Goal: Information Seeking & Learning: Learn about a topic

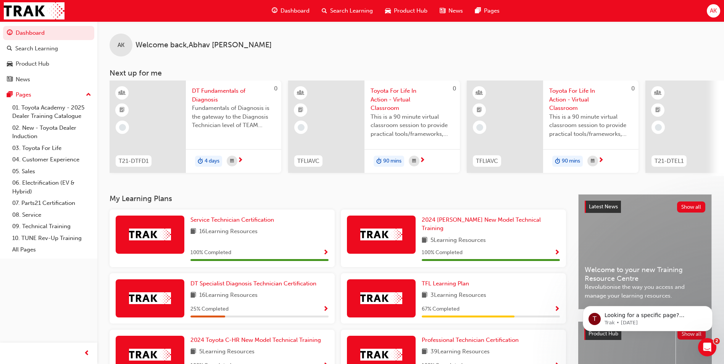
click at [354, 14] on span "Search Learning" at bounding box center [351, 10] width 43 height 9
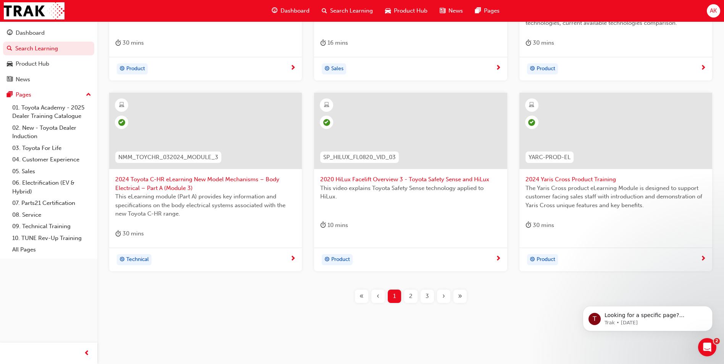
scroll to position [267, 0]
click at [443, 295] on span "›" at bounding box center [443, 295] width 3 height 9
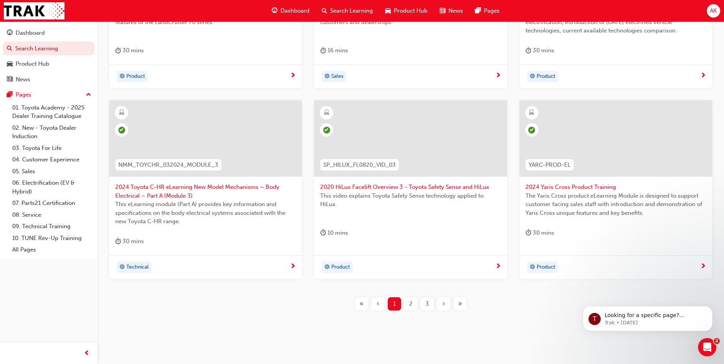
click at [445, 300] on span "›" at bounding box center [443, 304] width 3 height 9
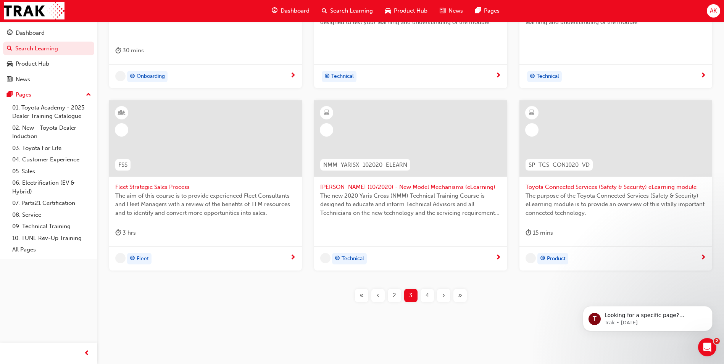
click at [445, 294] on span "›" at bounding box center [443, 295] width 3 height 9
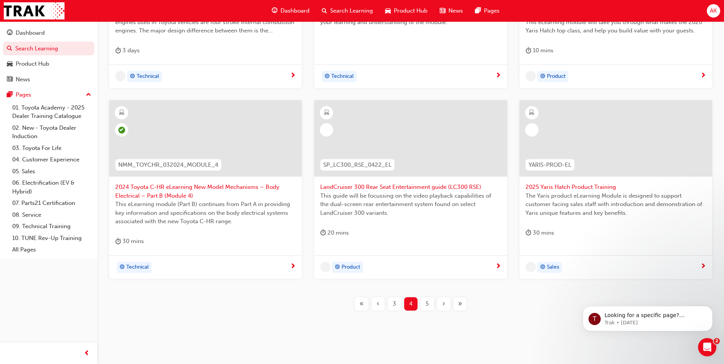
scroll to position [267, 0]
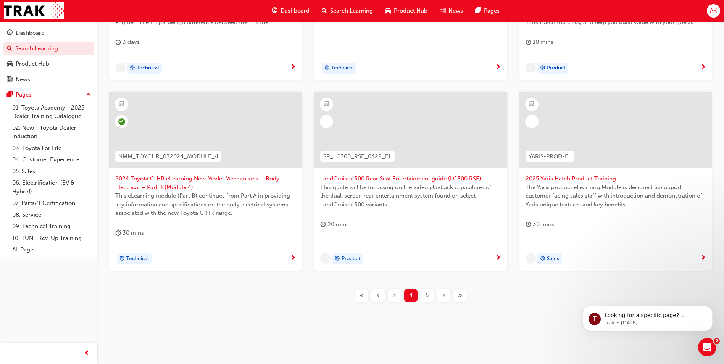
click at [445, 294] on span "›" at bounding box center [443, 295] width 3 height 9
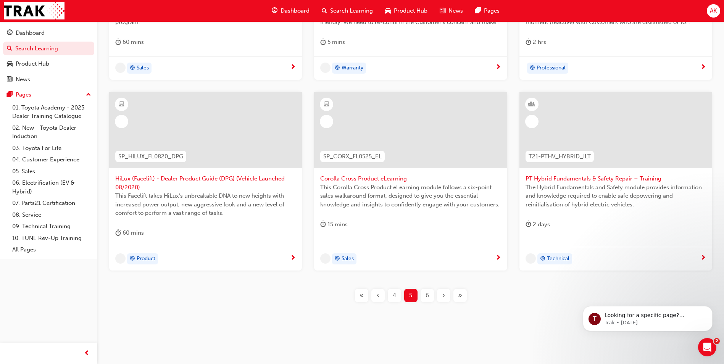
click at [445, 294] on span "›" at bounding box center [443, 295] width 3 height 9
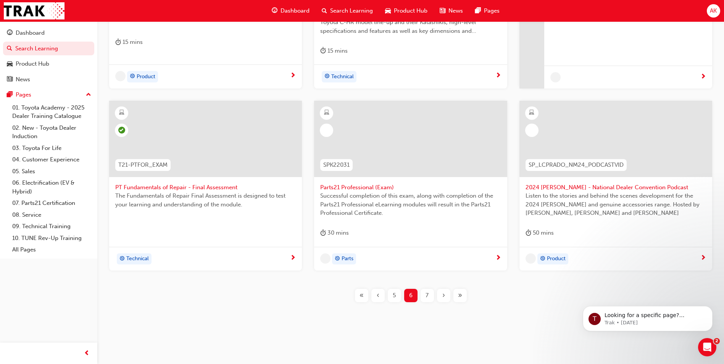
click at [445, 294] on span "›" at bounding box center [443, 295] width 3 height 9
click at [444, 295] on span "›" at bounding box center [443, 295] width 3 height 9
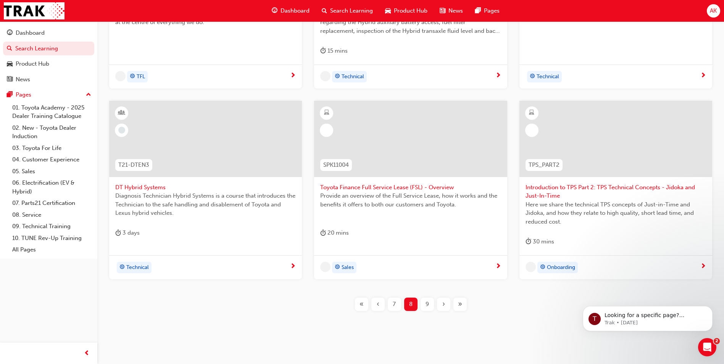
click at [448, 303] on div "›" at bounding box center [443, 304] width 13 height 13
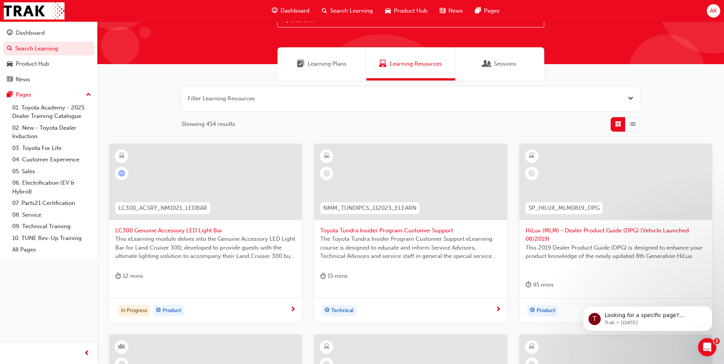
scroll to position [76, 0]
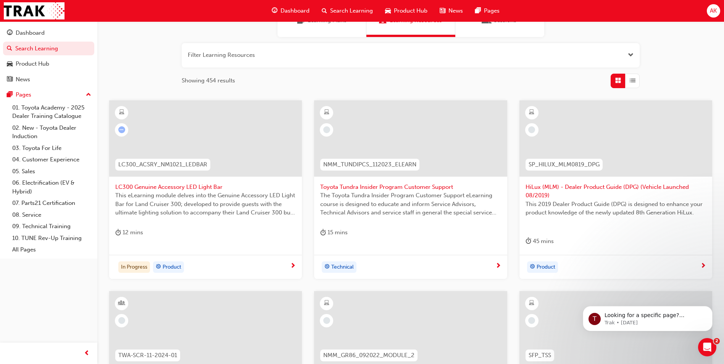
click at [384, 183] on span "Toyota Tundra Insider Program Customer Support" at bounding box center [410, 187] width 181 height 9
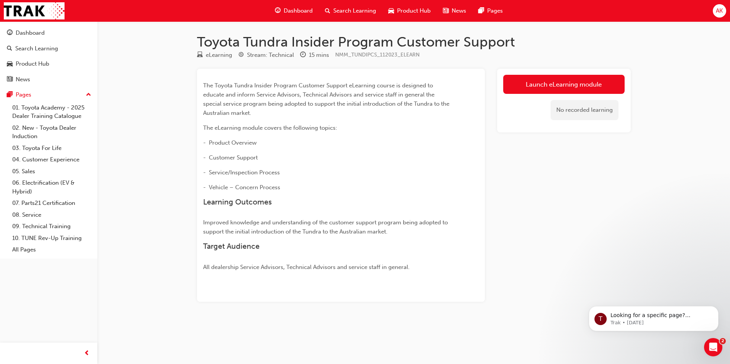
drag, startPoint x: 585, startPoint y: 84, endPoint x: 582, endPoint y: 87, distance: 4.1
click at [584, 84] on link "Launch eLearning module" at bounding box center [563, 84] width 121 height 19
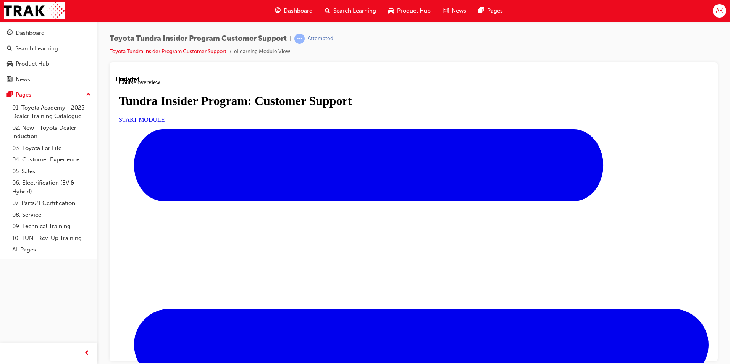
scroll to position [38, 0]
click at [165, 123] on link "START MODULE" at bounding box center [142, 119] width 46 height 6
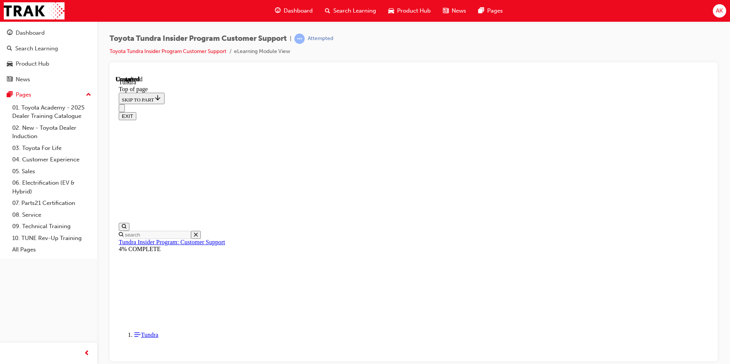
scroll to position [47, 0]
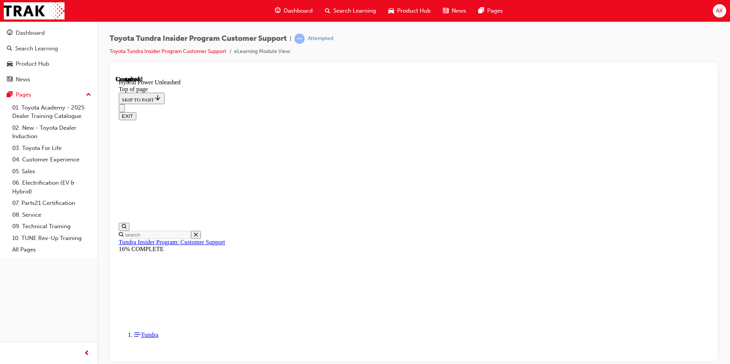
scroll to position [111, 0]
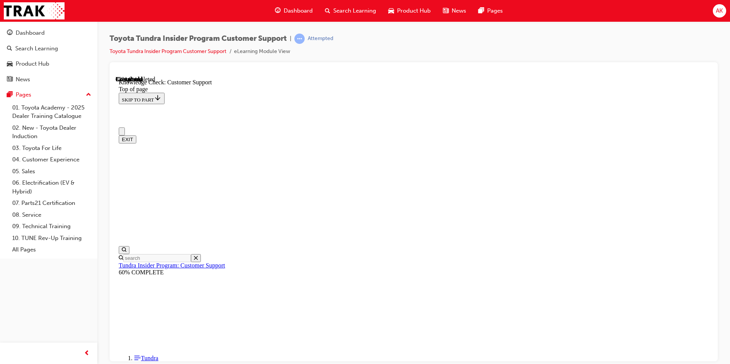
checkbox input "true"
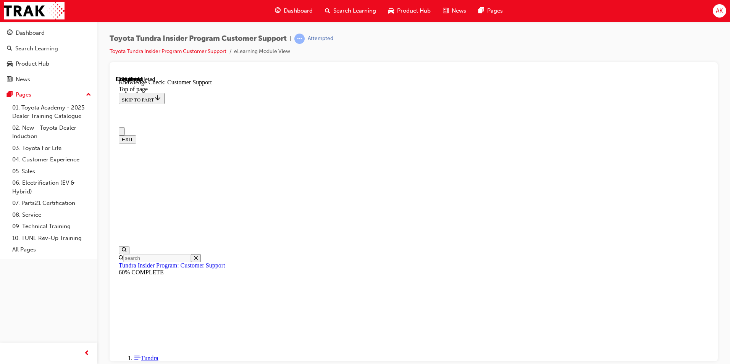
checkbox input "true"
drag, startPoint x: 510, startPoint y: 2935, endPoint x: 435, endPoint y: 2923, distance: 75.7
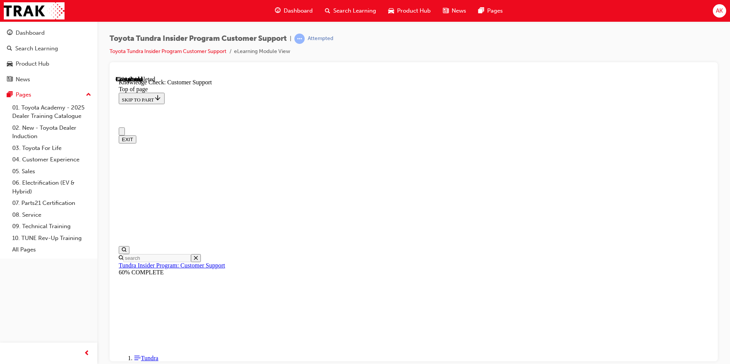
radio input "false"
radio input "true"
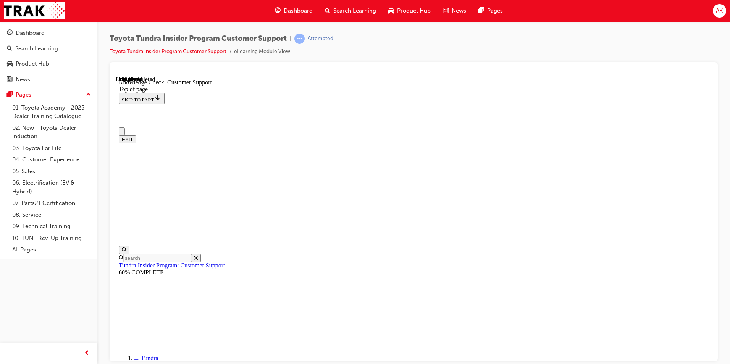
radio input "false"
radio input "true"
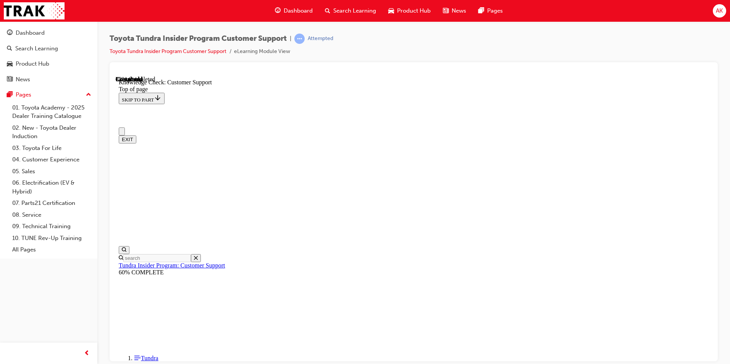
radio input "false"
radio input "true"
drag, startPoint x: 497, startPoint y: 2767, endPoint x: 487, endPoint y: 2772, distance: 11.1
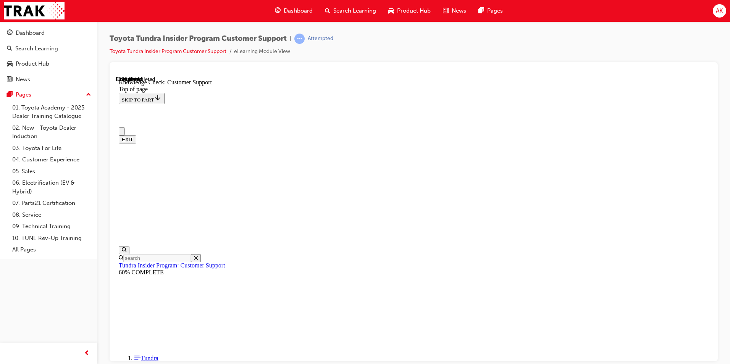
drag, startPoint x: 248, startPoint y: 2863, endPoint x: 248, endPoint y: 2874, distance: 11.1
radio input "true"
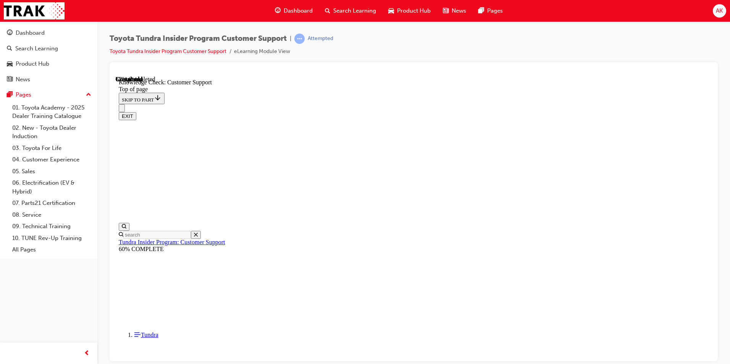
scroll to position [177, 0]
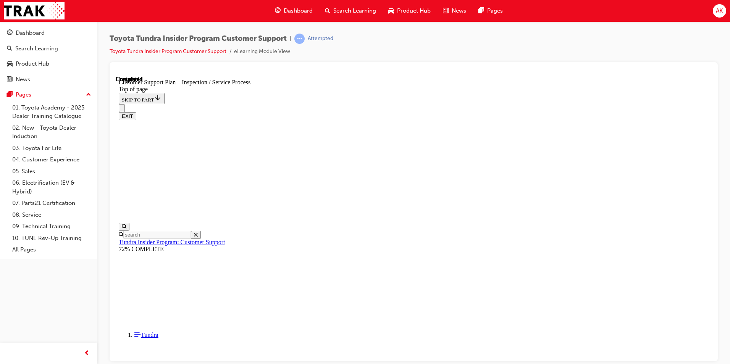
click button "START"
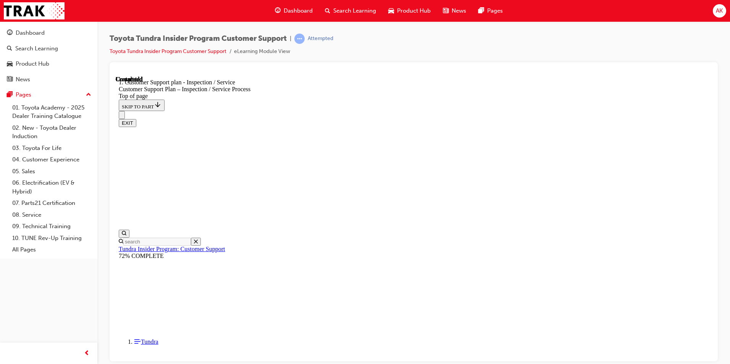
scroll to position [278, 0]
click at [454, 364] on html "Your version of Internet Explorer is outdated and not supported. Please upgrade…" at bounding box center [365, 182] width 730 height 364
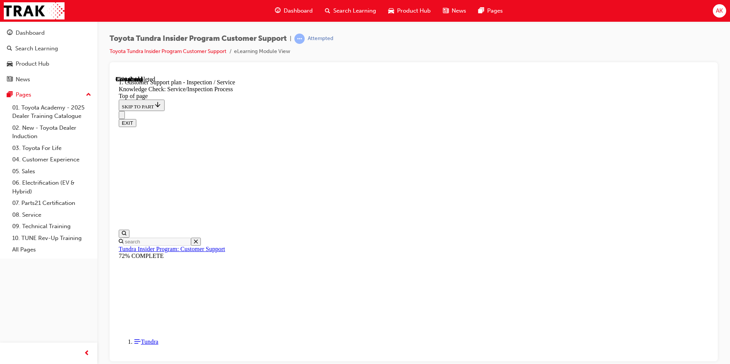
scroll to position [0, 0]
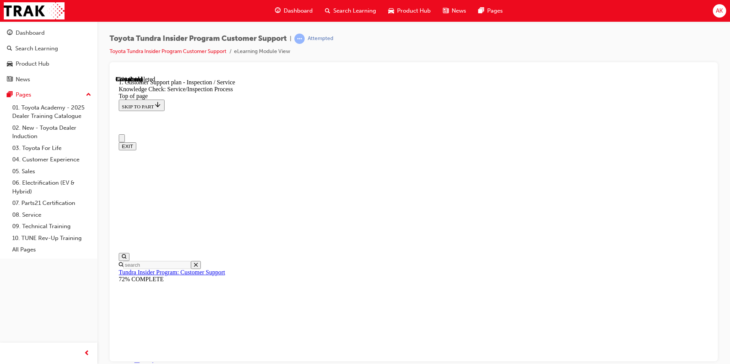
checkbox input "true"
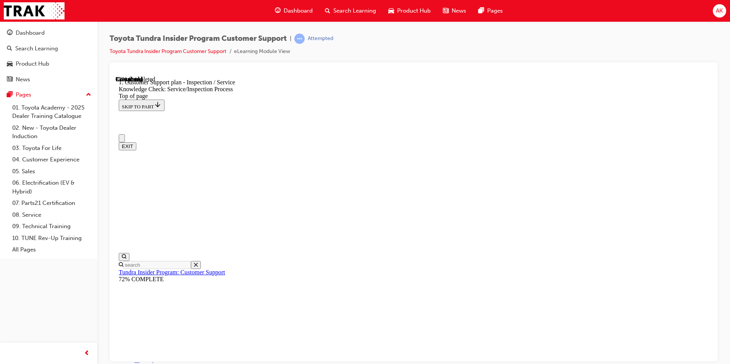
radio input "true"
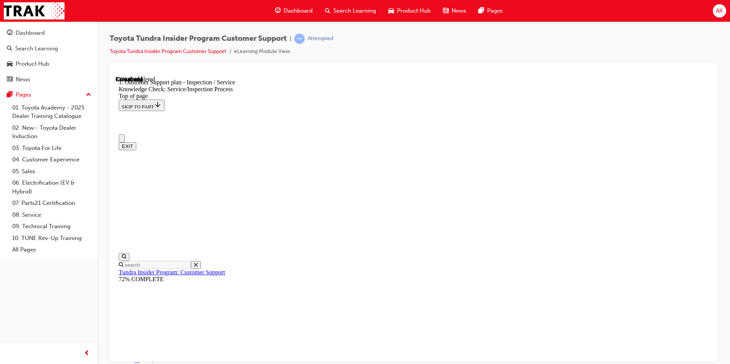
radio input "false"
radio input "true"
drag, startPoint x: 484, startPoint y: 2949, endPoint x: 477, endPoint y: 2945, distance: 8.0
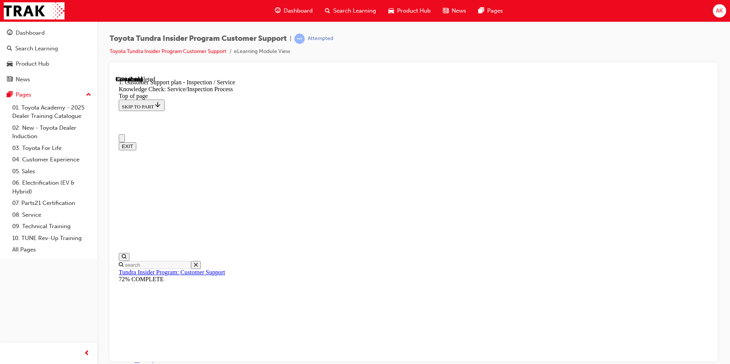
radio input "true"
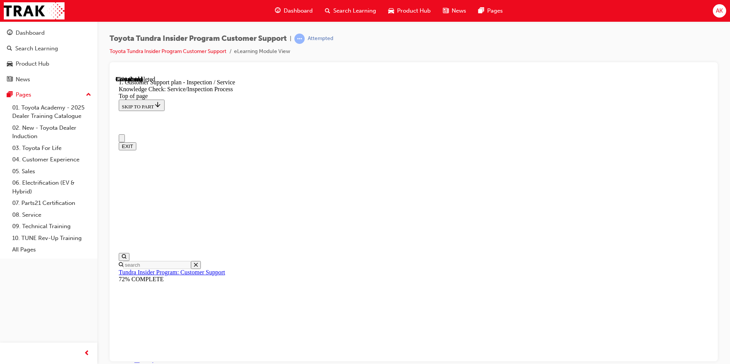
drag, startPoint x: 481, startPoint y: 2781, endPoint x: 318, endPoint y: 2832, distance: 170.8
drag, startPoint x: 220, startPoint y: 2835, endPoint x: 221, endPoint y: 2851, distance: 15.3
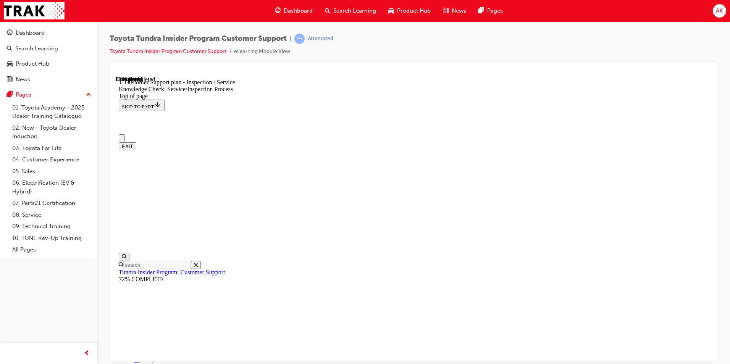
radio input "false"
radio input "true"
drag, startPoint x: 508, startPoint y: 2933, endPoint x: 492, endPoint y: 2929, distance: 15.6
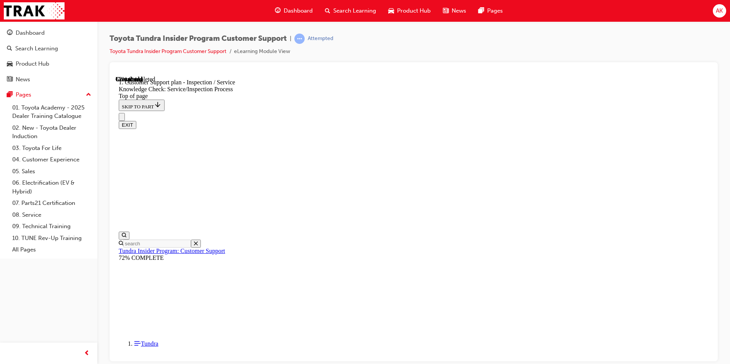
scroll to position [177, 0]
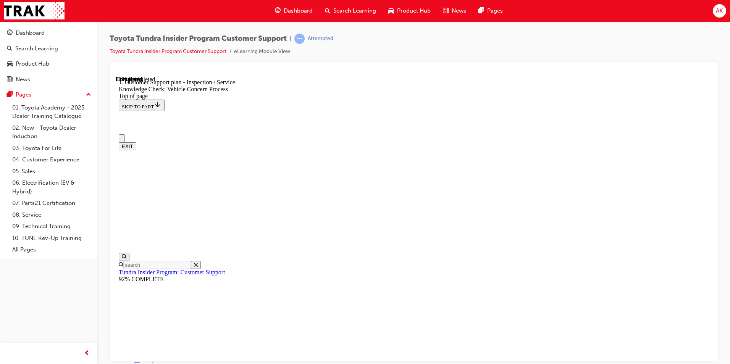
checkbox input "true"
drag, startPoint x: 484, startPoint y: 2774, endPoint x: 464, endPoint y: 2783, distance: 21.2
checkbox input "true"
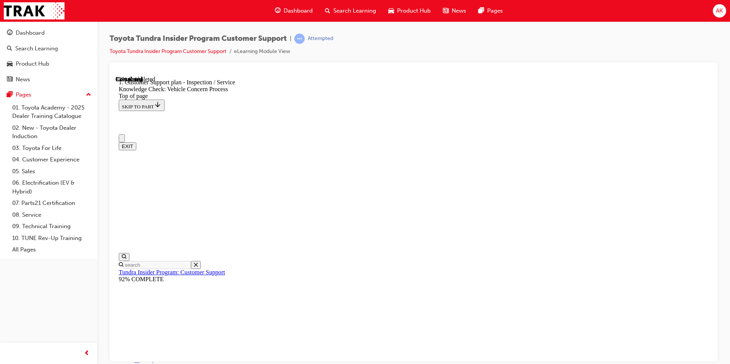
checkbox input "true"
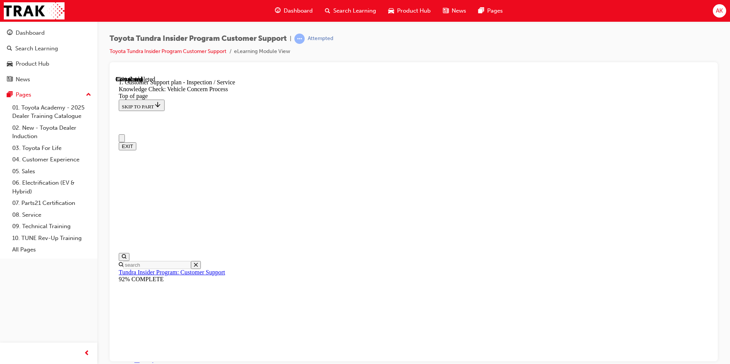
checkbox input "true"
drag, startPoint x: 411, startPoint y: 2904, endPoint x: 481, endPoint y: 2925, distance: 72.7
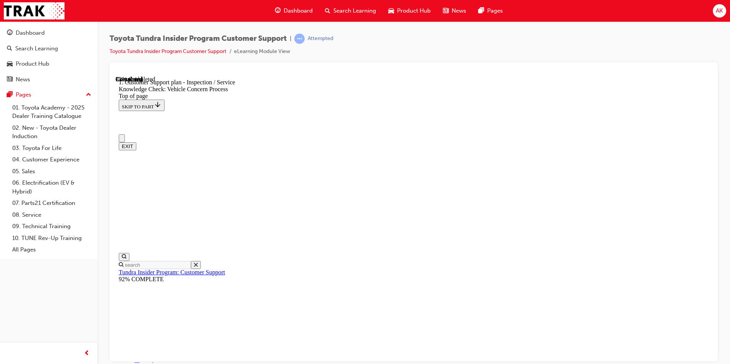
checkbox input "false"
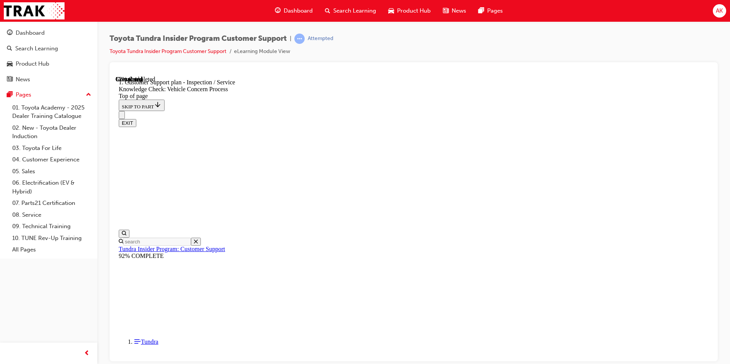
scroll to position [177, 0]
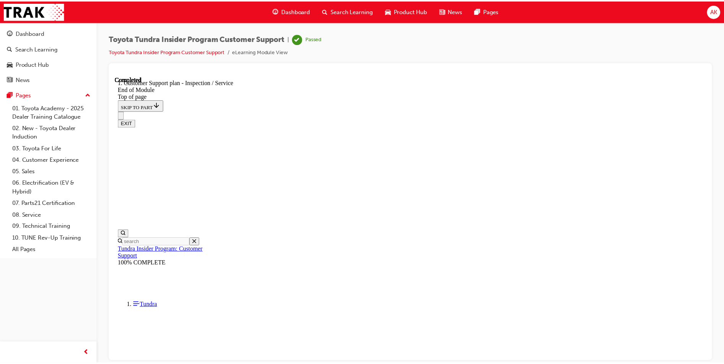
scroll to position [267, 0]
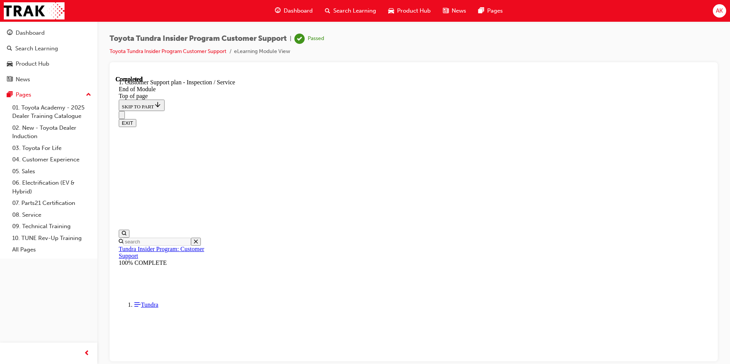
click at [361, 15] on div "Search Learning" at bounding box center [350, 11] width 63 height 16
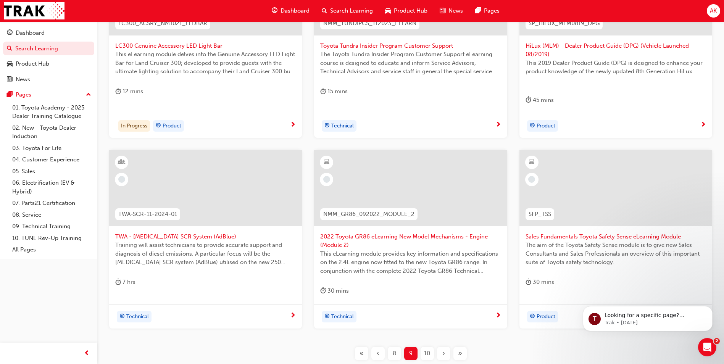
scroll to position [229, 0]
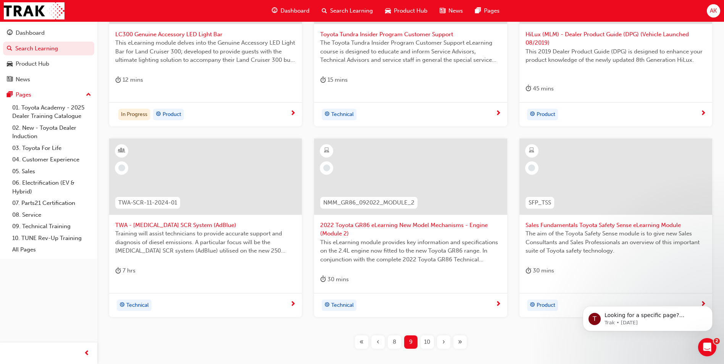
click at [414, 226] on span "2022 Toyota GR86 eLearning New Model Mechanisms - Engine (Module 2)" at bounding box center [410, 229] width 181 height 17
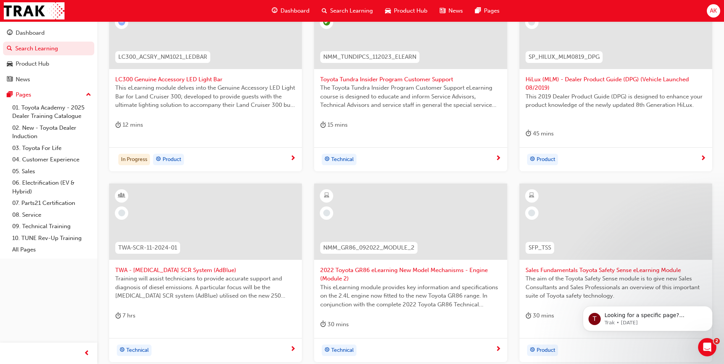
scroll to position [260, 0]
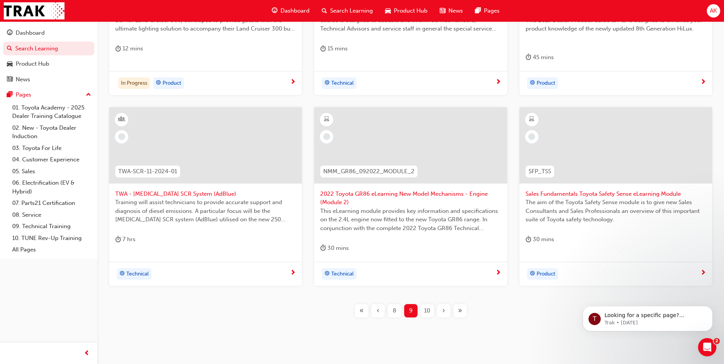
click at [616, 193] on span "Sales Fundamentals Toyota Safety Sense eLearning Module" at bounding box center [616, 194] width 181 height 9
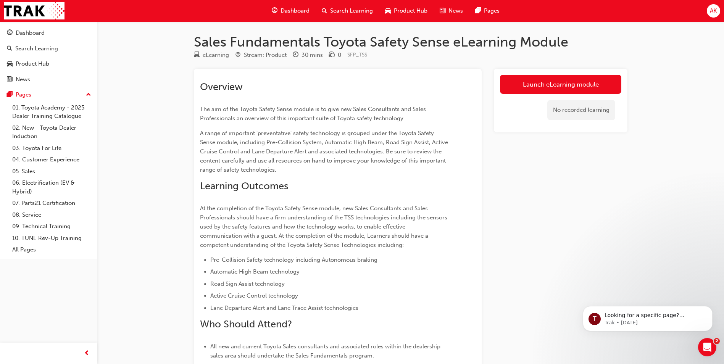
click at [537, 82] on link "Launch eLearning module" at bounding box center [560, 84] width 121 height 19
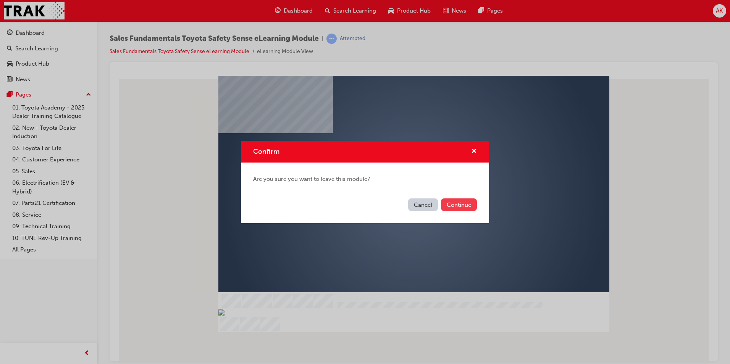
click at [448, 199] on button "Continue" at bounding box center [459, 204] width 36 height 13
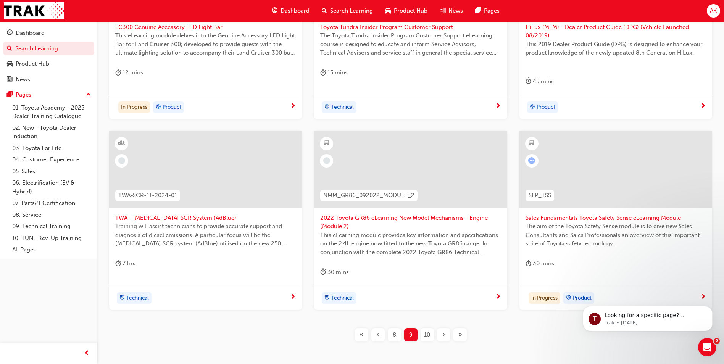
scroll to position [276, 0]
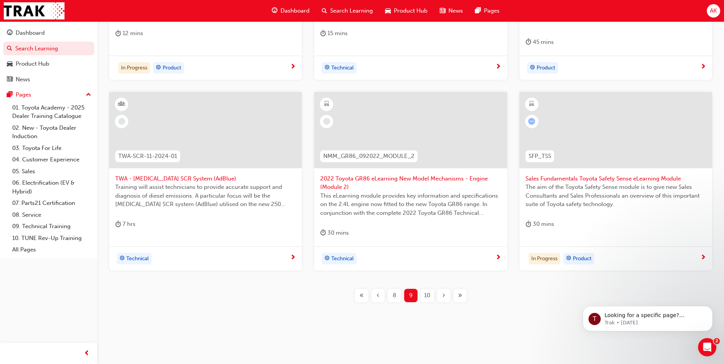
click at [424, 295] on span "10" at bounding box center [427, 295] width 6 height 9
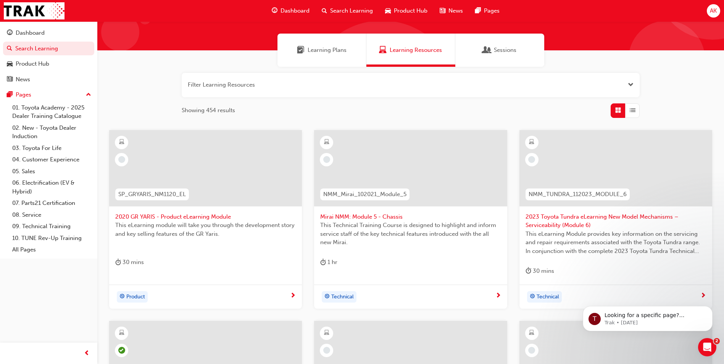
click at [200, 218] on span "2020 GR YARIS - Product eLearning Module" at bounding box center [205, 217] width 181 height 9
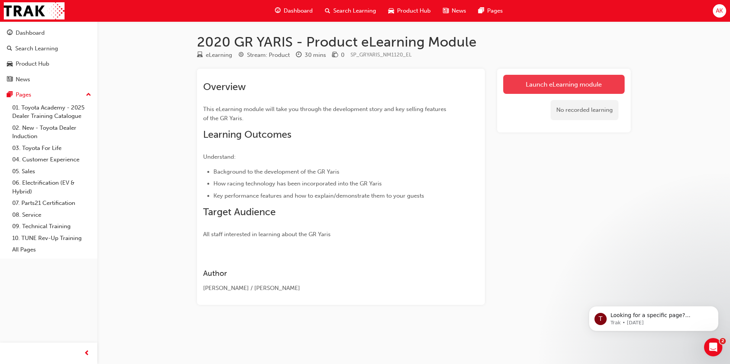
click at [585, 86] on link "Launch eLearning module" at bounding box center [563, 84] width 121 height 19
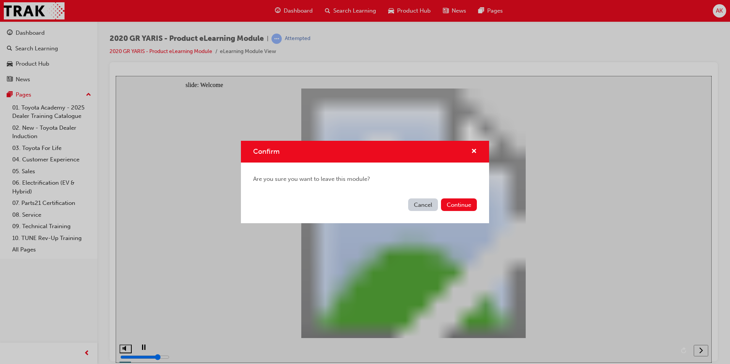
click at [417, 197] on div "Cancel Continue" at bounding box center [365, 209] width 248 height 28
click at [418, 203] on button "Cancel" at bounding box center [423, 204] width 30 height 13
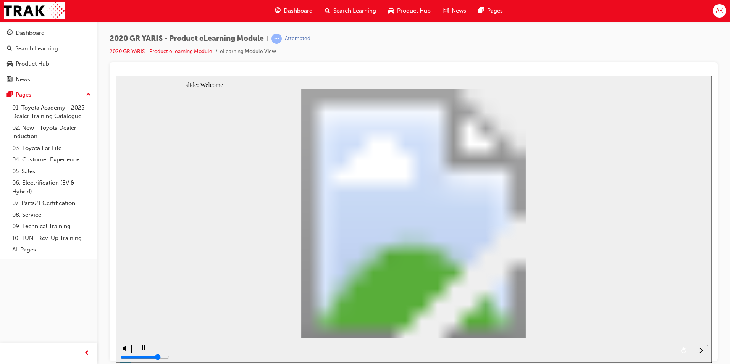
click at [687, 350] on button "replay" at bounding box center [683, 350] width 11 height 11
click at [682, 350] on icon "replay" at bounding box center [683, 350] width 5 height 6
drag, startPoint x: 185, startPoint y: 82, endPoint x: 639, endPoint y: 337, distance: 520.5
click at [89, 94] on span "up-icon" at bounding box center [88, 95] width 5 height 10
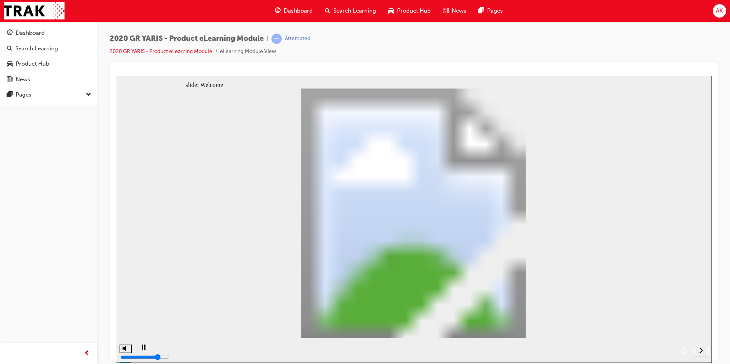
click at [90, 94] on span "down-icon" at bounding box center [88, 95] width 5 height 10
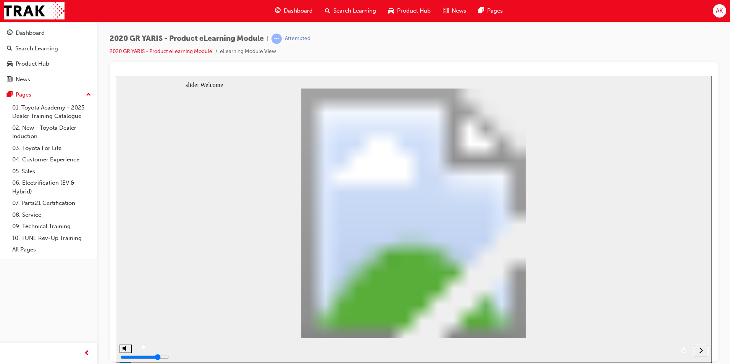
click at [700, 350] on icon "next" at bounding box center [701, 350] width 4 height 7
click at [700, 349] on icon "next" at bounding box center [701, 350] width 4 height 7
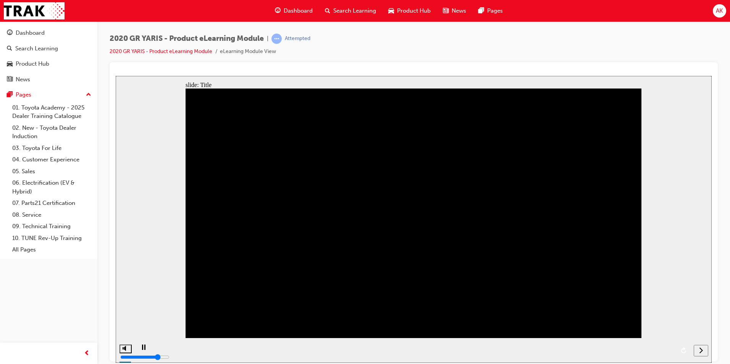
click at [700, 349] on icon "next" at bounding box center [701, 350] width 4 height 7
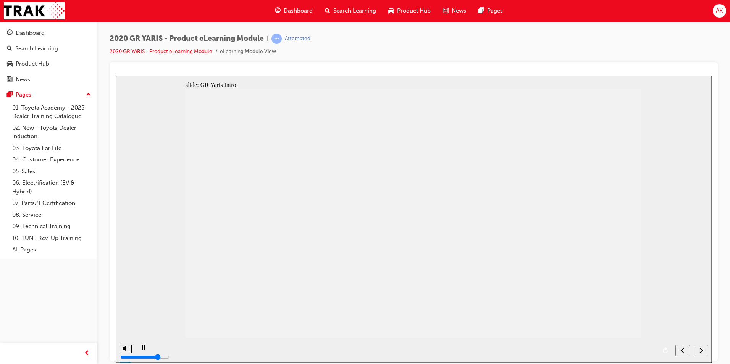
click at [700, 349] on icon "next" at bounding box center [701, 350] width 4 height 7
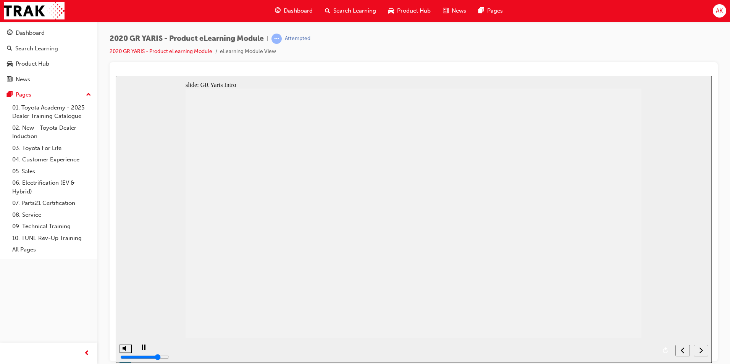
click at [700, 349] on icon "next" at bounding box center [701, 350] width 4 height 7
click at [342, 12] on span "Search Learning" at bounding box center [354, 10] width 43 height 9
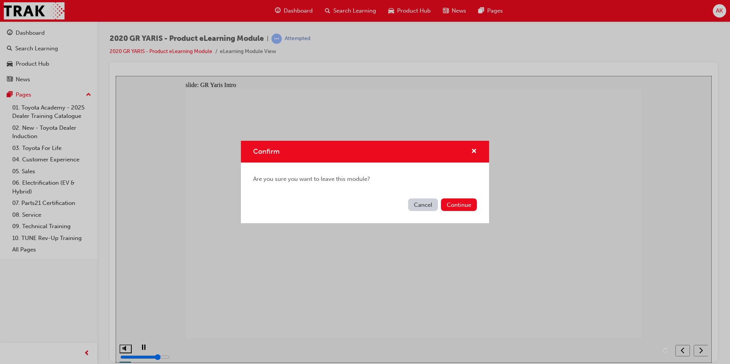
click at [470, 213] on div "Cancel Continue" at bounding box center [365, 209] width 248 height 28
click at [469, 205] on button "Continue" at bounding box center [459, 204] width 36 height 13
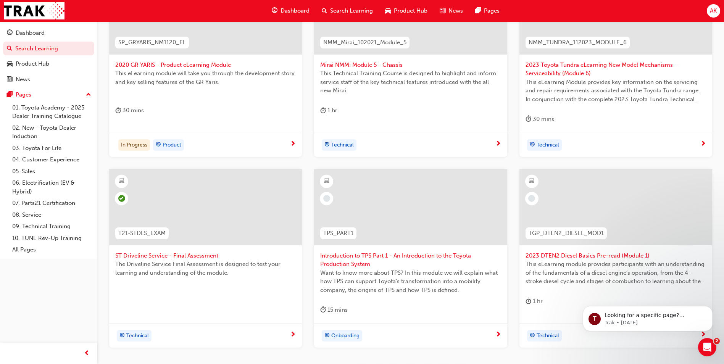
scroll to position [276, 0]
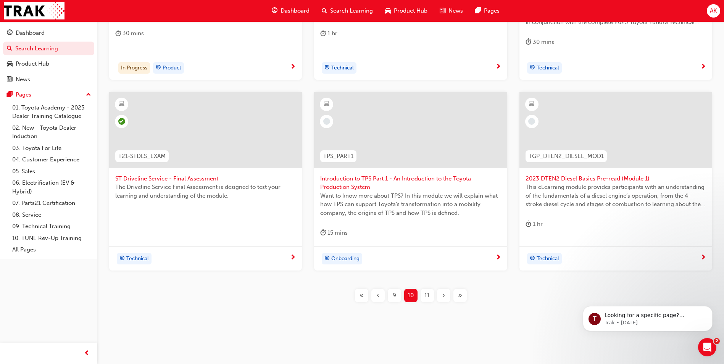
click at [388, 181] on span "Introduction to TPS Part 1 - An Introduction to the Toyota Production System" at bounding box center [410, 182] width 181 height 17
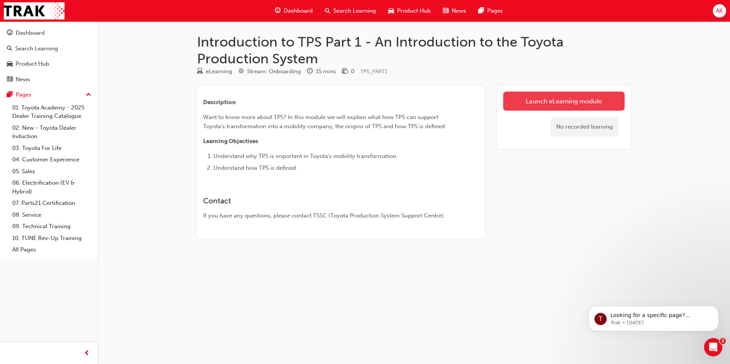
click at [555, 92] on link "Launch eLearning module" at bounding box center [563, 101] width 121 height 19
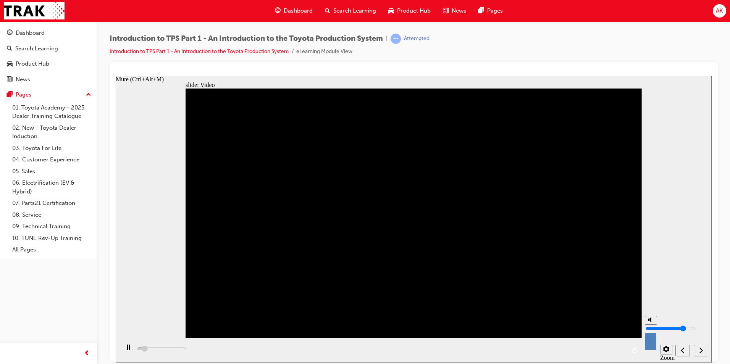
type input "13700"
type input "9"
type input "13700"
type input "10"
type input "14000"
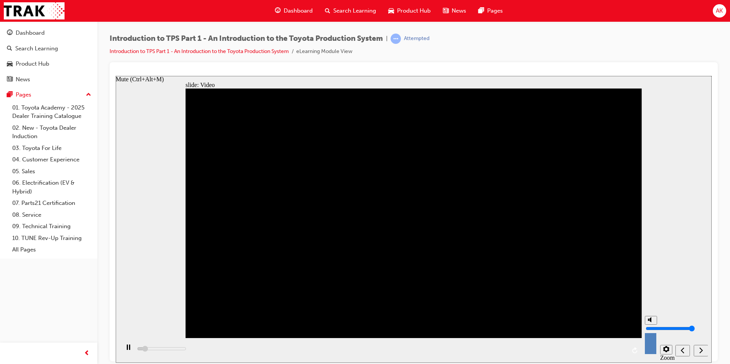
drag, startPoint x: 651, startPoint y: 321, endPoint x: 648, endPoint y: 305, distance: 16.4
type input "10"
click at [648, 325] on input "volume" at bounding box center [669, 328] width 49 height 6
drag, startPoint x: 649, startPoint y: 315, endPoint x: 653, endPoint y: 299, distance: 16.8
click at [652, 325] on input "volume" at bounding box center [669, 328] width 49 height 6
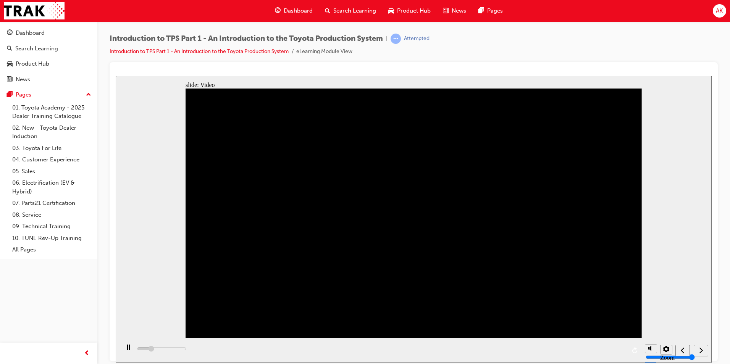
drag, startPoint x: 419, startPoint y: 194, endPoint x: 435, endPoint y: 205, distance: 19.5
drag, startPoint x: 185, startPoint y: 82, endPoint x: 642, endPoint y: 336, distance: 522.8
click at [642, 337] on div "slide: Video Back to top Playback Speed 2 1.75 1.5 1.25" at bounding box center [414, 219] width 596 height 287
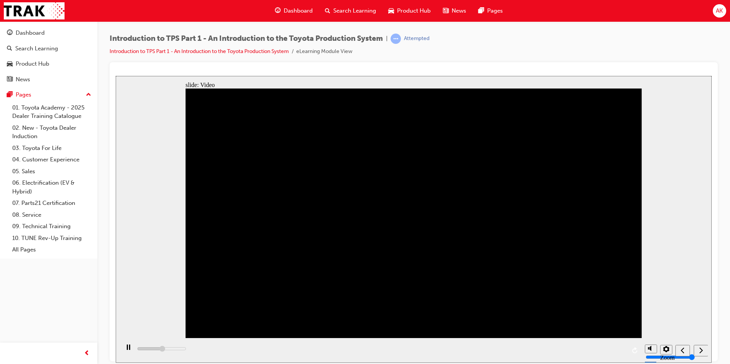
drag, startPoint x: 701, startPoint y: 351, endPoint x: 697, endPoint y: 350, distance: 4.5
click at [699, 351] on nav "slide navigation" at bounding box center [691, 350] width 32 height 25
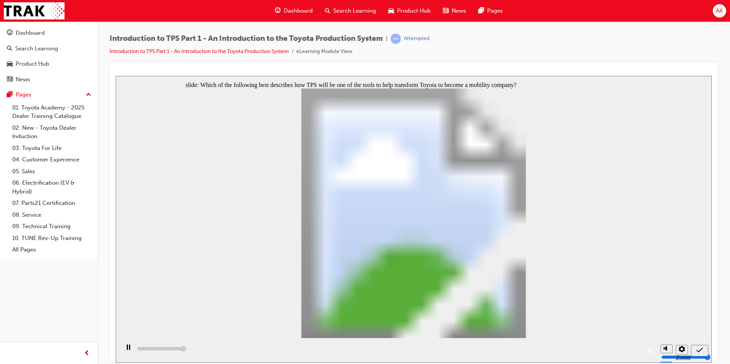
type input "5000"
click at [642, 334] on div "slide: Which of the following best describes how TPS will be one of the tools t…" at bounding box center [414, 219] width 596 height 287
radio input "true"
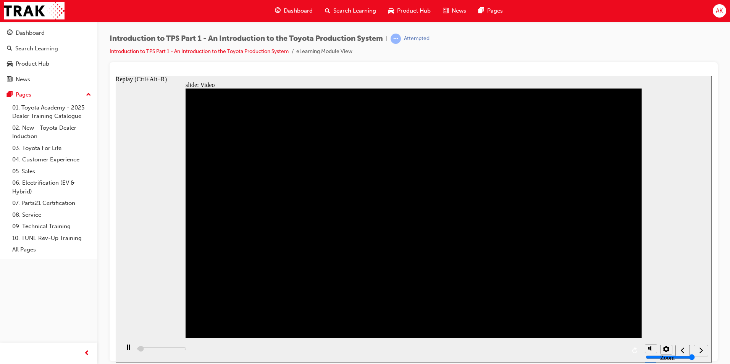
click at [635, 351] on icon "Replay (Ctrl+Alt+R)" at bounding box center [635, 350] width 6 height 6
type input "2800"
click at [629, 345] on button "Replay (Ctrl+Alt+R)" at bounding box center [634, 350] width 11 height 11
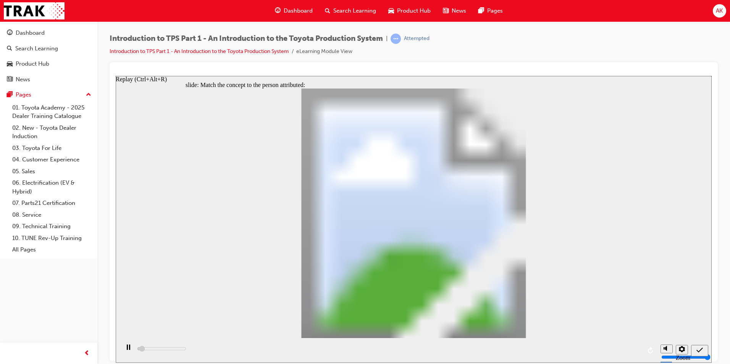
click at [702, 171] on div "slide: Match the concept to the person attributed: Sakichi Toyoda Kiichiro Toyo…" at bounding box center [414, 219] width 596 height 287
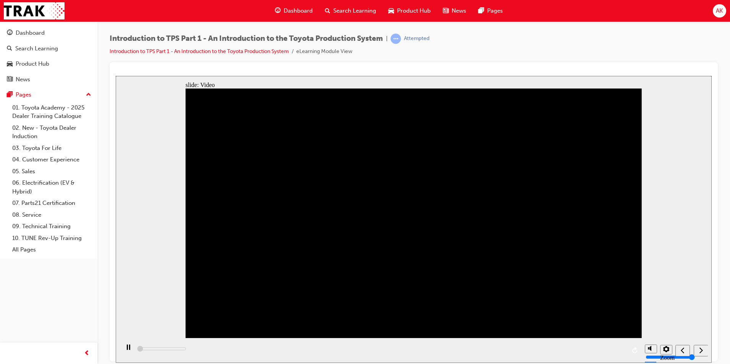
click at [358, 18] on div "Search Learning" at bounding box center [350, 11] width 63 height 16
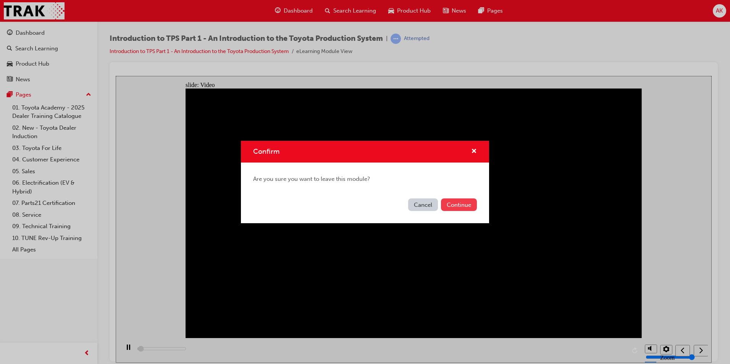
type input "2300"
click at [463, 206] on button "Continue" at bounding box center [459, 204] width 36 height 13
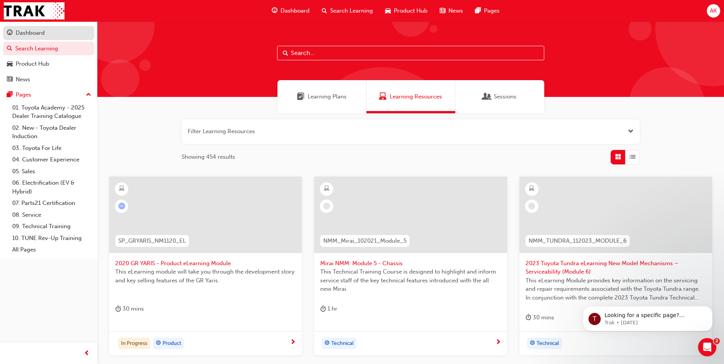
click at [44, 32] on div "Dashboard" at bounding box center [30, 33] width 29 height 9
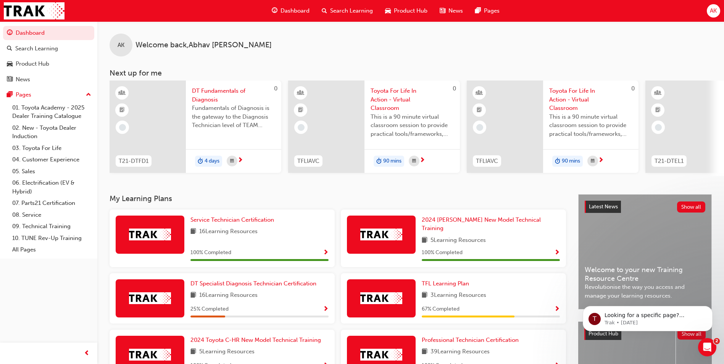
click at [334, 13] on span "Search Learning" at bounding box center [351, 10] width 43 height 9
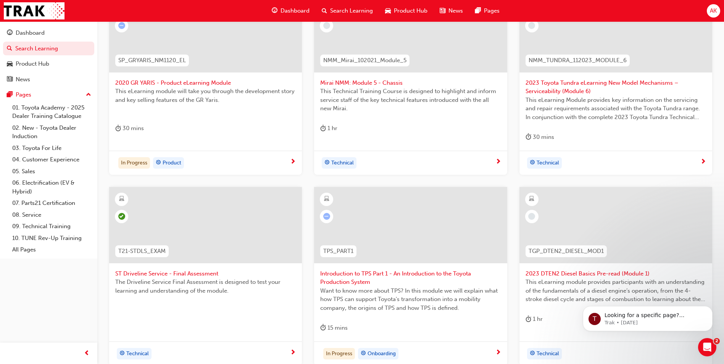
scroll to position [267, 0]
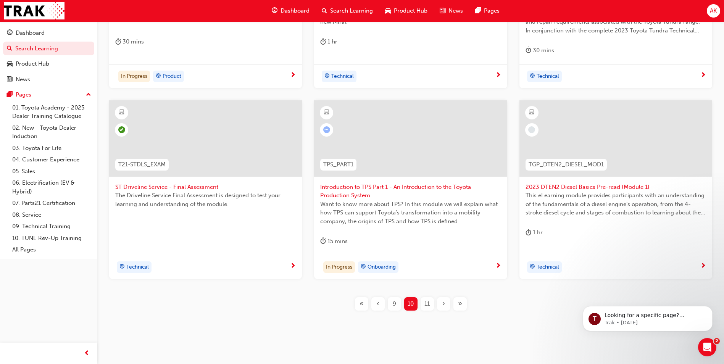
click at [427, 303] on span "11" at bounding box center [426, 304] width 5 height 9
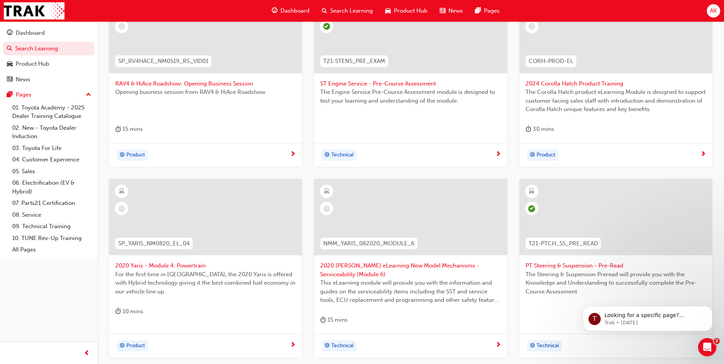
scroll to position [114, 0]
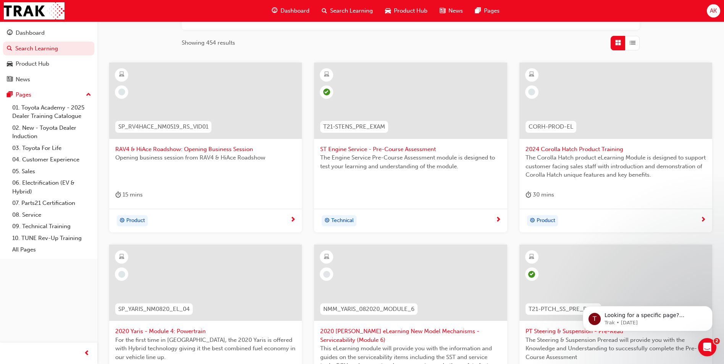
click at [189, 151] on span "RAV4 & HiAce Roadshow: Opening Business Session" at bounding box center [205, 149] width 181 height 9
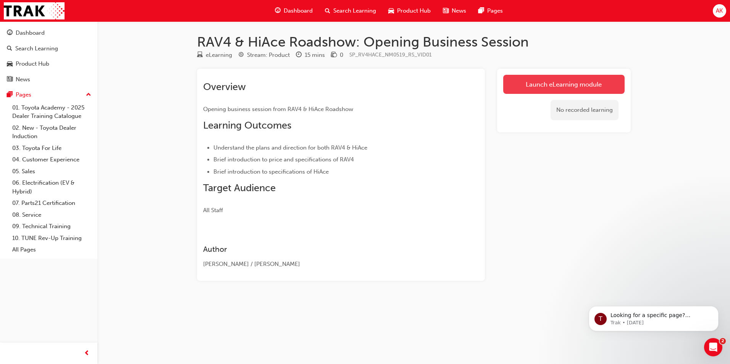
click at [560, 90] on link "Launch eLearning module" at bounding box center [563, 84] width 121 height 19
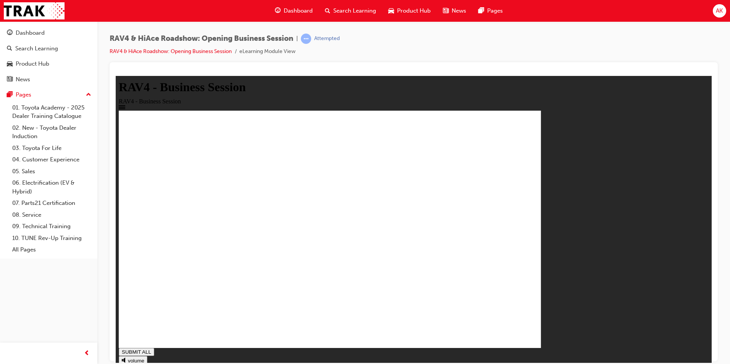
drag, startPoint x: 529, startPoint y: 311, endPoint x: 369, endPoint y: 269, distance: 165.2
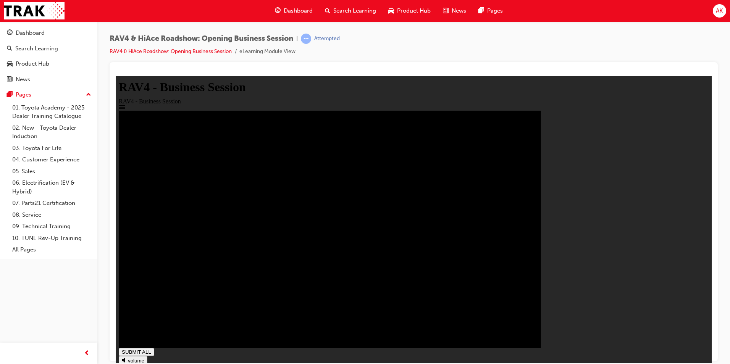
type input "1"
click at [347, 10] on span "Search Learning" at bounding box center [354, 10] width 43 height 9
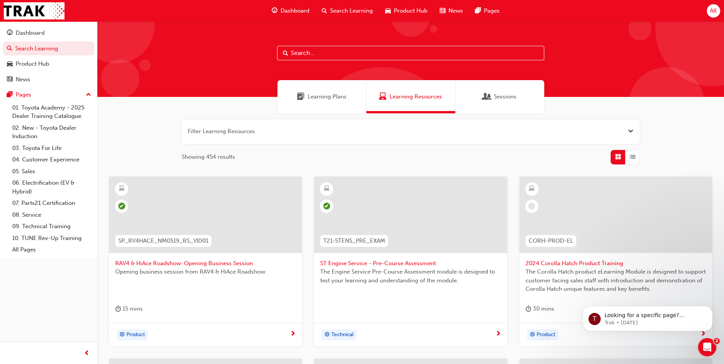
click at [567, 261] on span "2024 Corolla Hatch Product Training" at bounding box center [616, 263] width 181 height 9
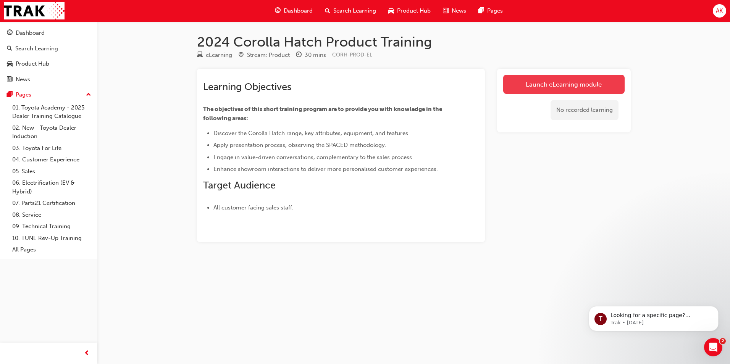
click at [534, 78] on link "Launch eLearning module" at bounding box center [563, 84] width 121 height 19
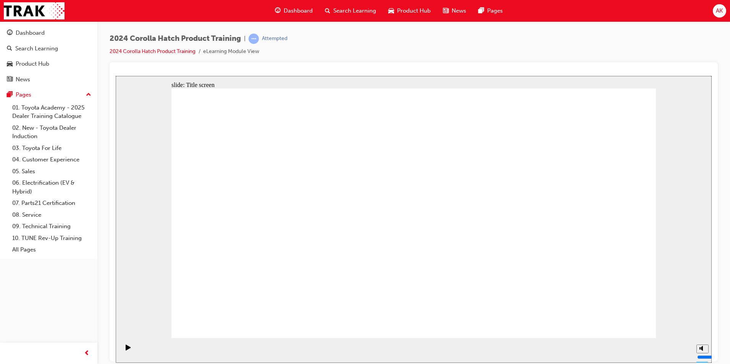
click at [702, 346] on div "misc controls" at bounding box center [701, 338] width 11 height 29
drag, startPoint x: 703, startPoint y: 321, endPoint x: 703, endPoint y: 334, distance: 13.4
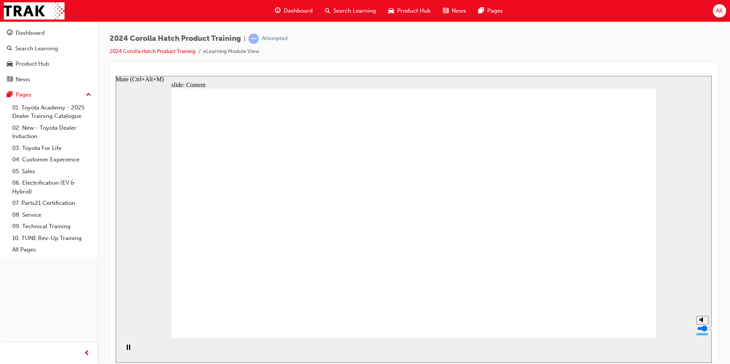
click at [703, 331] on input "volume" at bounding box center [721, 328] width 49 height 6
drag, startPoint x: 617, startPoint y: 328, endPoint x: 621, endPoint y: 320, distance: 9.1
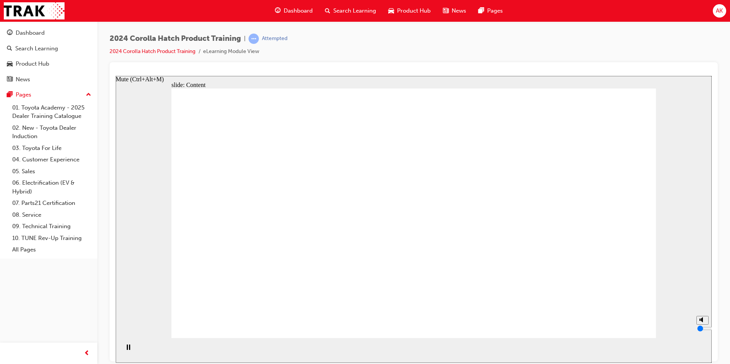
type input "0"
click at [701, 331] on input "volume" at bounding box center [721, 328] width 49 height 6
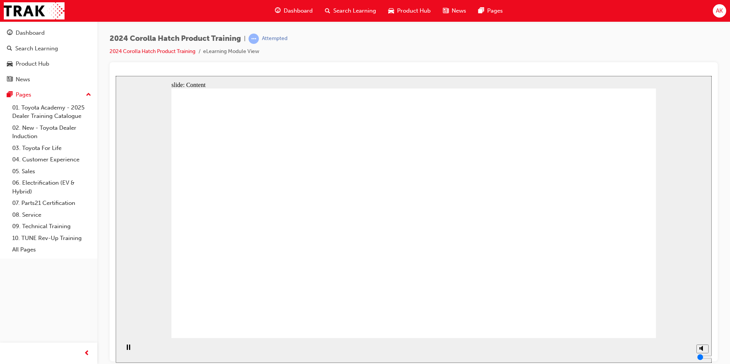
drag, startPoint x: 405, startPoint y: 144, endPoint x: 579, endPoint y: 179, distance: 177.8
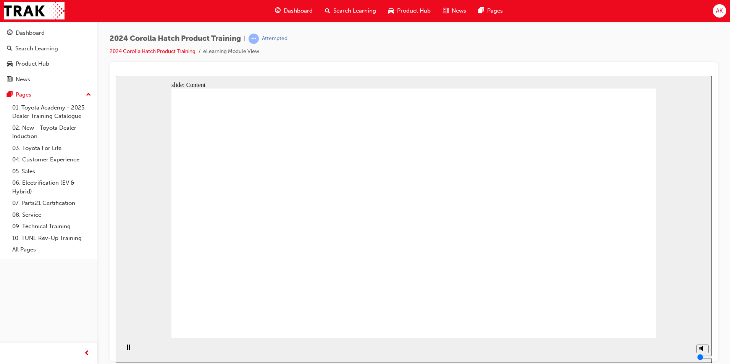
drag, startPoint x: 582, startPoint y: 148, endPoint x: 406, endPoint y: 214, distance: 188.6
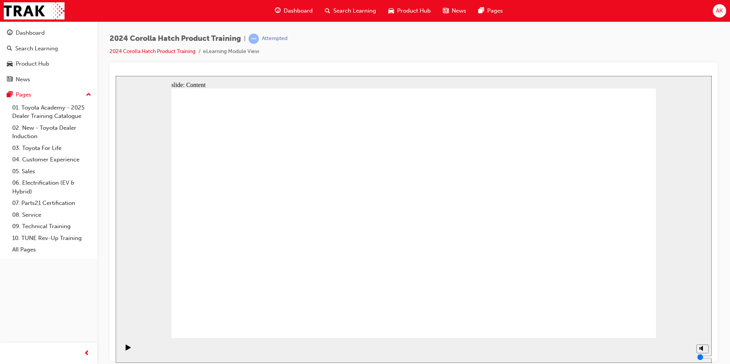
drag, startPoint x: 402, startPoint y: 298, endPoint x: 454, endPoint y: 292, distance: 51.8
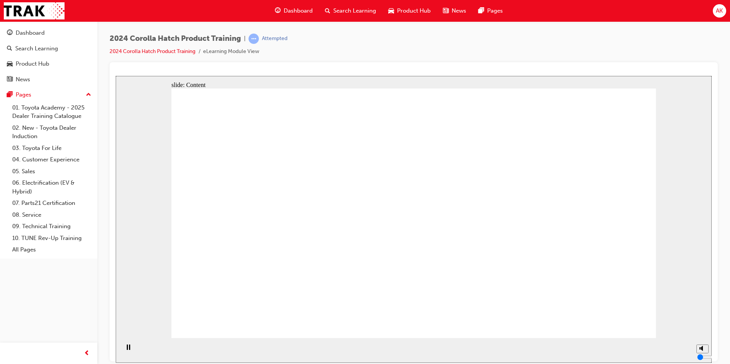
drag, startPoint x: 353, startPoint y: 248, endPoint x: 356, endPoint y: 252, distance: 4.9
drag, startPoint x: 532, startPoint y: 177, endPoint x: 514, endPoint y: 201, distance: 29.4
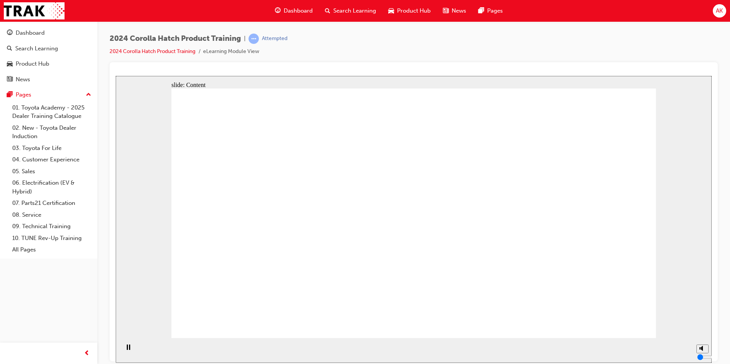
drag, startPoint x: 338, startPoint y: 219, endPoint x: 346, endPoint y: 205, distance: 16.1
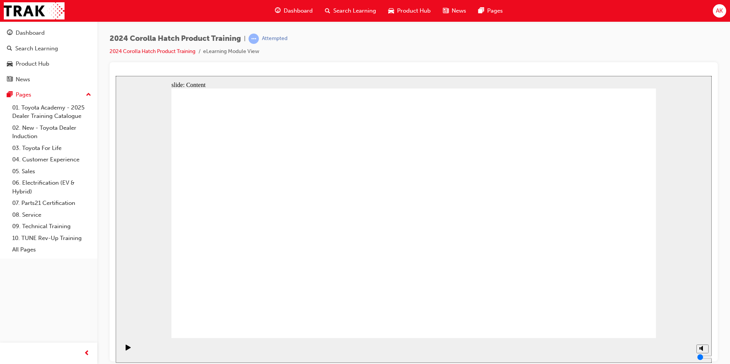
drag, startPoint x: 296, startPoint y: 181, endPoint x: 289, endPoint y: 184, distance: 8.0
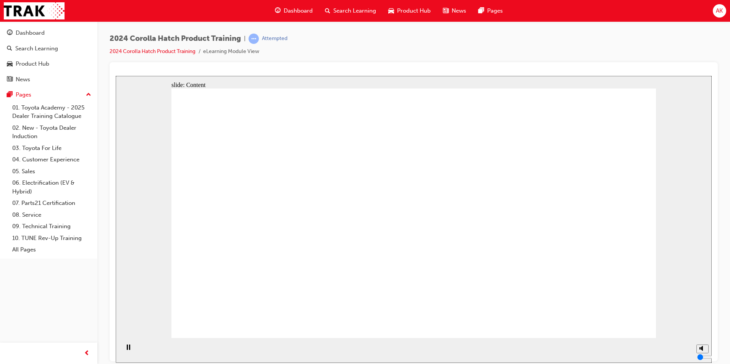
drag, startPoint x: 556, startPoint y: 287, endPoint x: 552, endPoint y: 288, distance: 4.3
drag, startPoint x: 210, startPoint y: 170, endPoint x: 214, endPoint y: 170, distance: 3.8
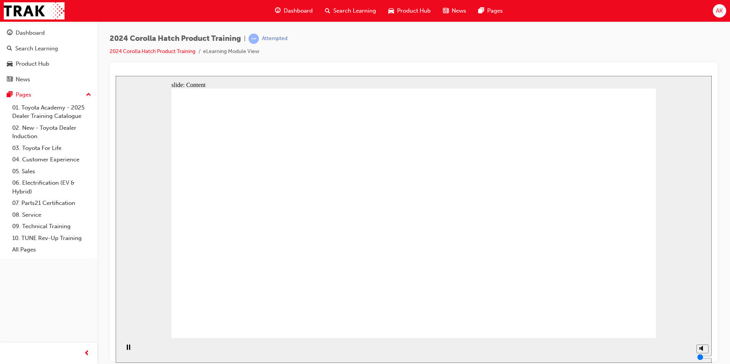
drag, startPoint x: 319, startPoint y: 310, endPoint x: 319, endPoint y: 306, distance: 4.6
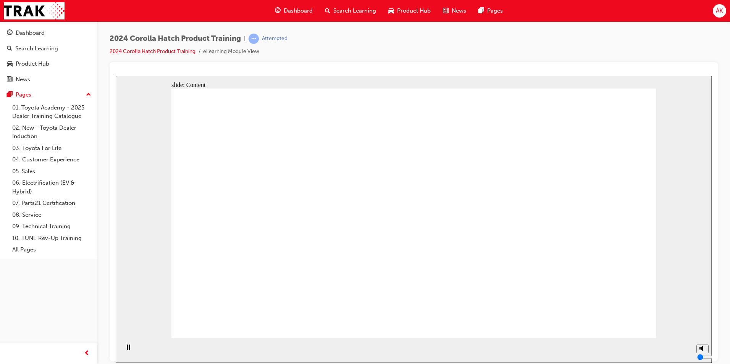
drag, startPoint x: 247, startPoint y: 227, endPoint x: 250, endPoint y: 221, distance: 6.3
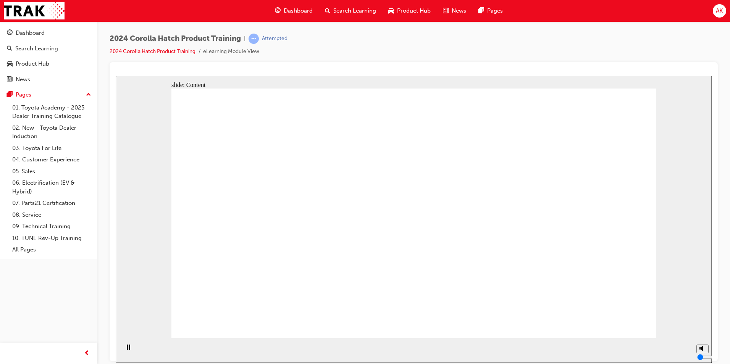
drag, startPoint x: 321, startPoint y: 232, endPoint x: 319, endPoint y: 225, distance: 7.1
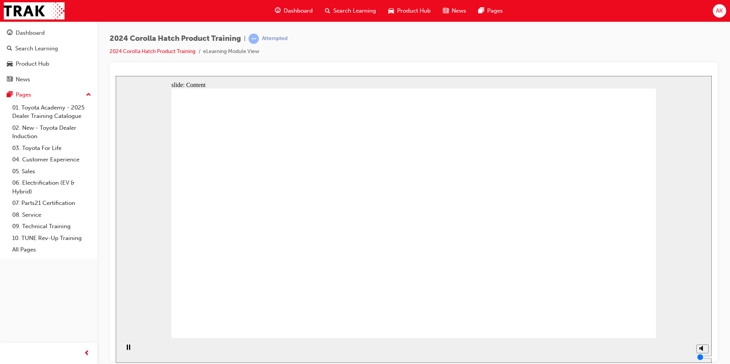
radio input "true"
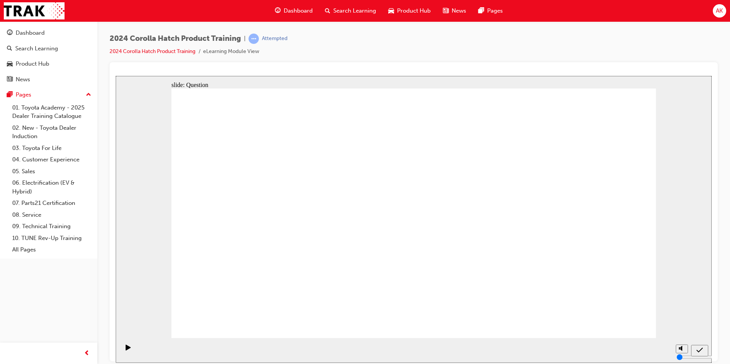
radio input "true"
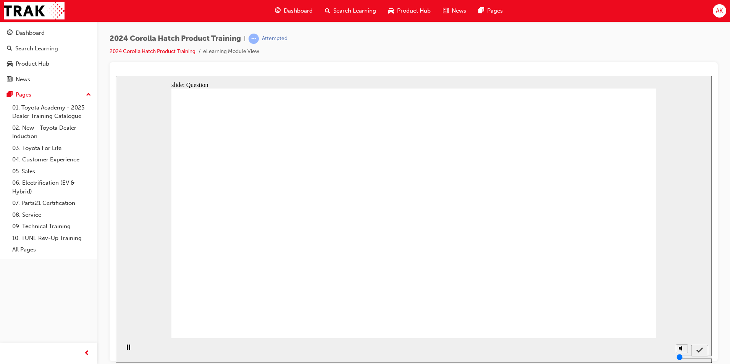
radio input "true"
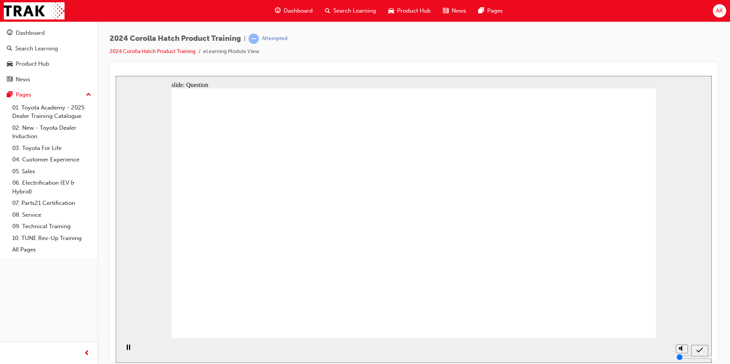
radio input "true"
drag, startPoint x: 411, startPoint y: 203, endPoint x: 490, endPoint y: 275, distance: 107.0
drag, startPoint x: 498, startPoint y: 209, endPoint x: 419, endPoint y: 277, distance: 103.6
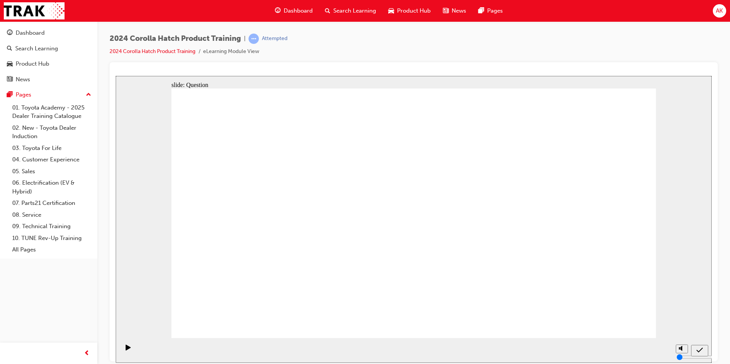
drag, startPoint x: 266, startPoint y: 198, endPoint x: 271, endPoint y: 207, distance: 10.3
drag, startPoint x: 264, startPoint y: 261, endPoint x: 262, endPoint y: 271, distance: 9.7
drag, startPoint x: 341, startPoint y: 205, endPoint x: 595, endPoint y: 271, distance: 263.0
drag, startPoint x: 564, startPoint y: 222, endPoint x: 553, endPoint y: 212, distance: 14.9
drag, startPoint x: 565, startPoint y: 274, endPoint x: 326, endPoint y: 273, distance: 239.3
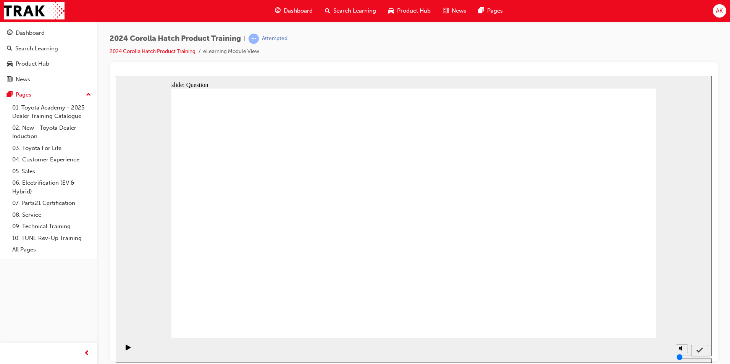
drag, startPoint x: 543, startPoint y: 195, endPoint x: 575, endPoint y: 271, distance: 82.4
drag, startPoint x: 259, startPoint y: 267, endPoint x: 419, endPoint y: 171, distance: 186.3
drag, startPoint x: 352, startPoint y: 277, endPoint x: 377, endPoint y: 230, distance: 53.1
drag, startPoint x: 415, startPoint y: 184, endPoint x: 337, endPoint y: 275, distance: 120.2
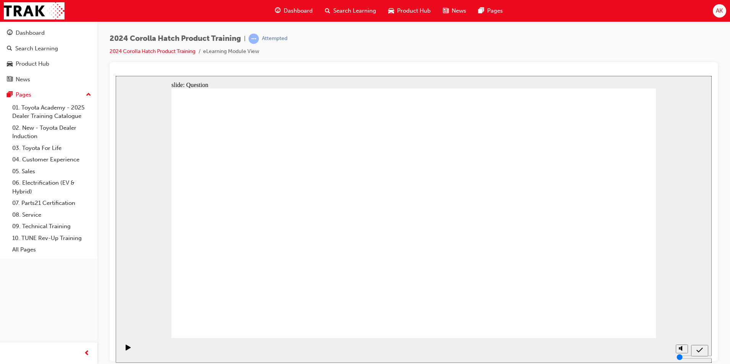
radio input "true"
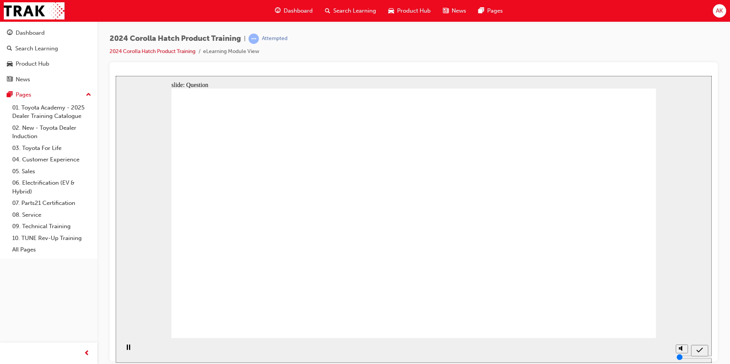
radio input "true"
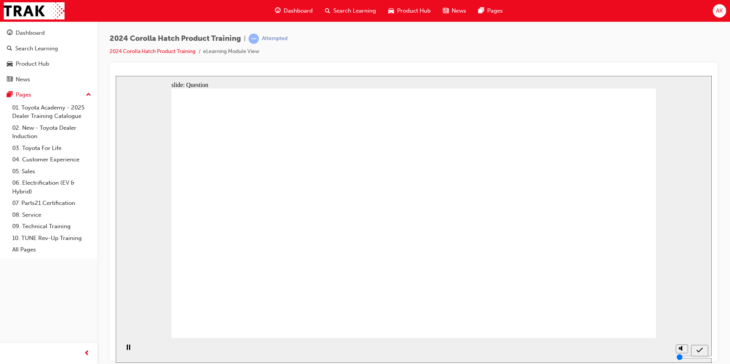
radio input "true"
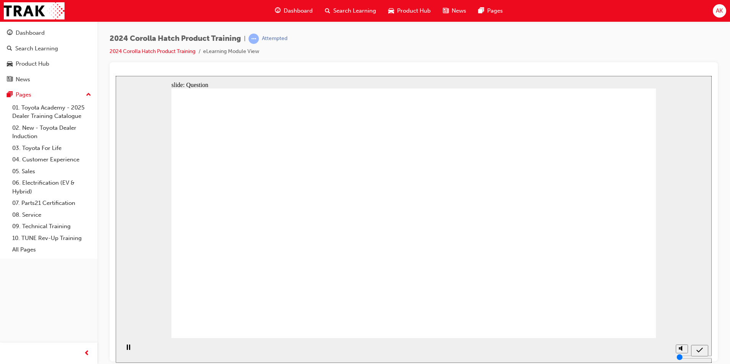
radio input "true"
drag, startPoint x: 267, startPoint y: 227, endPoint x: 335, endPoint y: 217, distance: 69.4
drag, startPoint x: 356, startPoint y: 211, endPoint x: 278, endPoint y: 286, distance: 107.7
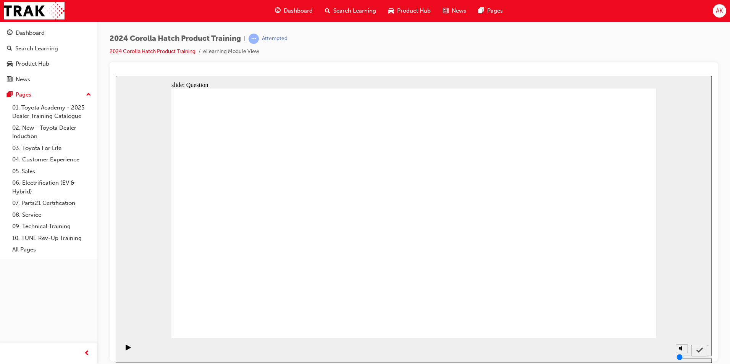
drag, startPoint x: 490, startPoint y: 197, endPoint x: 408, endPoint y: 279, distance: 115.8
drag, startPoint x: 423, startPoint y: 203, endPoint x: 500, endPoint y: 281, distance: 109.8
drag, startPoint x: 314, startPoint y: 253, endPoint x: 344, endPoint y: 282, distance: 41.6
drag, startPoint x: 604, startPoint y: 205, endPoint x: 608, endPoint y: 297, distance: 91.3
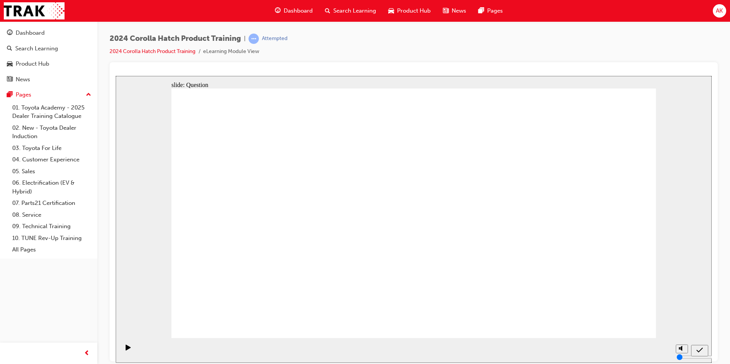
click at [342, 11] on span "Search Learning" at bounding box center [354, 10] width 43 height 9
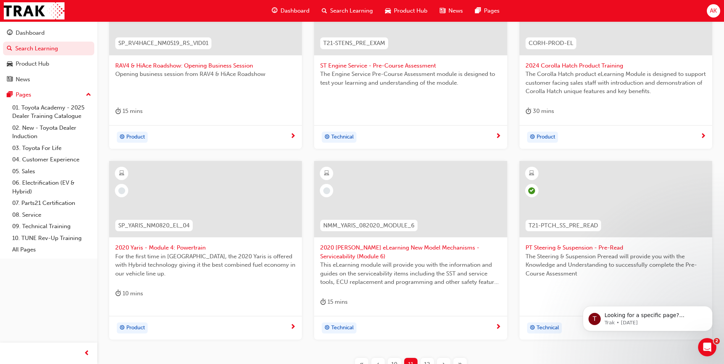
scroll to position [267, 0]
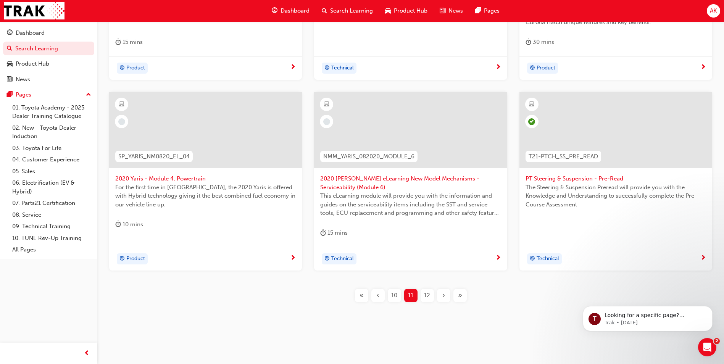
click at [176, 179] on span "2020 Yaris - Module 4: Powertrain" at bounding box center [205, 178] width 181 height 9
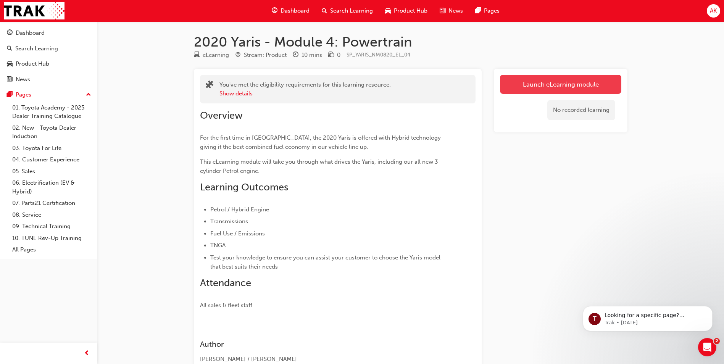
click at [534, 87] on link "Launch eLearning module" at bounding box center [560, 84] width 121 height 19
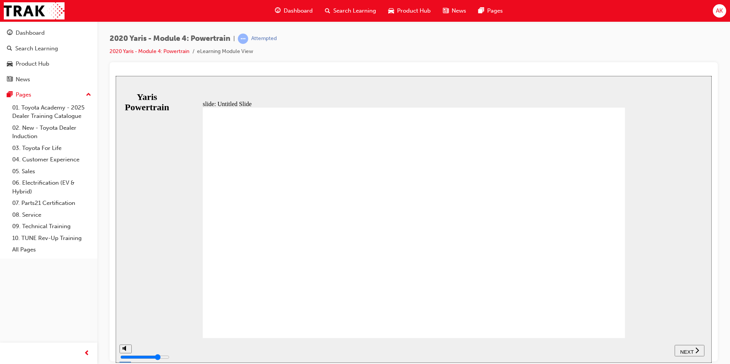
click at [686, 347] on div "NEXT" at bounding box center [689, 351] width 24 height 8
drag, startPoint x: 697, startPoint y: 345, endPoint x: 693, endPoint y: 348, distance: 5.4
click at [697, 345] on button "NEXT" at bounding box center [689, 350] width 30 height 11
click at [692, 350] on span "NEXT" at bounding box center [690, 352] width 13 height 6
click at [692, 349] on span "NEXT" at bounding box center [686, 352] width 13 height 6
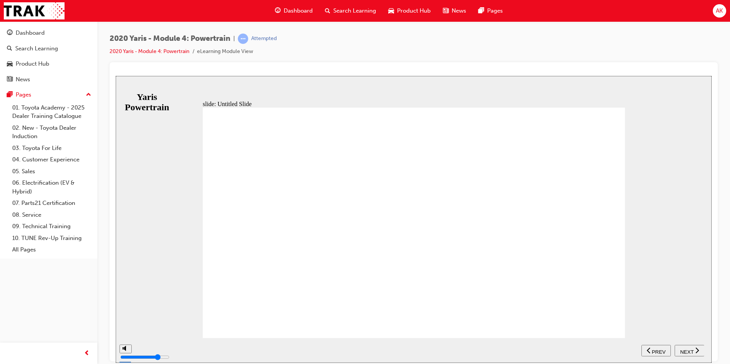
click at [692, 349] on span "NEXT" at bounding box center [686, 352] width 13 height 6
click at [692, 350] on span "NEXT" at bounding box center [690, 352] width 13 height 6
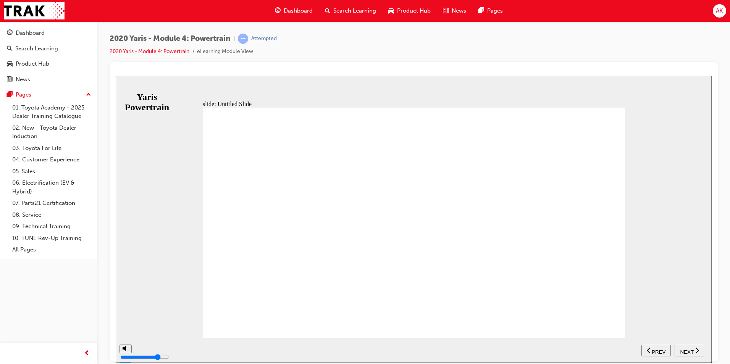
click at [692, 350] on span "NEXT" at bounding box center [686, 352] width 13 height 6
click at [692, 350] on span "NEXT" at bounding box center [690, 352] width 13 height 6
click at [692, 350] on span "NEXT" at bounding box center [686, 352] width 13 height 6
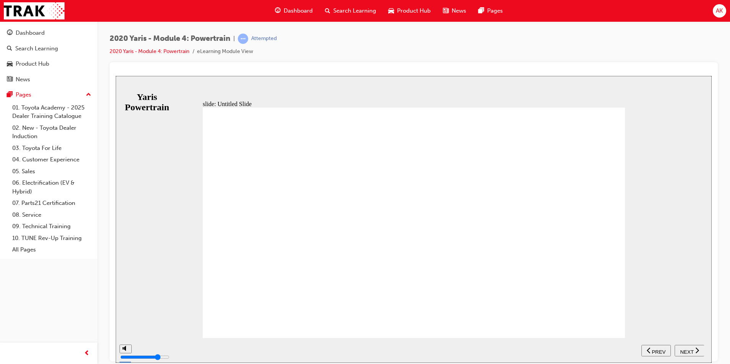
click at [116, 76] on icon "submit" at bounding box center [116, 76] width 0 height 0
click at [692, 290] on div "slide: MULTIPLE CHOICE QUESTION Now that we’ve covered what the All-New Yaris h…" at bounding box center [414, 183] width 596 height 215
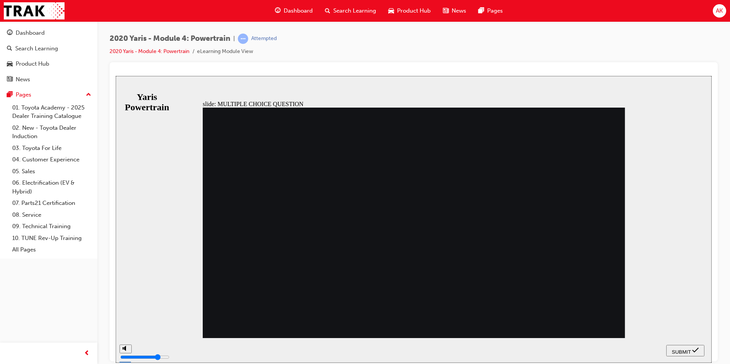
drag, startPoint x: 266, startPoint y: 248, endPoint x: 366, endPoint y: 280, distance: 104.4
radio input "true"
click at [716, 355] on div at bounding box center [414, 211] width 608 height 299
click at [701, 352] on div "SUBMIT" at bounding box center [685, 351] width 32 height 8
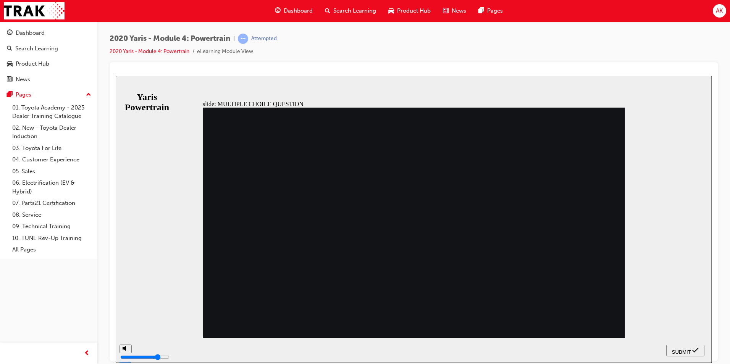
click at [692, 348] on icon "submit" at bounding box center [695, 350] width 6 height 7
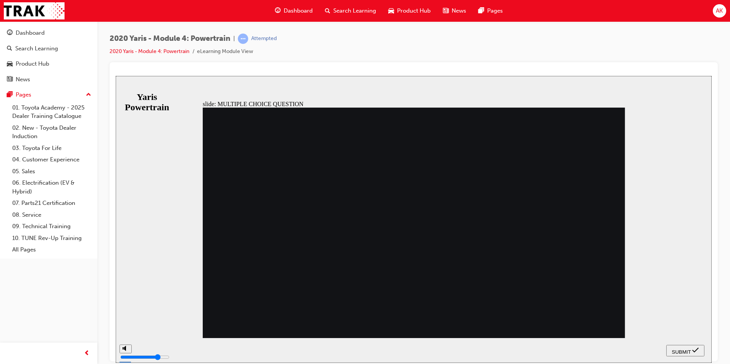
radio input "false"
radio input "true"
radio input "false"
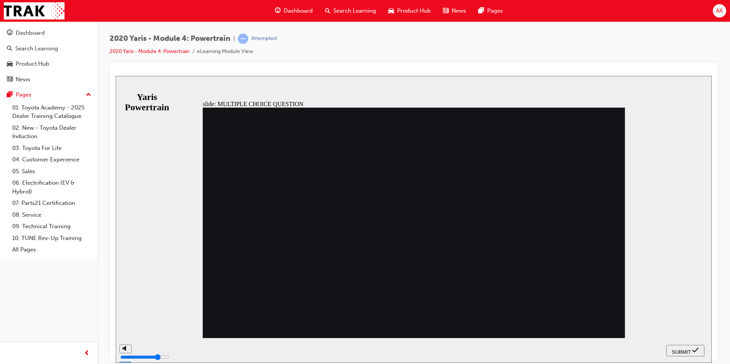
radio input "true"
click at [679, 347] on div "SUBMIT" at bounding box center [685, 351] width 32 height 8
radio input "true"
click at [689, 346] on button "SUBMIT" at bounding box center [685, 350] width 38 height 11
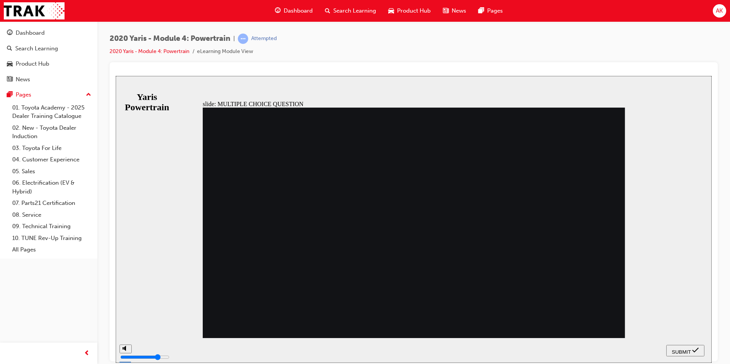
drag, startPoint x: 416, startPoint y: 307, endPoint x: 405, endPoint y: 301, distance: 12.5
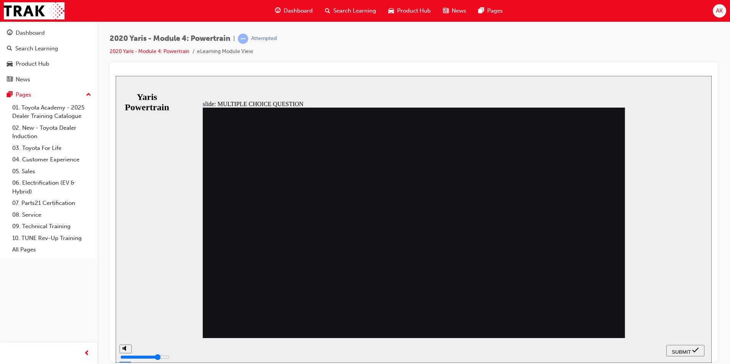
radio input "true"
click at [682, 350] on span "SUBMIT" at bounding box center [681, 352] width 19 height 6
radio input "true"
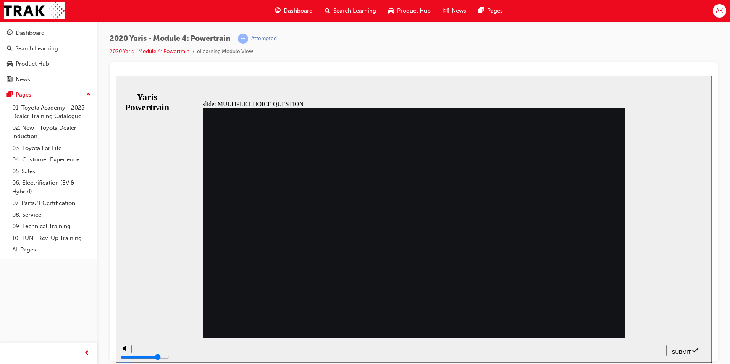
click at [686, 349] on span "SUBMIT" at bounding box center [681, 352] width 19 height 6
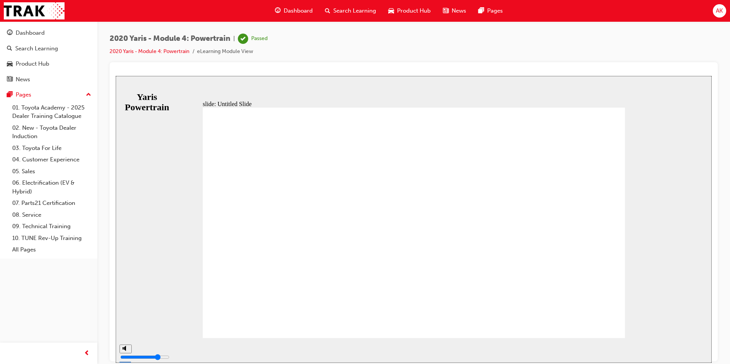
click at [343, 9] on span "Search Learning" at bounding box center [354, 10] width 43 height 9
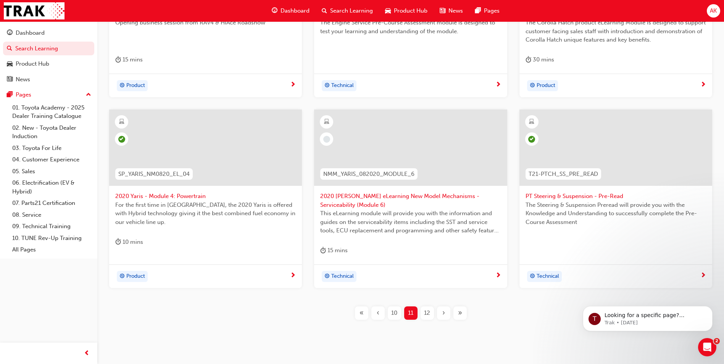
scroll to position [267, 0]
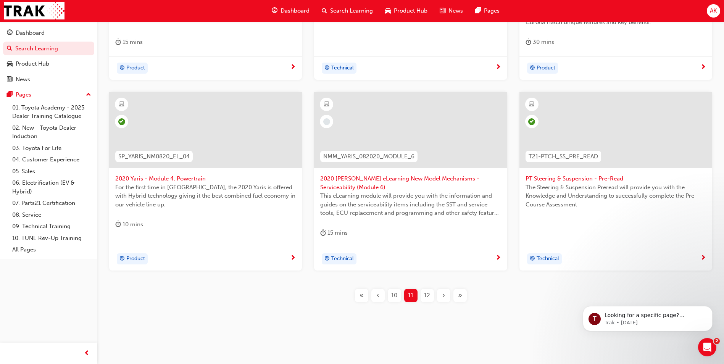
click at [342, 173] on div at bounding box center [410, 136] width 181 height 76
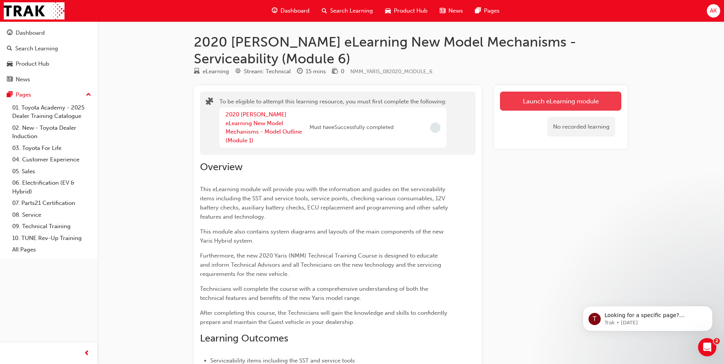
click at [529, 100] on button "Launch eLearning module" at bounding box center [560, 101] width 121 height 19
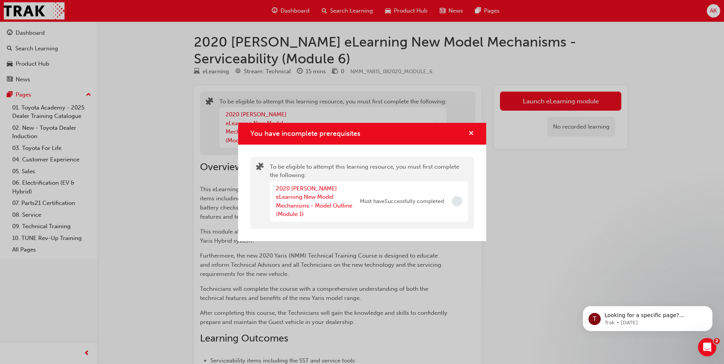
click at [473, 137] on span "cross-icon" at bounding box center [471, 134] width 6 height 7
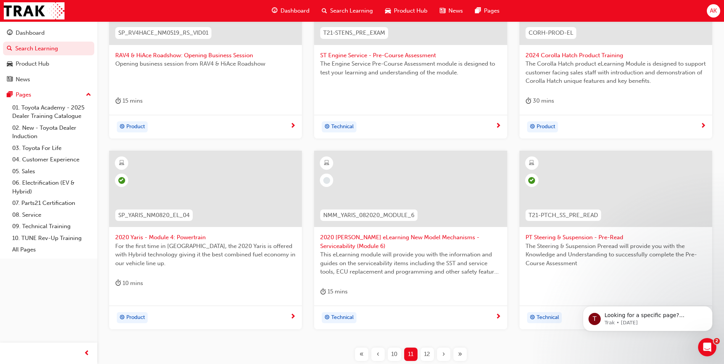
scroll to position [267, 0]
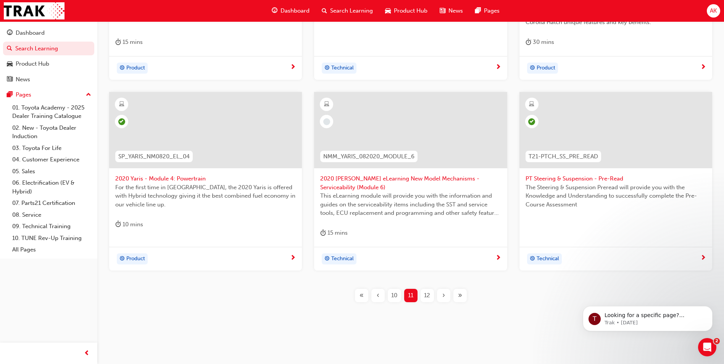
click at [422, 297] on div "12" at bounding box center [427, 295] width 13 height 13
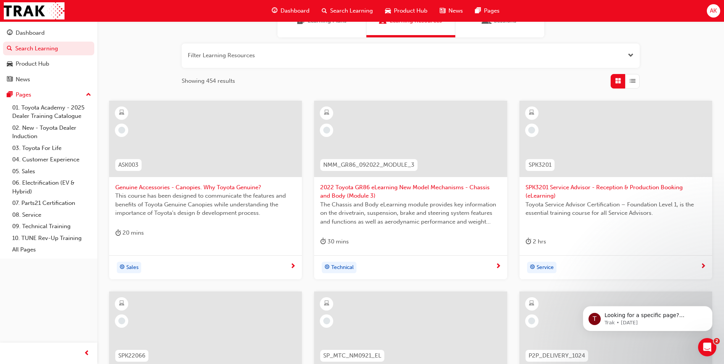
scroll to position [267, 0]
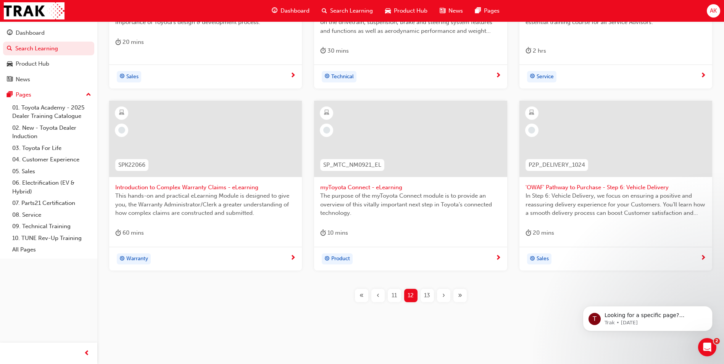
click at [374, 186] on span "myToyota Connect - eLearning" at bounding box center [410, 187] width 181 height 9
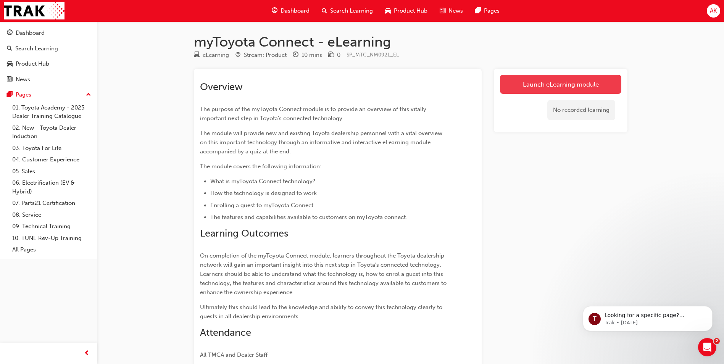
click at [546, 86] on link "Launch eLearning module" at bounding box center [560, 84] width 121 height 19
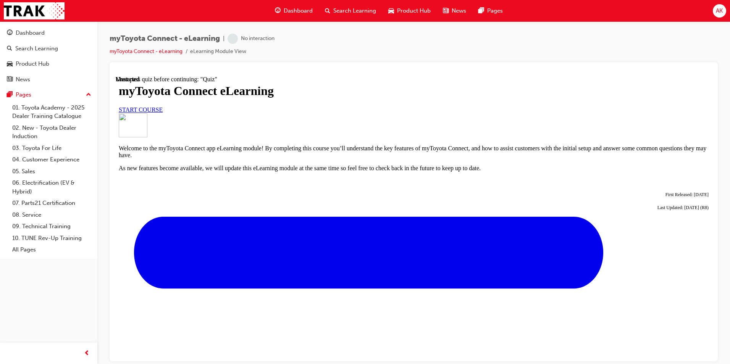
scroll to position [252, 0]
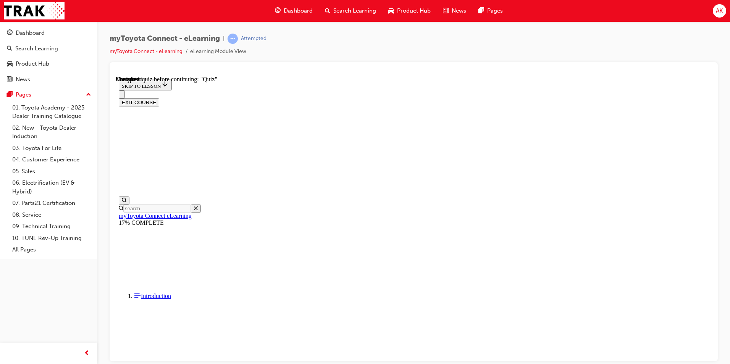
scroll to position [652, 0]
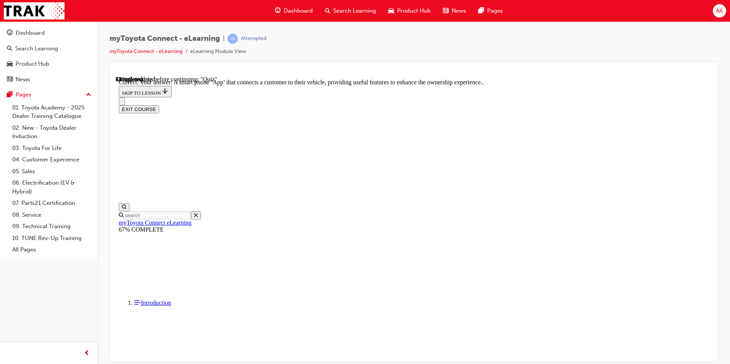
scroll to position [127, 0]
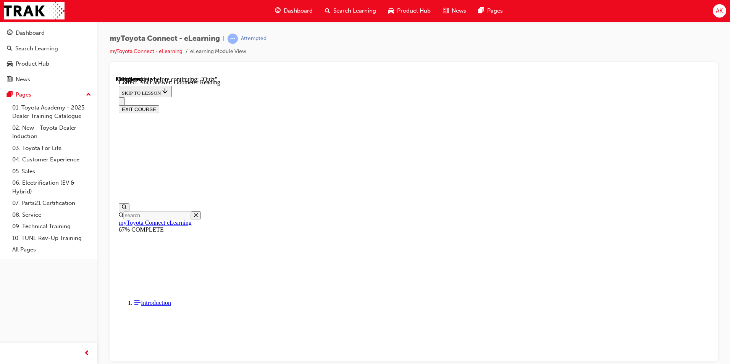
scroll to position [135, 0]
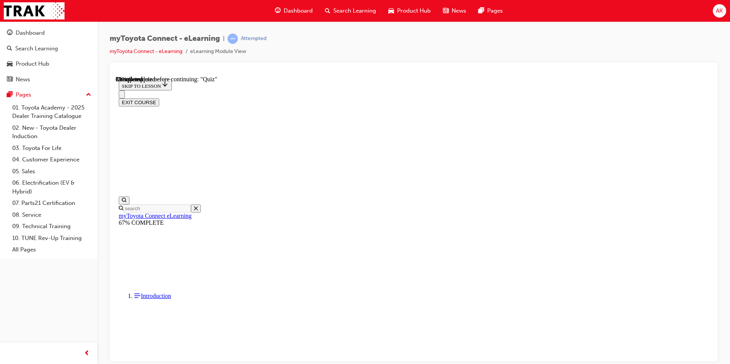
scroll to position [0, 0]
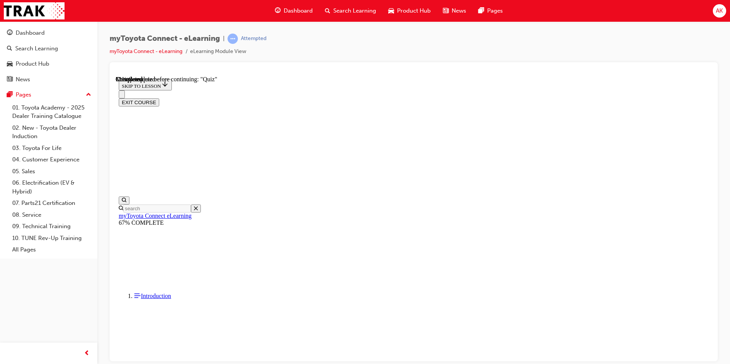
scroll to position [68, 0]
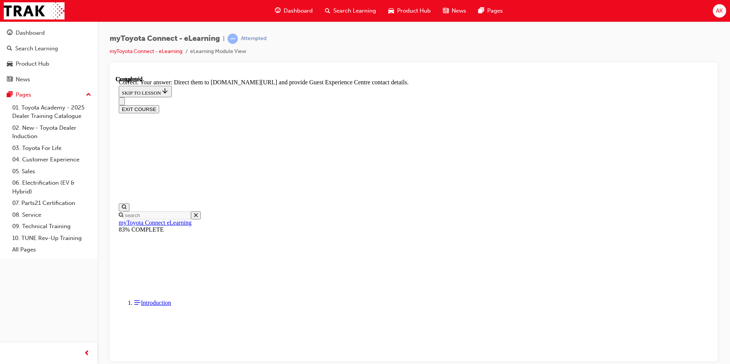
scroll to position [143, 0]
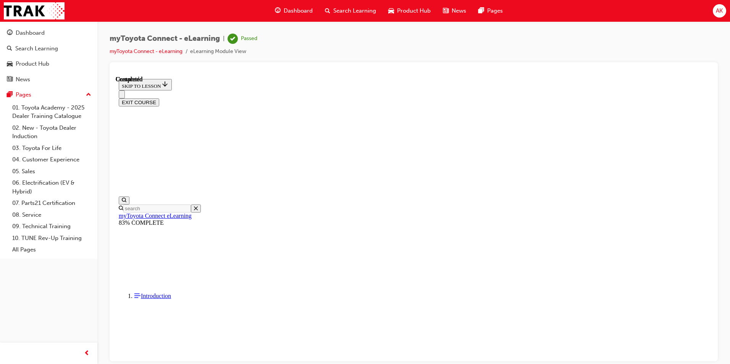
click at [684, 45] on div "myToyota Connect - eLearning | Passed myToyota Connect - eLearning eLearning Mo…" at bounding box center [414, 48] width 608 height 29
click at [345, 7] on span "Search Learning" at bounding box center [354, 10] width 43 height 9
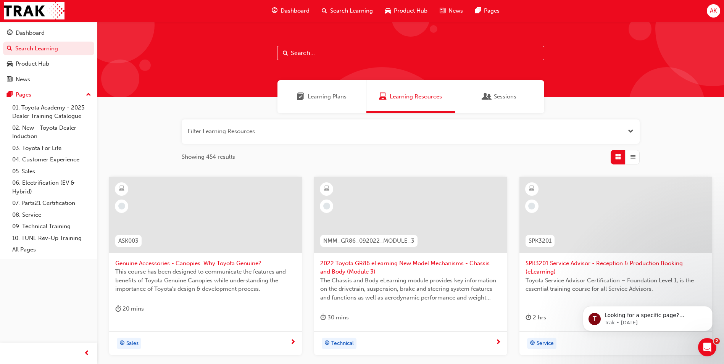
click at [197, 257] on div at bounding box center [205, 221] width 181 height 76
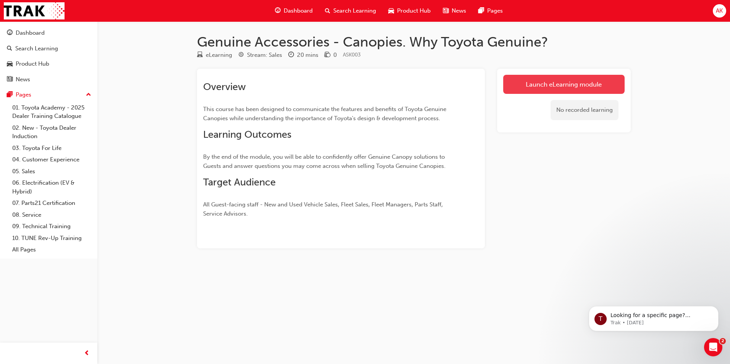
click at [534, 81] on link "Launch eLearning module" at bounding box center [563, 84] width 121 height 19
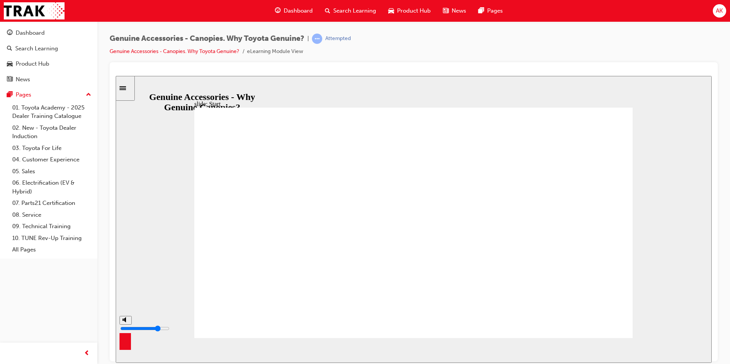
click at [126, 322] on icon "volume" at bounding box center [126, 319] width 6 height 5
type input "0"
click at [186, 350] on input "slide progress" at bounding box center [161, 348] width 49 height 6
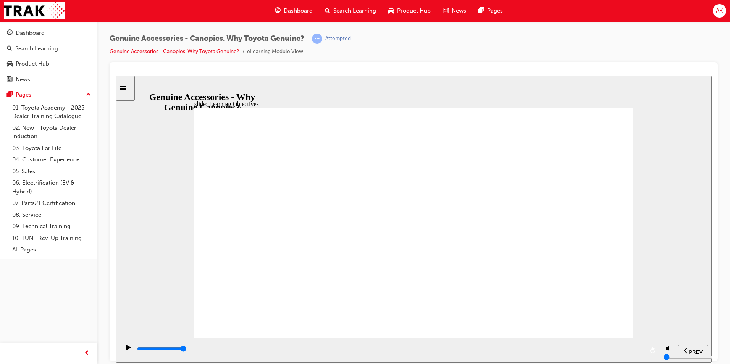
click at [186, 349] on input "slide progress" at bounding box center [161, 348] width 49 height 6
click at [186, 350] on input "slide progress" at bounding box center [161, 348] width 49 height 6
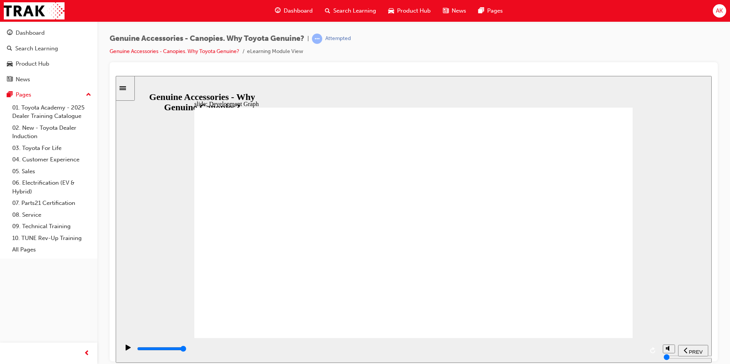
click at [186, 349] on input "slide progress" at bounding box center [161, 348] width 49 height 6
drag, startPoint x: 350, startPoint y: 250, endPoint x: 348, endPoint y: 246, distance: 4.5
click at [186, 349] on input "slide progress" at bounding box center [161, 348] width 49 height 6
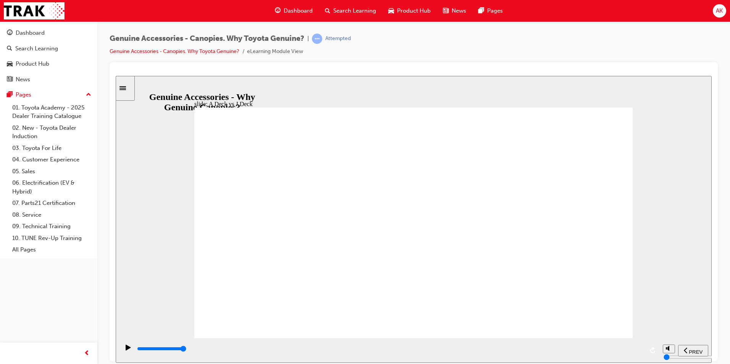
click at [640, 349] on div "playback controls" at bounding box center [389, 349] width 507 height 8
drag, startPoint x: 641, startPoint y: 351, endPoint x: 626, endPoint y: 348, distance: 15.5
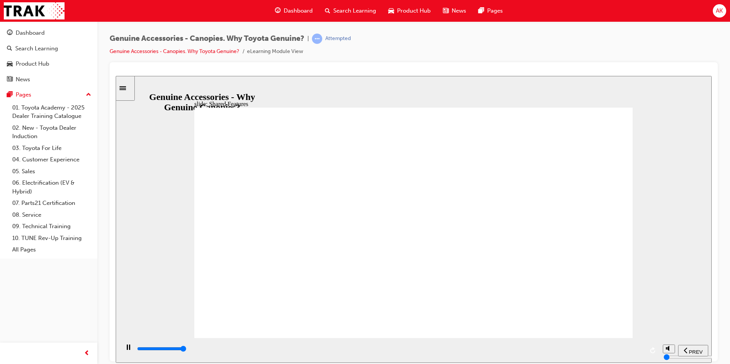
click at [641, 351] on div "playback controls" at bounding box center [389, 349] width 507 height 8
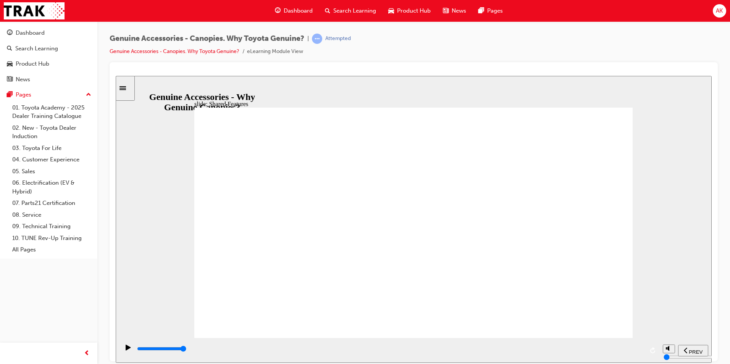
drag, startPoint x: 403, startPoint y: 303, endPoint x: 387, endPoint y: 303, distance: 16.8
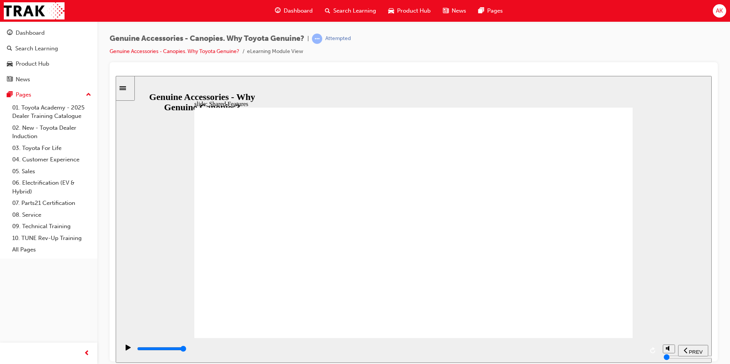
click at [642, 349] on div "playback controls" at bounding box center [389, 349] width 507 height 8
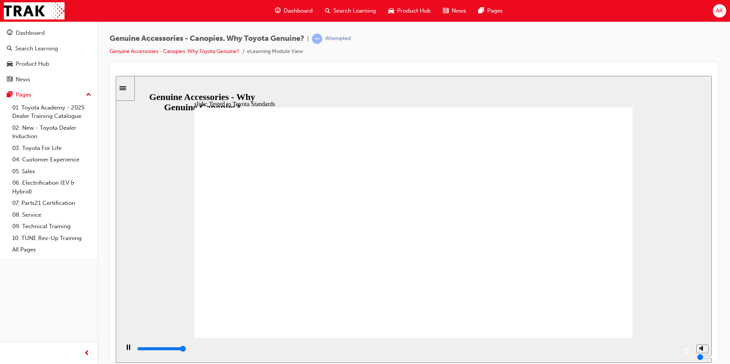
click at [673, 348] on div "playback controls" at bounding box center [406, 349] width 541 height 8
click at [641, 348] on div "playback controls" at bounding box center [389, 349] width 507 height 8
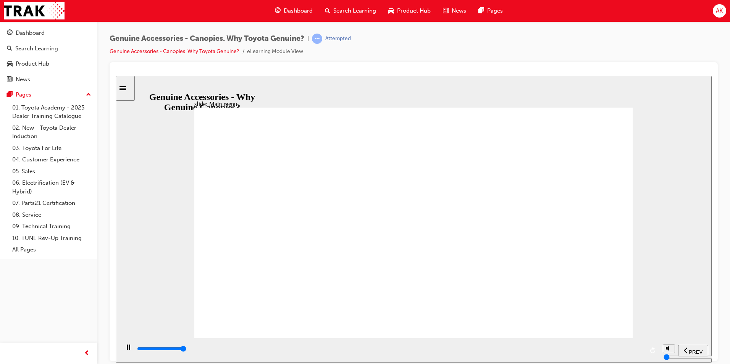
click at [186, 350] on input "slide progress" at bounding box center [161, 348] width 49 height 6
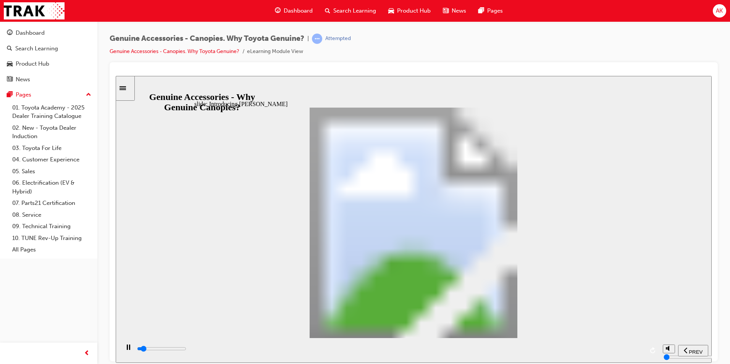
click at [186, 350] on input "slide progress" at bounding box center [161, 348] width 49 height 6
drag, startPoint x: 485, startPoint y: 182, endPoint x: 380, endPoint y: 236, distance: 118.5
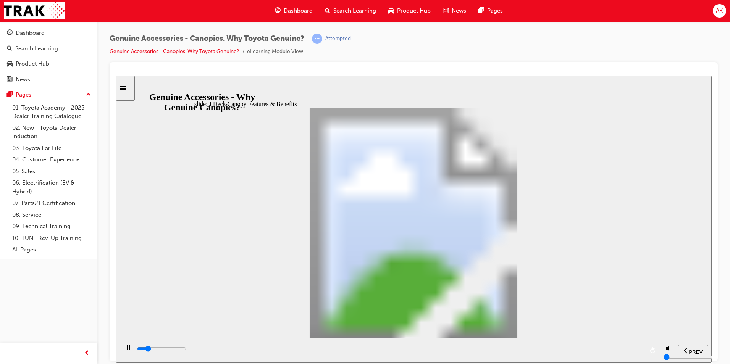
click at [643, 350] on div "playback controls" at bounding box center [388, 350] width 539 height 25
click at [643, 351] on div "playback controls" at bounding box center [389, 349] width 507 height 8
click at [639, 351] on div "playback controls" at bounding box center [389, 349] width 507 height 8
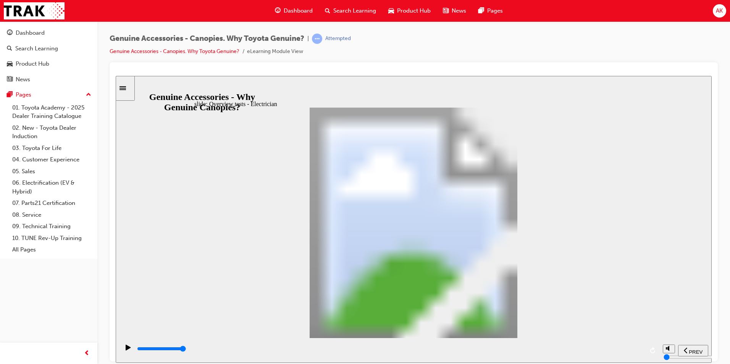
click at [640, 351] on div "playback controls" at bounding box center [389, 349] width 507 height 8
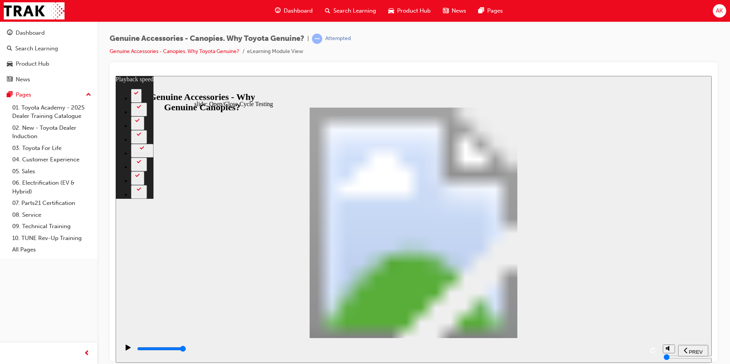
click at [640, 348] on div "playback controls" at bounding box center [389, 349] width 507 height 8
type input "34400"
type input "15"
type input "34500"
type input "15"
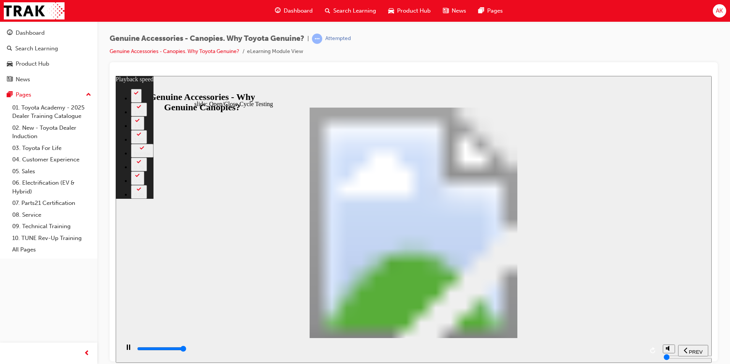
type input "34500"
type input "15"
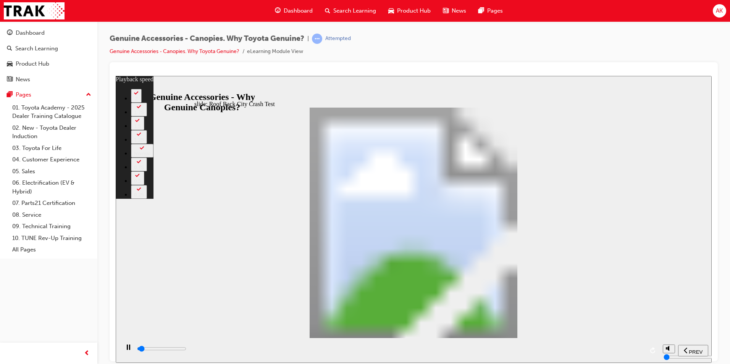
type input "1500"
type input "0"
type input "1500"
type input "0"
type input "1600"
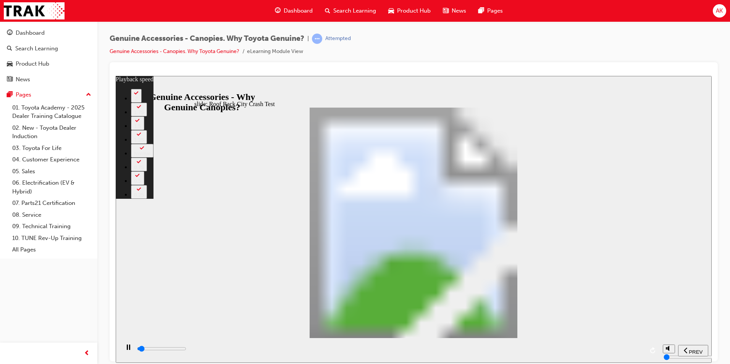
type input "0"
type input "1600"
type input "0"
type input "1600"
type input "0"
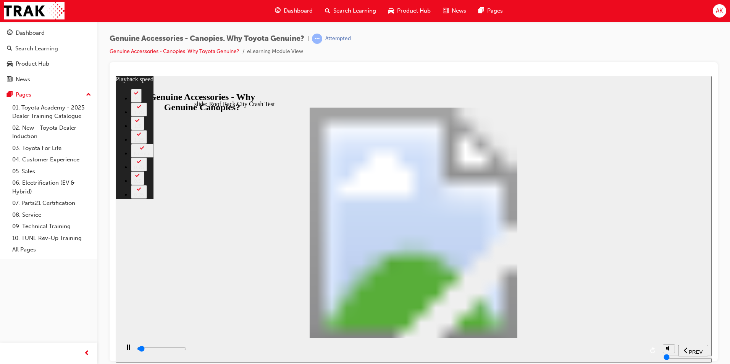
type input "1600"
type input "0"
type input "1600"
type input "0"
type input "1600"
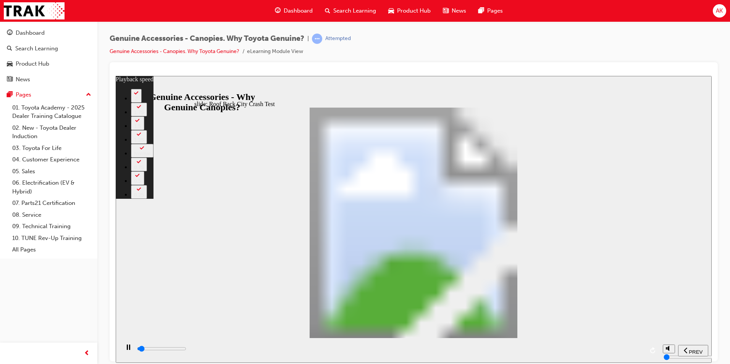
type input "0"
type input "1700"
type input "0"
type input "1700"
type input "0"
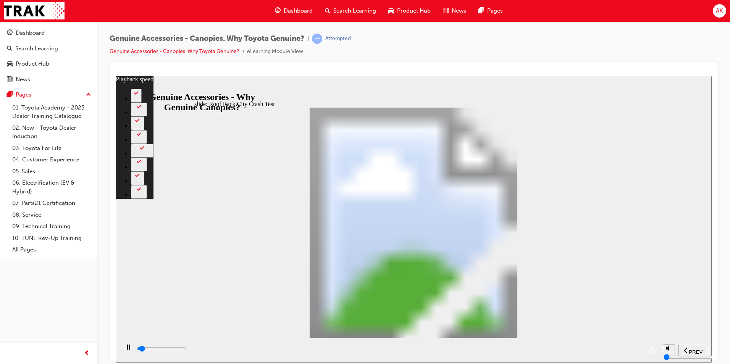
type input "1700"
type input "0"
type input "1700"
type input "0"
type input "1700"
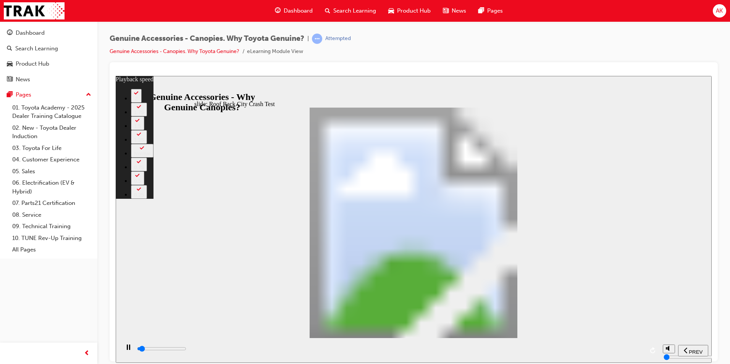
type input "0"
type input "1700"
type input "0"
type input "1800"
type input "0"
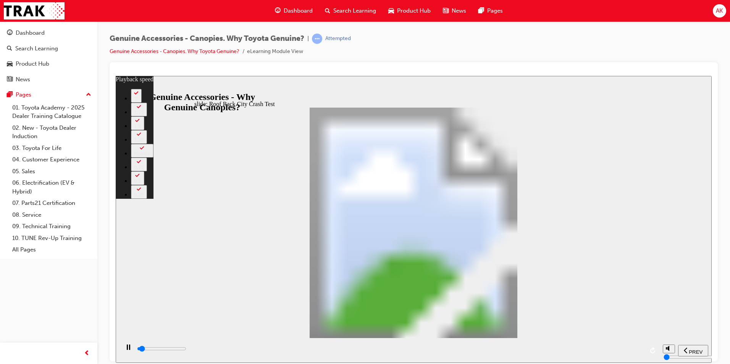
type input "1800"
type input "0"
type input "1800"
type input "0"
type input "1800"
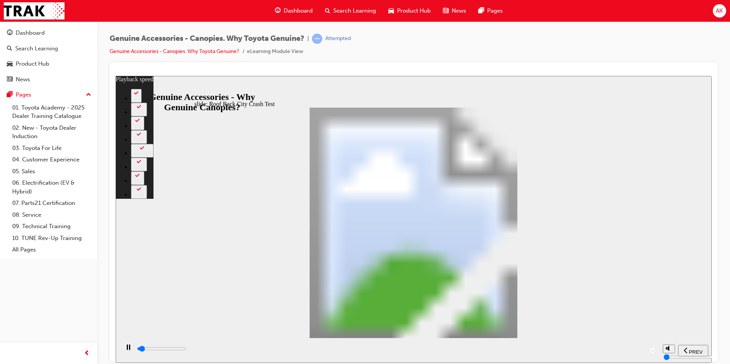
type input "0"
type input "1800"
type input "0"
type input "1800"
type input "0"
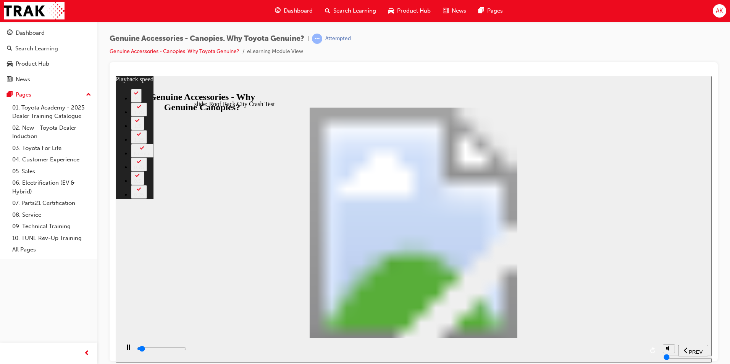
type input "1900"
type input "0"
type input "1900"
type input "0"
type input "1900"
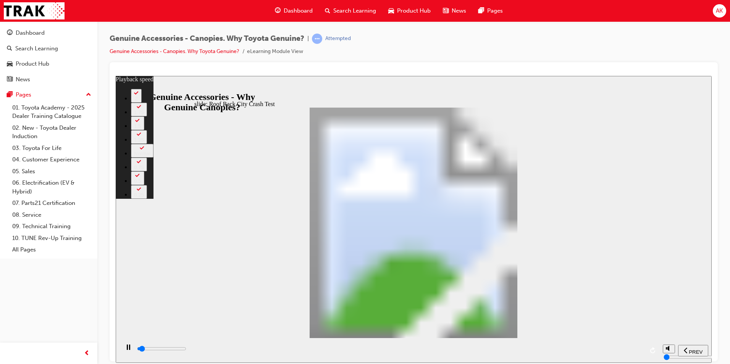
type input "0"
type input "1900"
type input "0"
type input "1900"
type input "0"
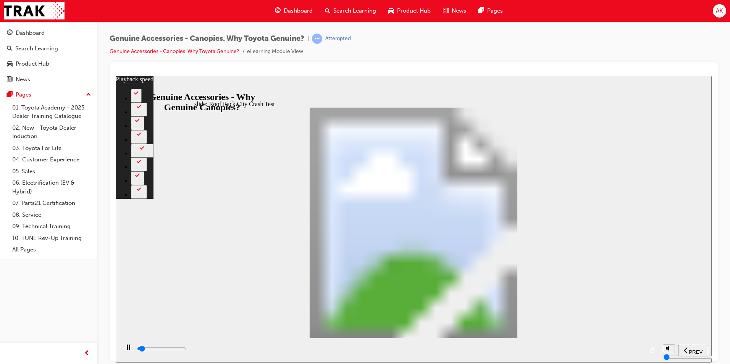
type input "1900"
type input "0"
type input "2000"
type input "0"
type input "2000"
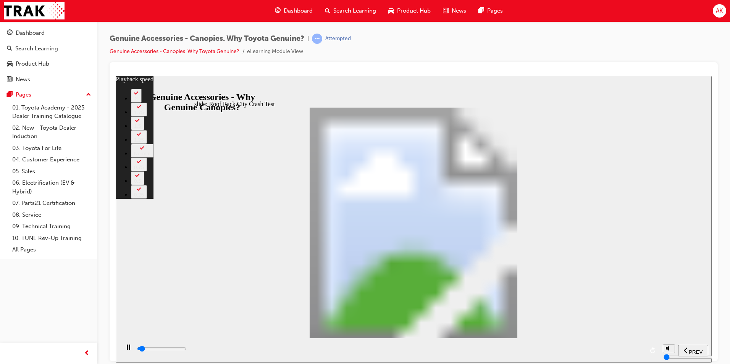
type input "0"
type input "2000"
type input "0"
type input "2000"
type input "0"
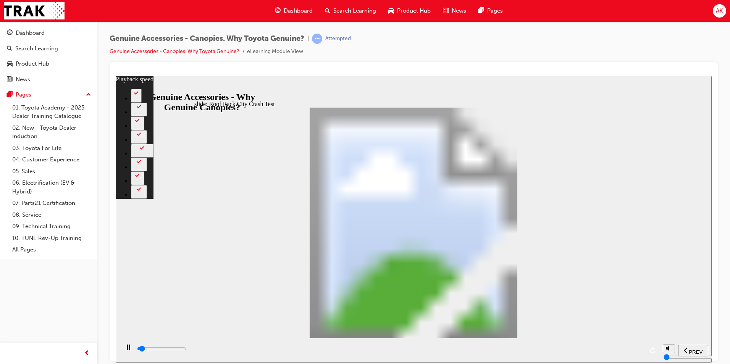
type input "2000"
type input "0"
type input "2000"
type input "0"
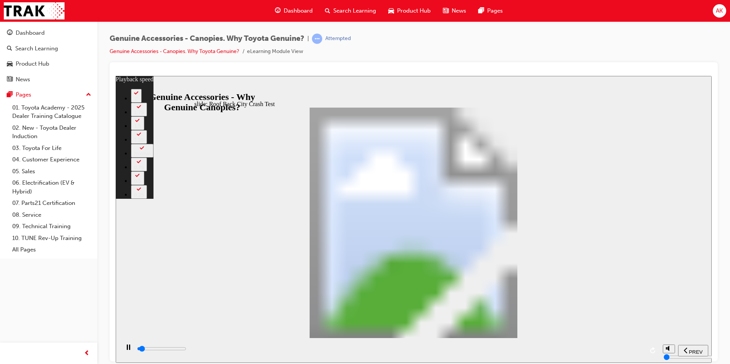
type input "2100"
type input "1"
type input "2100"
type input "1"
type input "2100"
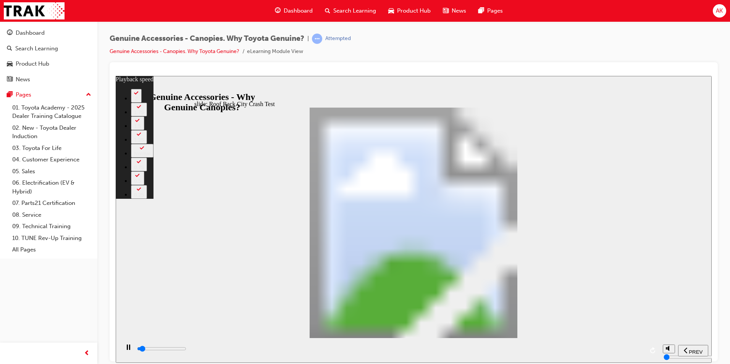
type input "1"
type input "2100"
type input "1"
type input "2100"
type input "1"
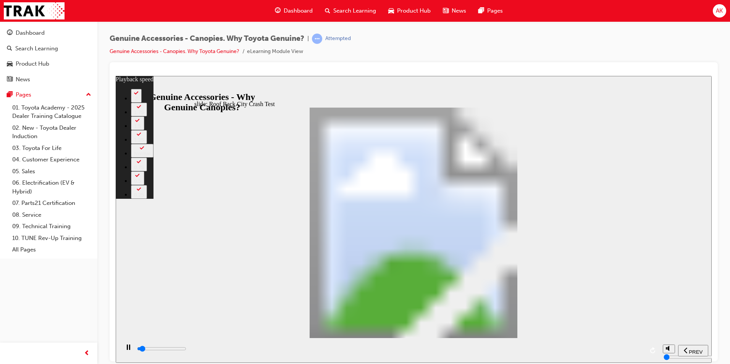
type input "2100"
type input "1"
type input "2200"
type input "1"
type input "2200"
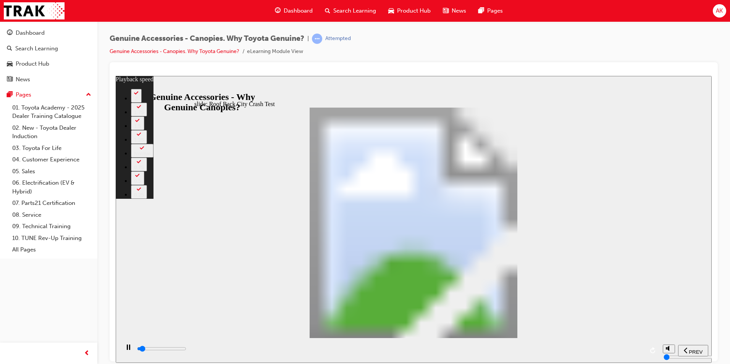
type input "1"
type input "2200"
type input "1"
type input "2200"
type input "1"
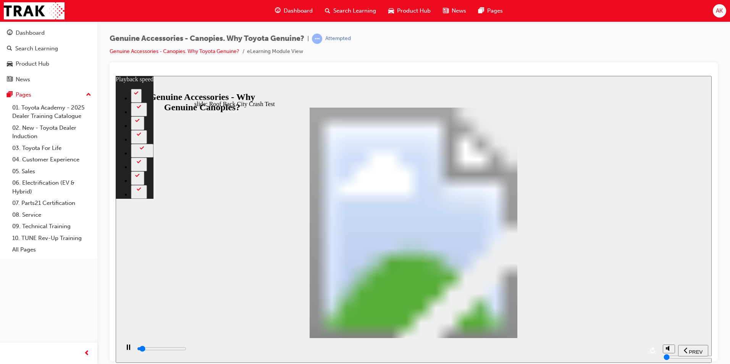
type input "2200"
type input "1"
type input "2200"
type input "1"
type input "2300"
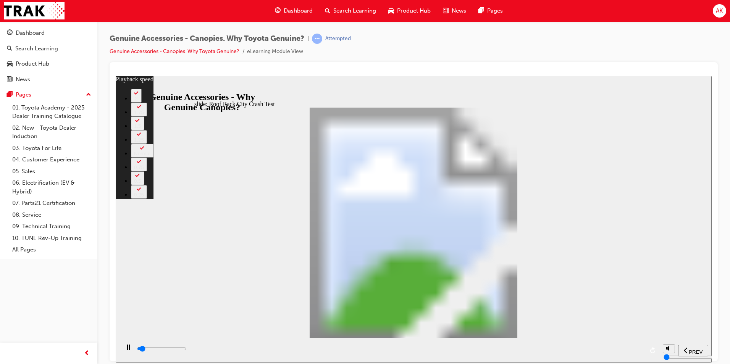
type input "1"
type input "2300"
type input "1"
type input "2300"
type input "1"
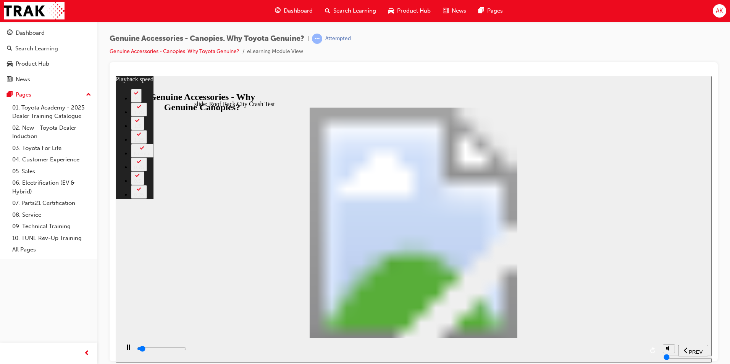
type input "2300"
type input "1"
type input "2300"
type input "1"
type input "2300"
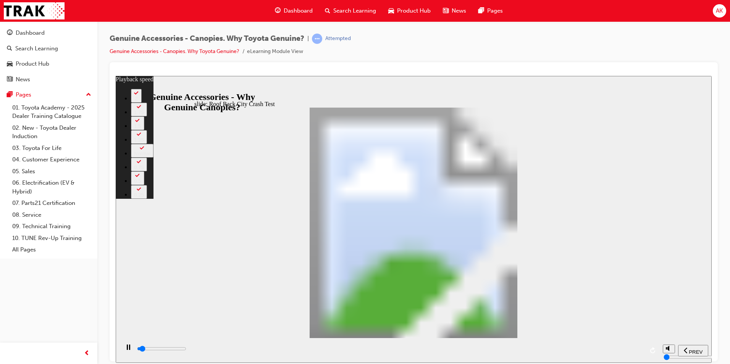
type input "1"
type input "2400"
type input "1"
type input "2400"
type input "1"
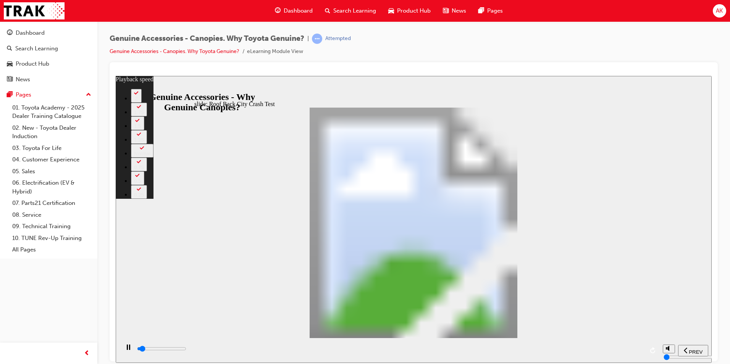
type input "2400"
type input "1"
type input "2400"
type input "1"
type input "2400"
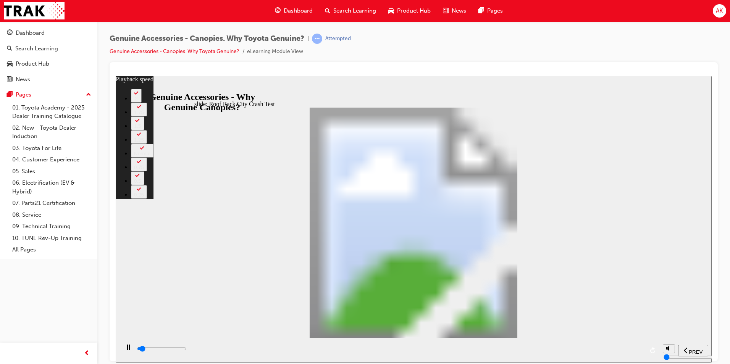
type input "1"
type input "2400"
type input "1"
type input "2500"
type input "1"
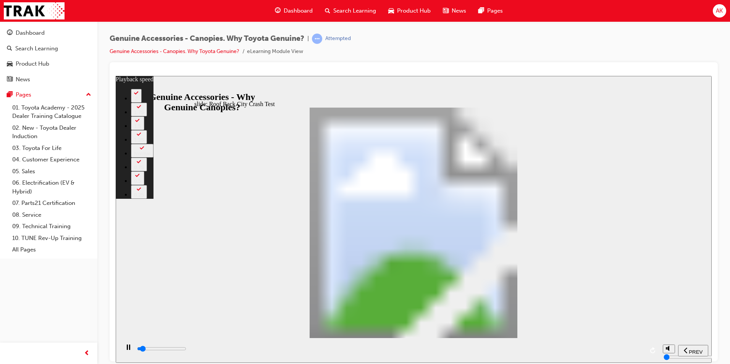
type input "2500"
type input "1"
type input "2500"
type input "1"
type input "2500"
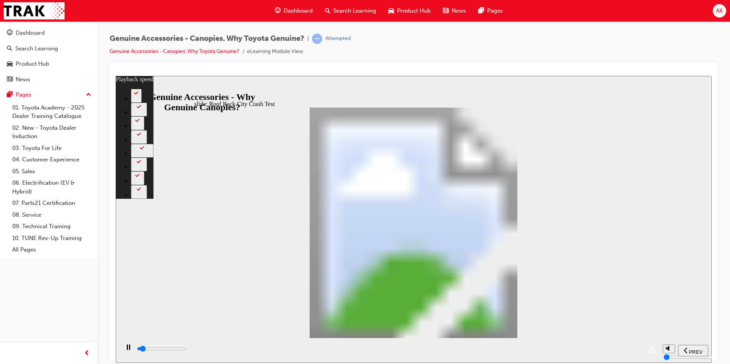
type input "1"
type input "2500"
type input "1"
type input "2500"
type input "1"
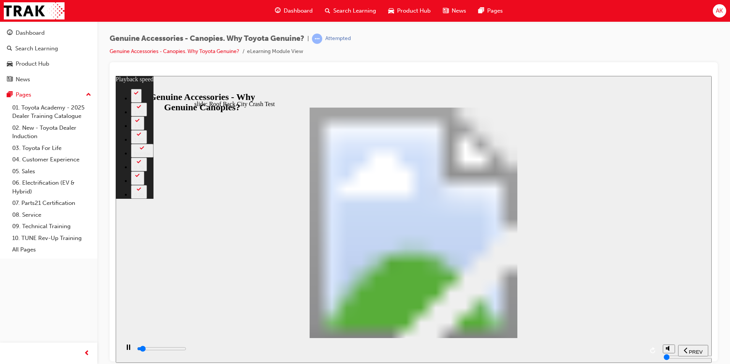
type input "2600"
type input "1"
type input "2600"
type input "1"
type input "2600"
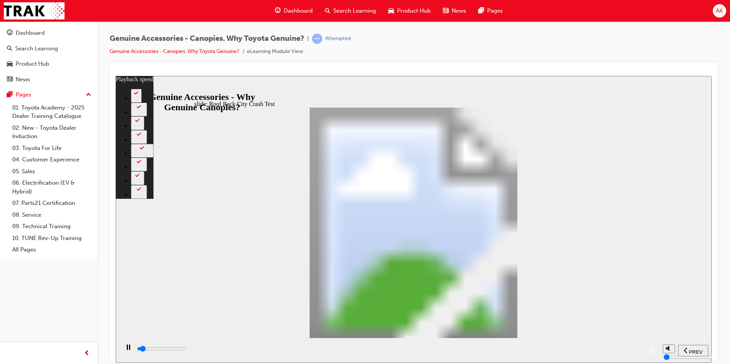
type input "1"
type input "2600"
type input "1"
type input "2600"
type input "1"
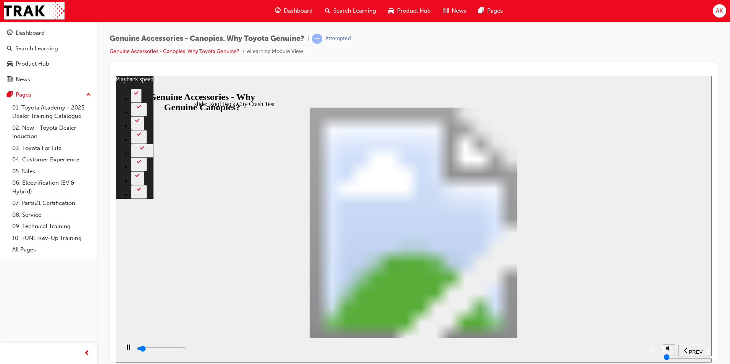
type input "2600"
type input "1"
type input "2700"
type input "1"
type input "2700"
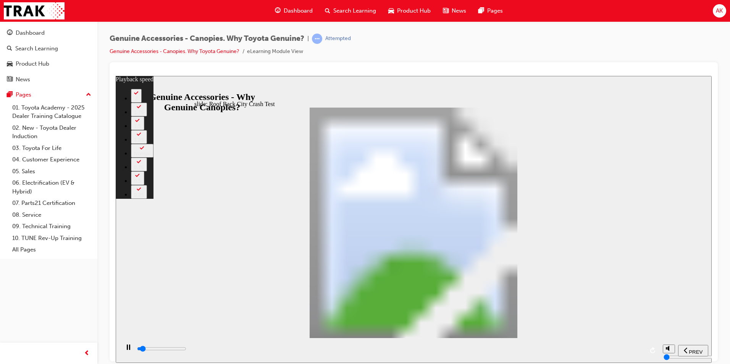
type input "1"
type input "2700"
type input "1"
type input "2700"
type input "1"
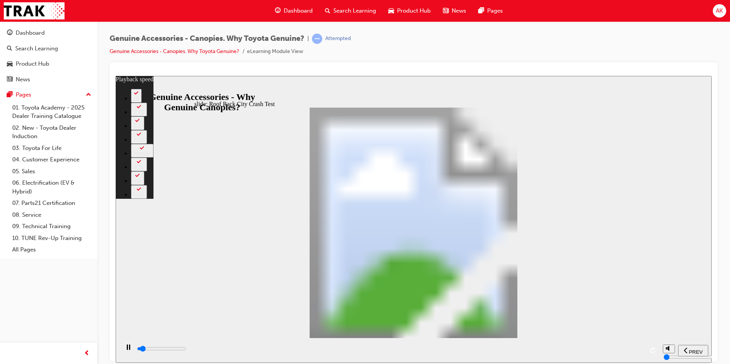
type input "2700"
type input "1"
type input "2700"
type input "1"
type input "2800"
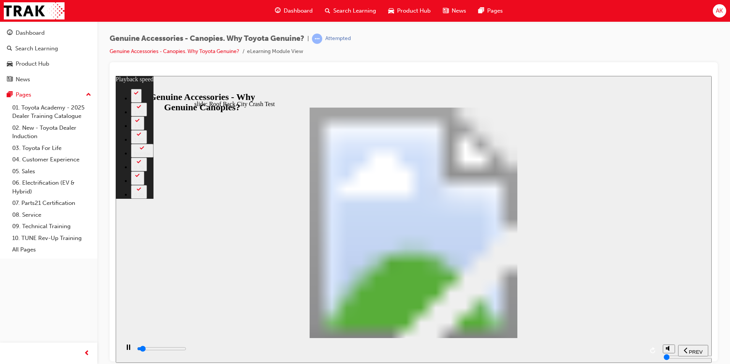
type input "1"
type input "2900"
type input "1"
type input "3100"
type input "2"
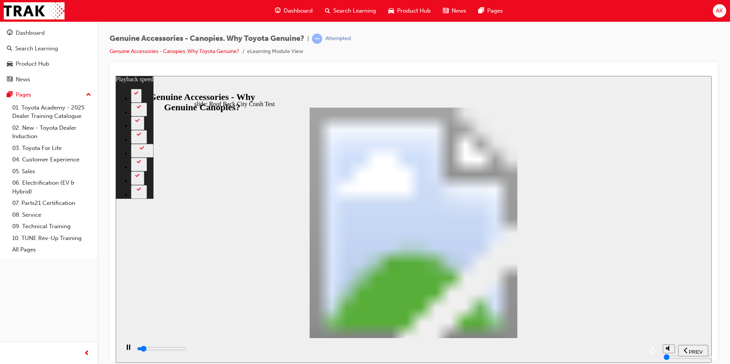
type input "3400"
type input "2"
type input "3700"
type input "2"
type input "3900"
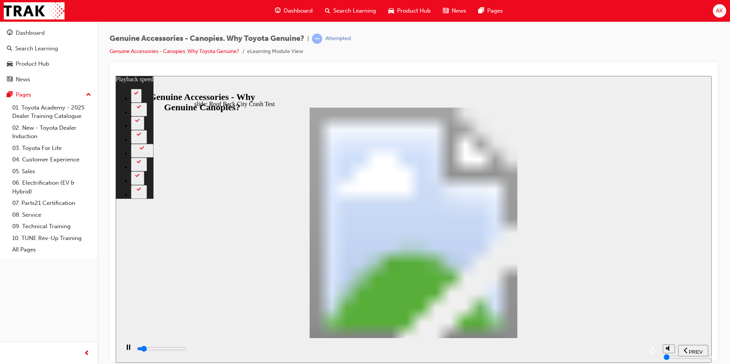
type input "2"
type input "4000"
type input "23"
type input "4000"
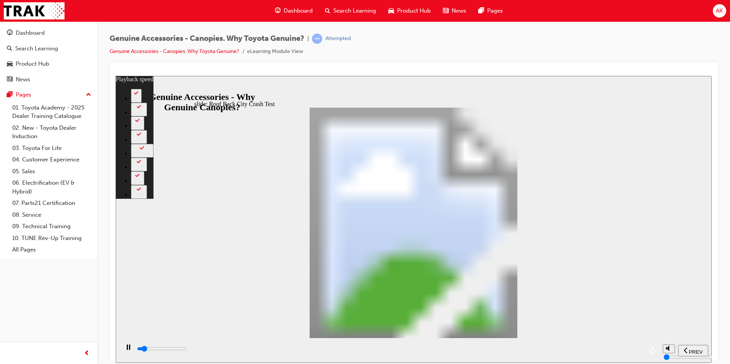
type input "23"
type input "4300"
type input "23"
type input "4500"
type input "23"
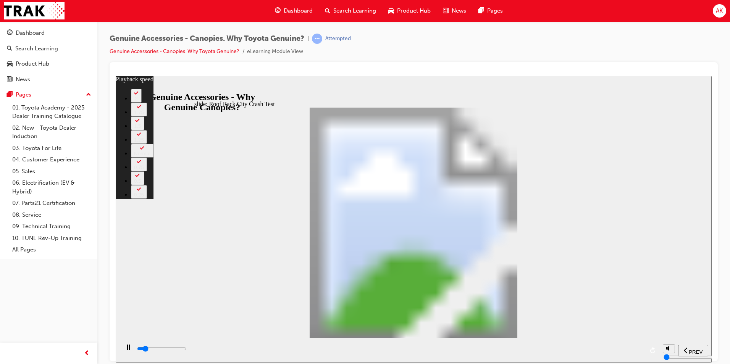
click at [599, 341] on div "playback controls" at bounding box center [388, 350] width 539 height 25
click at [186, 349] on input "slide progress" at bounding box center [161, 348] width 49 height 6
type input "42200"
type input "23"
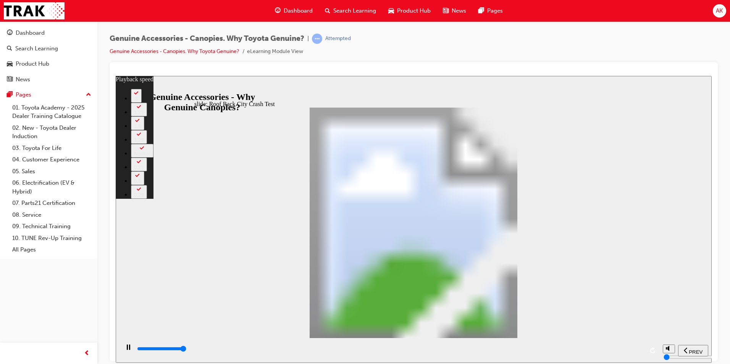
type input "42200"
type input "23"
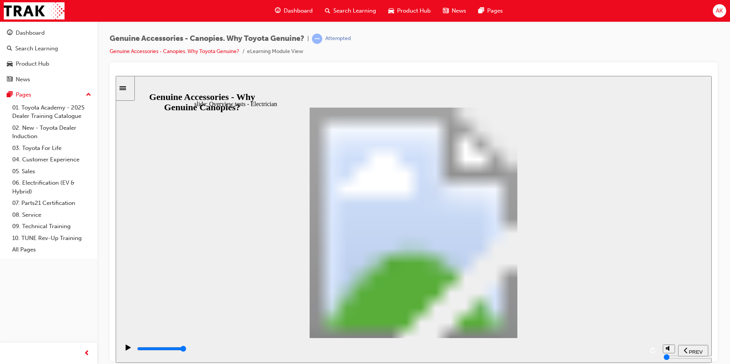
click at [641, 349] on div "playback controls" at bounding box center [389, 349] width 507 height 8
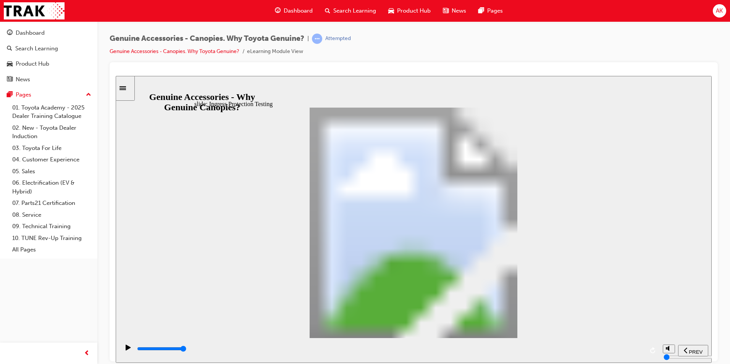
click at [642, 348] on div "playback controls" at bounding box center [389, 349] width 507 height 8
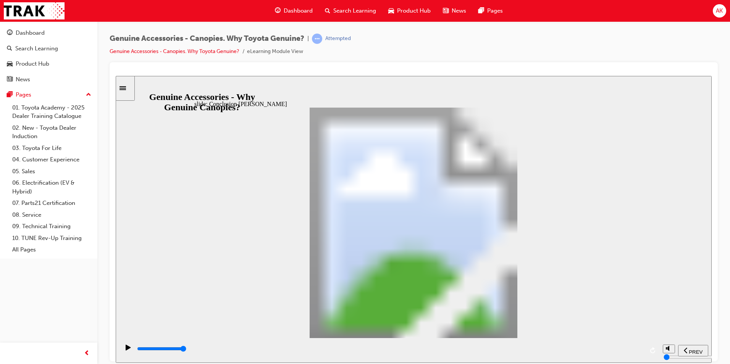
click at [186, 350] on input "slide progress" at bounding box center [161, 348] width 49 height 6
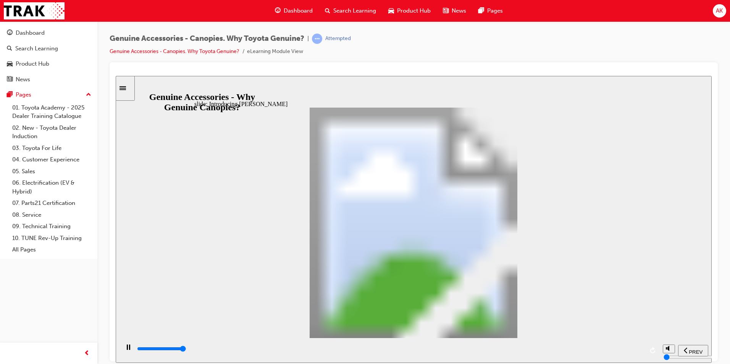
click at [186, 350] on input "slide progress" at bounding box center [161, 348] width 49 height 6
type input "22000"
click at [664, 324] on button "volume" at bounding box center [669, 320] width 12 height 9
drag, startPoint x: 668, startPoint y: 320, endPoint x: 668, endPoint y: 345, distance: 24.8
type input "0"
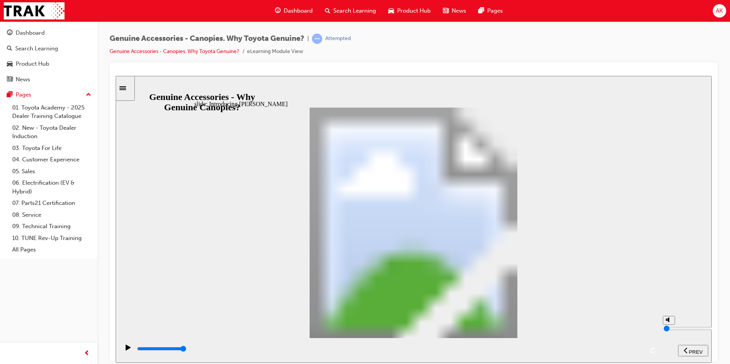
click at [668, 331] on input "volume" at bounding box center [687, 328] width 49 height 6
click at [186, 350] on input "slide progress" at bounding box center [161, 348] width 49 height 6
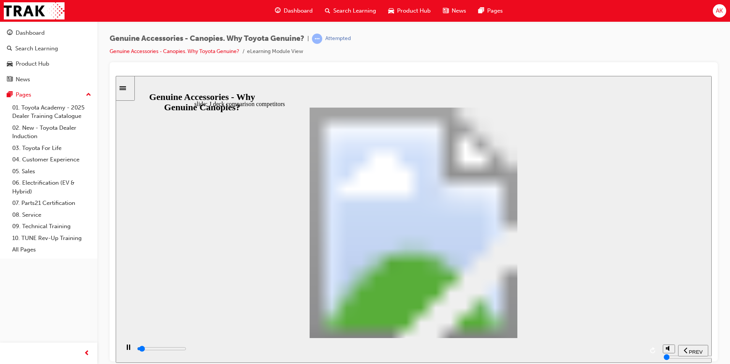
drag, startPoint x: 640, startPoint y: 348, endPoint x: 632, endPoint y: 356, distance: 11.3
click at [640, 349] on div "playback controls" at bounding box center [389, 349] width 507 height 8
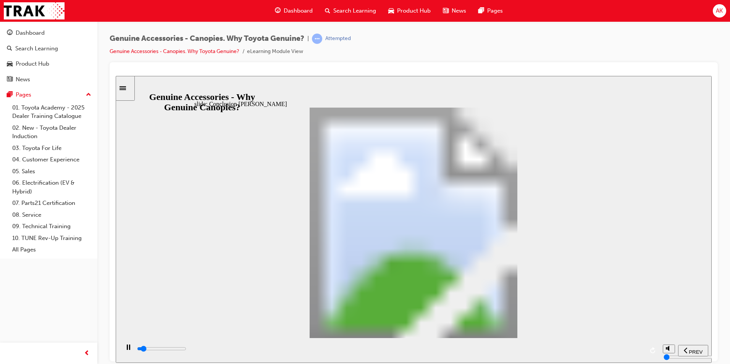
click at [640, 351] on div "playback controls" at bounding box center [389, 349] width 507 height 8
click at [641, 348] on div "playback controls" at bounding box center [389, 349] width 507 height 8
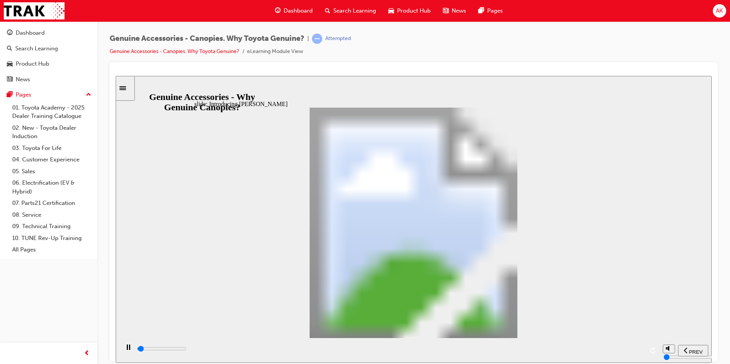
click at [640, 349] on div "playback controls" at bounding box center [389, 349] width 507 height 8
click at [186, 350] on input "slide progress" at bounding box center [161, 348] width 49 height 6
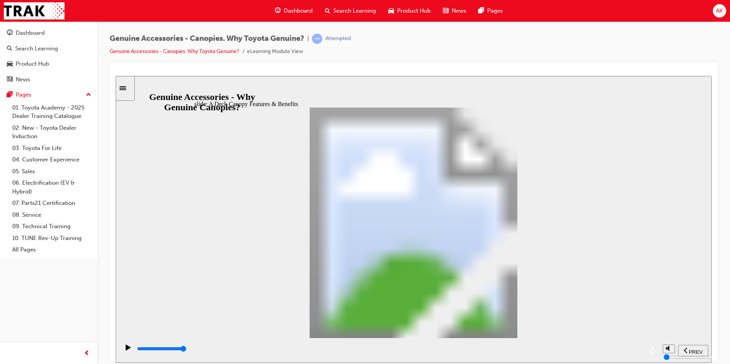
click at [640, 348] on div "playback controls" at bounding box center [389, 349] width 507 height 8
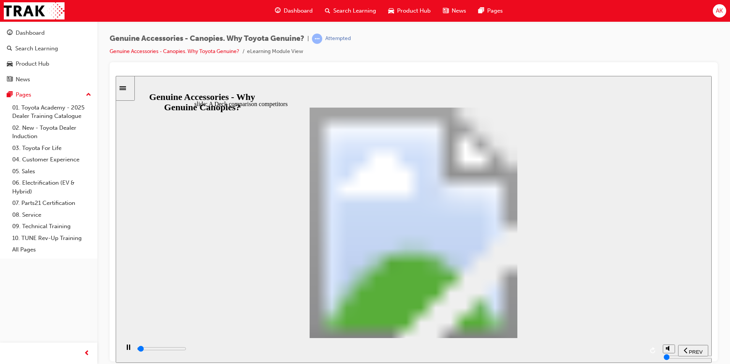
click at [639, 349] on div "playback controls" at bounding box center [389, 349] width 507 height 8
click at [186, 350] on input "slide progress" at bounding box center [161, 348] width 49 height 6
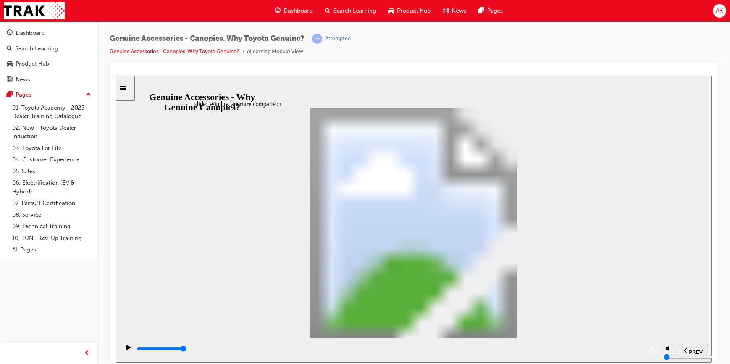
drag, startPoint x: 468, startPoint y: 230, endPoint x: 475, endPoint y: 236, distance: 8.9
click at [641, 351] on div "playback controls" at bounding box center [389, 349] width 507 height 8
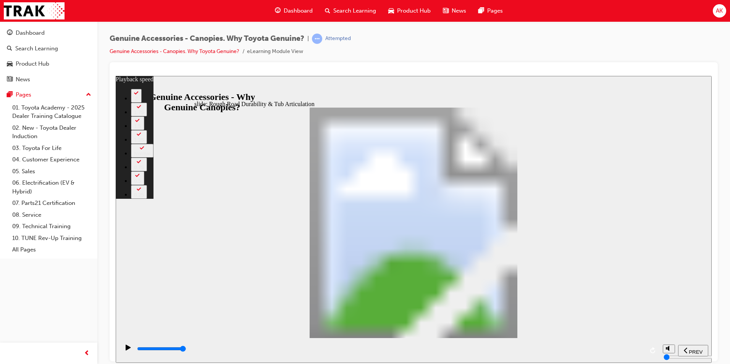
type input "1000"
type input "0"
type input "1000"
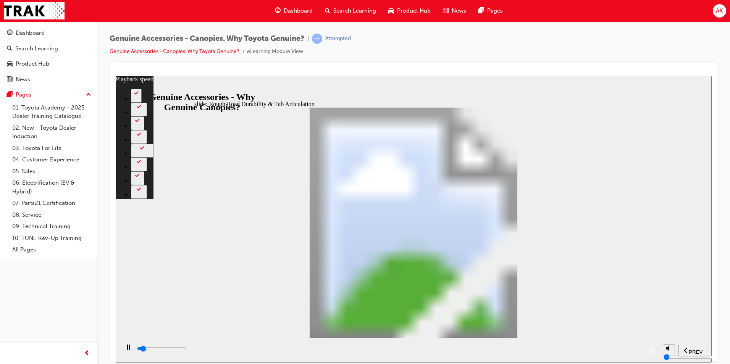
click at [186, 349] on input "slide progress" at bounding box center [161, 348] width 49 height 6
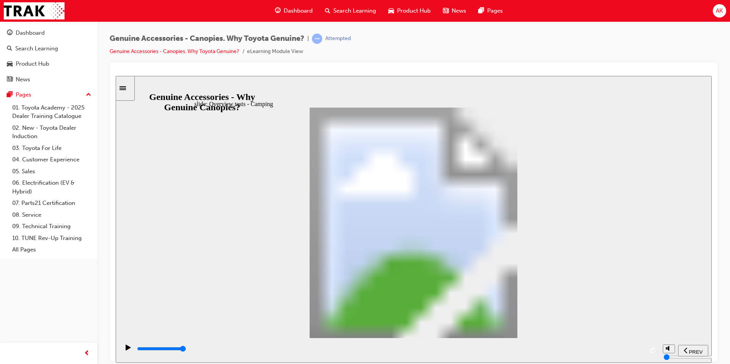
click at [186, 350] on input "slide progress" at bounding box center [161, 348] width 49 height 6
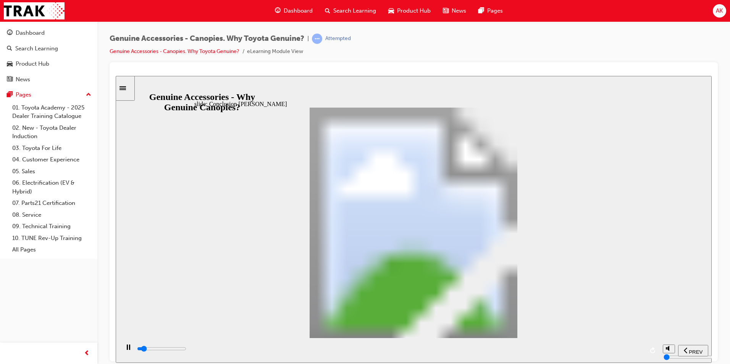
click at [186, 349] on input "slide progress" at bounding box center [161, 348] width 49 height 6
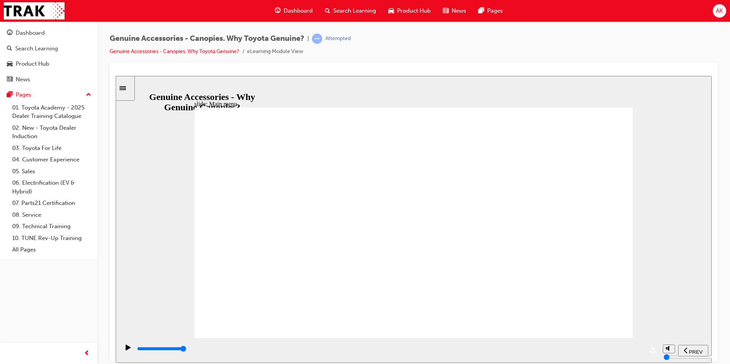
drag, startPoint x: 449, startPoint y: 137, endPoint x: 449, endPoint y: 253, distance: 116.4
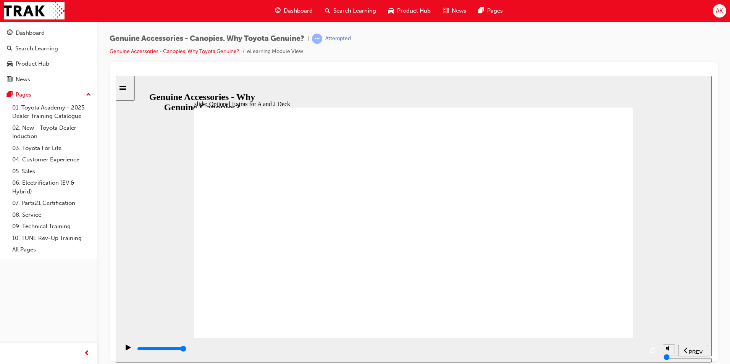
click at [186, 350] on input "slide progress" at bounding box center [161, 348] width 49 height 6
drag, startPoint x: 405, startPoint y: 239, endPoint x: 406, endPoint y: 224, distance: 15.0
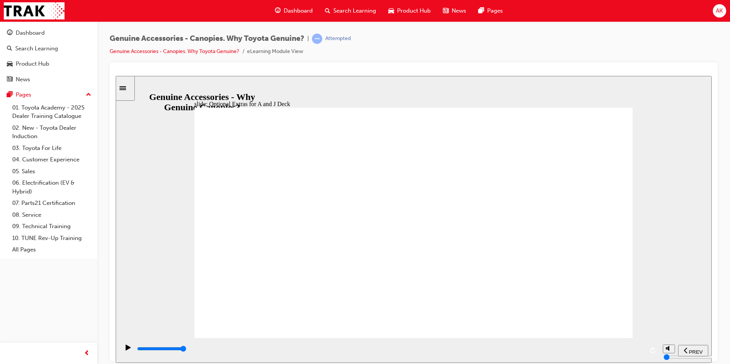
drag, startPoint x: 305, startPoint y: 264, endPoint x: 360, endPoint y: 266, distance: 54.6
click at [186, 350] on input "slide progress" at bounding box center [161, 348] width 49 height 6
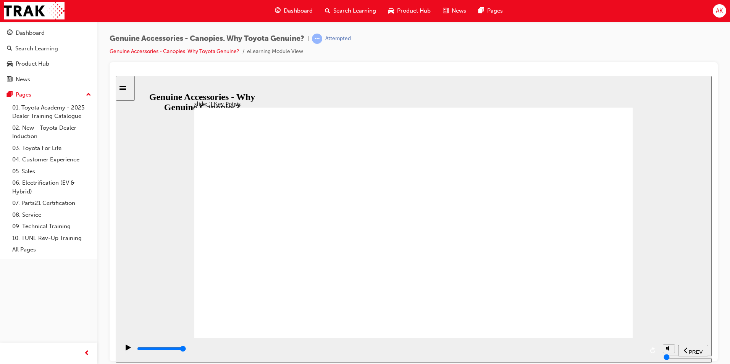
drag, startPoint x: 389, startPoint y: 277, endPoint x: 424, endPoint y: 276, distance: 35.9
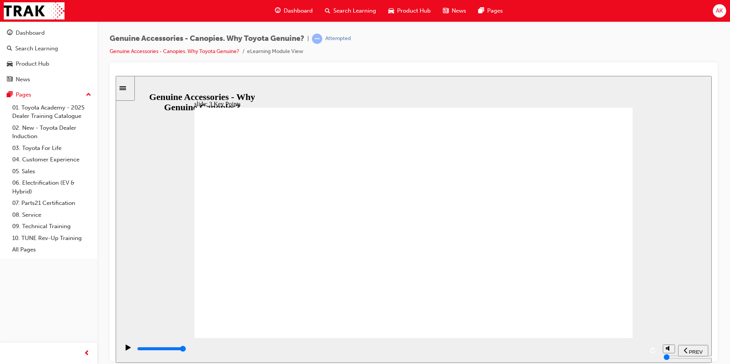
click at [186, 350] on input "slide progress" at bounding box center [161, 348] width 49 height 6
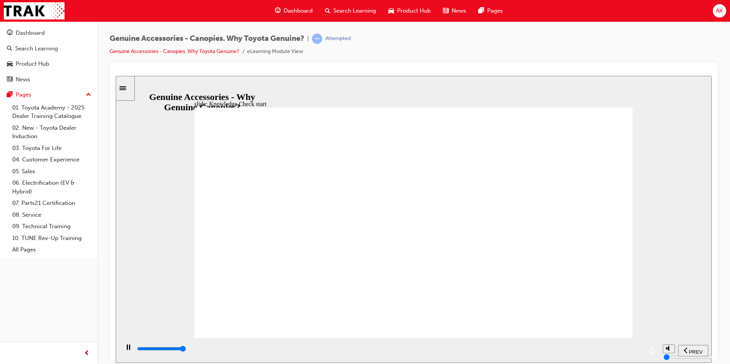
click at [641, 352] on div "playback controls" at bounding box center [389, 349] width 507 height 8
type input "10200"
radio input "true"
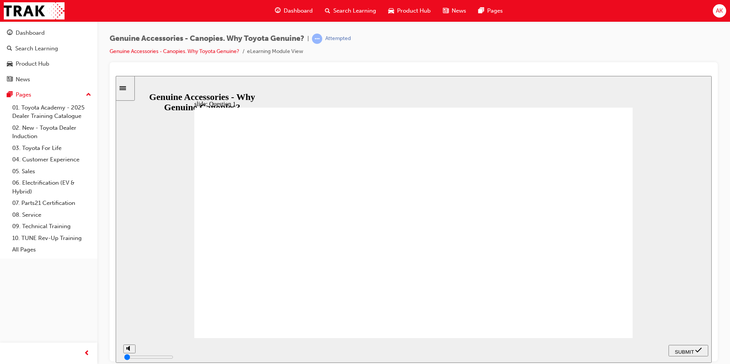
drag, startPoint x: 684, startPoint y: 352, endPoint x: 678, endPoint y: 352, distance: 5.3
click at [684, 352] on span "SUBMIT" at bounding box center [684, 352] width 19 height 6
drag, startPoint x: 414, startPoint y: 267, endPoint x: 473, endPoint y: 307, distance: 70.8
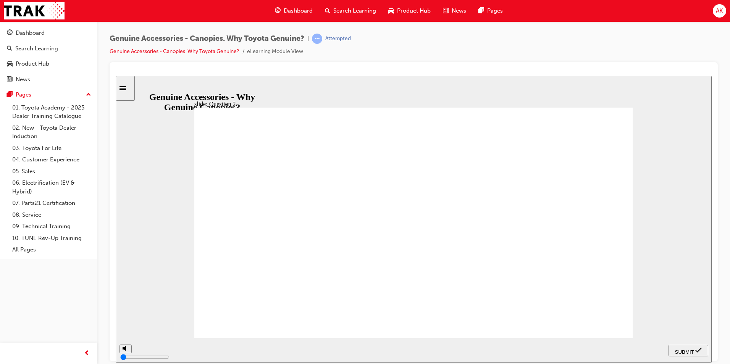
radio input "true"
click at [691, 351] on span "SUBMIT" at bounding box center [684, 352] width 19 height 6
radio input "true"
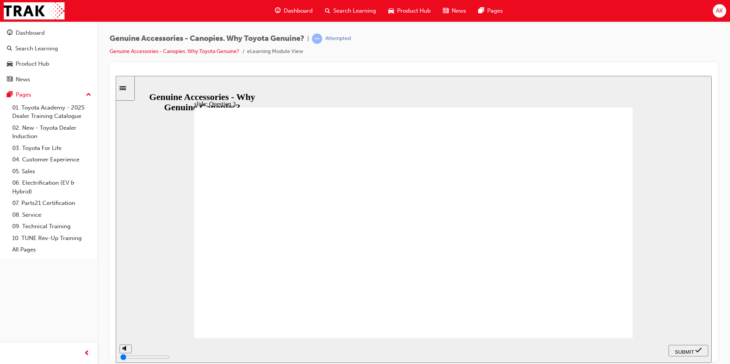
click at [681, 349] on span "SUBMIT" at bounding box center [684, 352] width 19 height 6
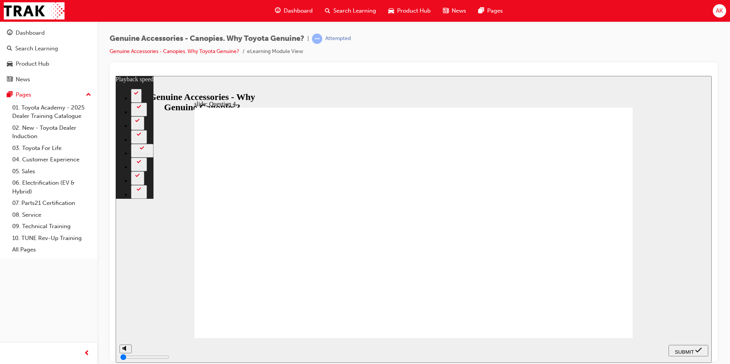
drag, startPoint x: 382, startPoint y: 271, endPoint x: 493, endPoint y: 312, distance: 118.1
radio input "true"
click at [696, 347] on icon "submit" at bounding box center [698, 350] width 6 height 7
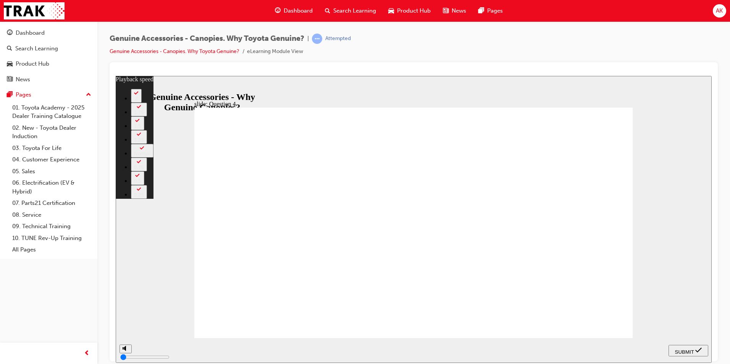
type input "1"
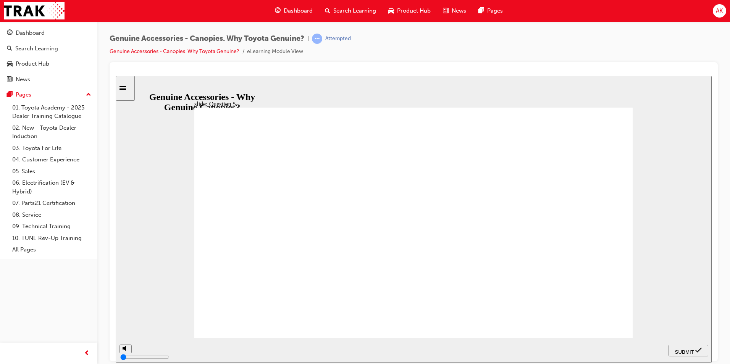
radio input "false"
radio input "true"
drag, startPoint x: 684, startPoint y: 350, endPoint x: 646, endPoint y: 344, distance: 38.6
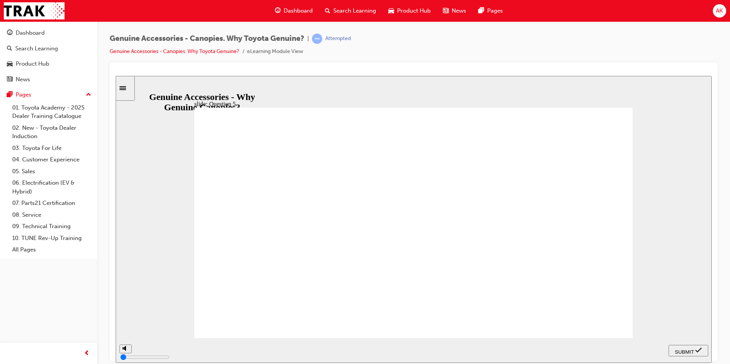
click at [684, 350] on span "SUBMIT" at bounding box center [684, 352] width 19 height 6
radio input "true"
click at [682, 349] on span "SUBMIT" at bounding box center [684, 352] width 19 height 6
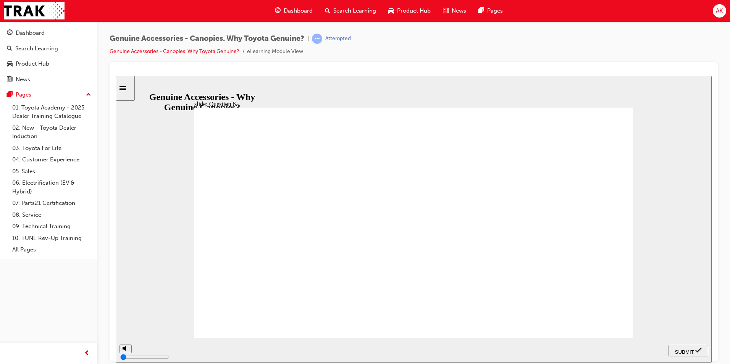
radio input "true"
click at [685, 355] on button "SUBMIT" at bounding box center [688, 350] width 40 height 11
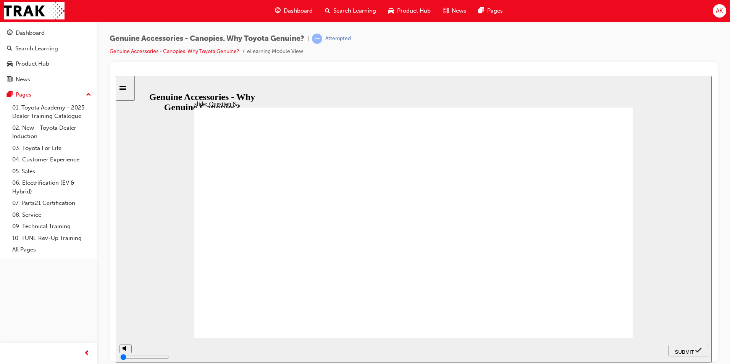
radio input "true"
click at [699, 349] on icon "submit" at bounding box center [698, 350] width 6 height 7
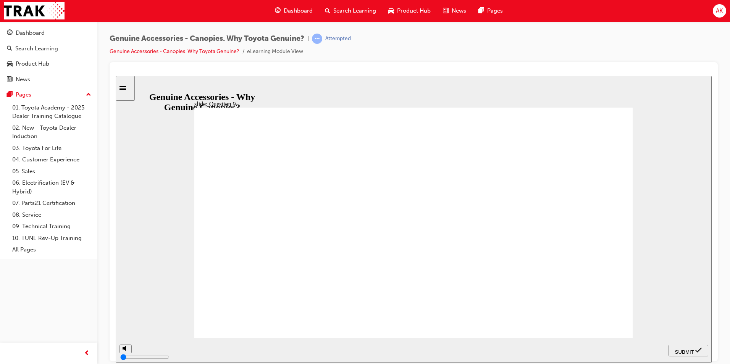
radio input "true"
click at [684, 350] on span "SUBMIT" at bounding box center [684, 352] width 19 height 6
click at [186, 350] on input "slide progress" at bounding box center [161, 348] width 49 height 6
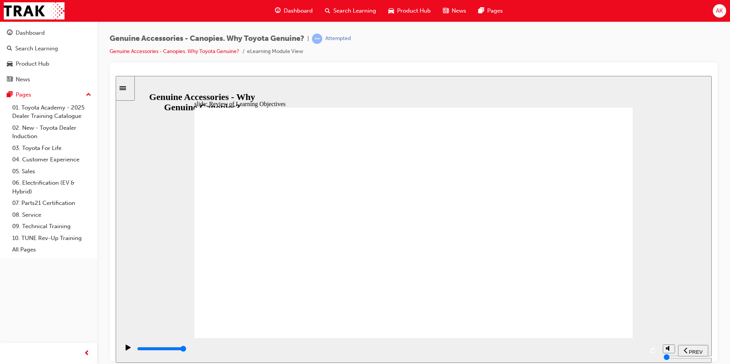
click at [186, 350] on input "slide progress" at bounding box center [161, 348] width 49 height 6
type input "11500"
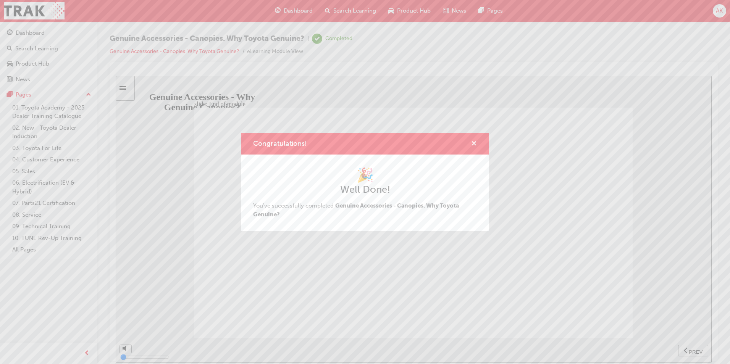
click at [473, 144] on span "cross-icon" at bounding box center [474, 144] width 6 height 7
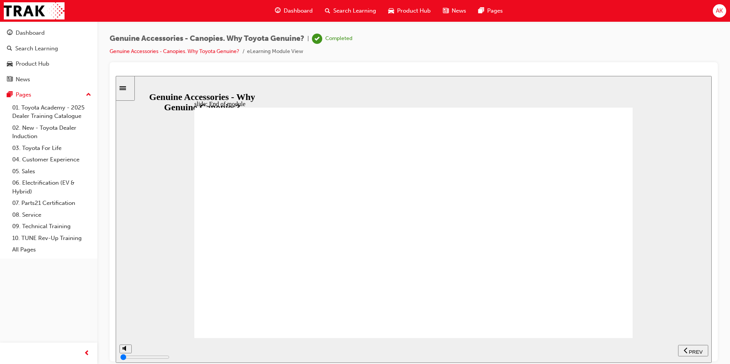
click at [335, 10] on span "Search Learning" at bounding box center [354, 10] width 43 height 9
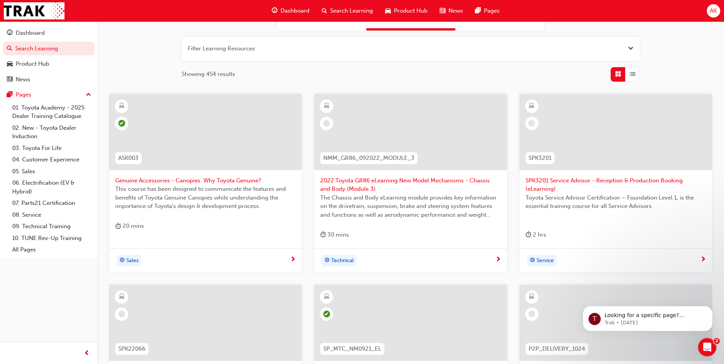
scroll to position [76, 0]
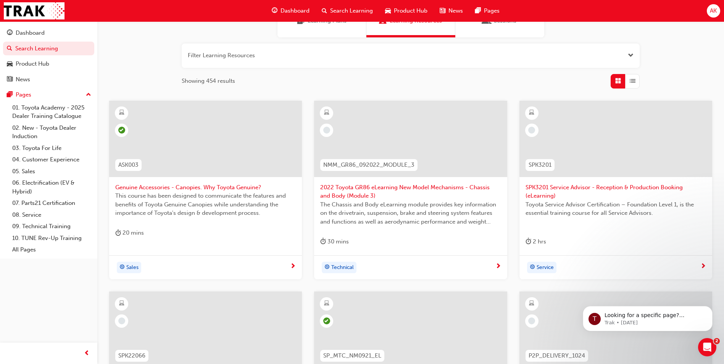
click at [444, 188] on span "2022 Toyota GR86 eLearning New Model Mechanisms - Chassis and Body (Module 3)" at bounding box center [410, 191] width 181 height 17
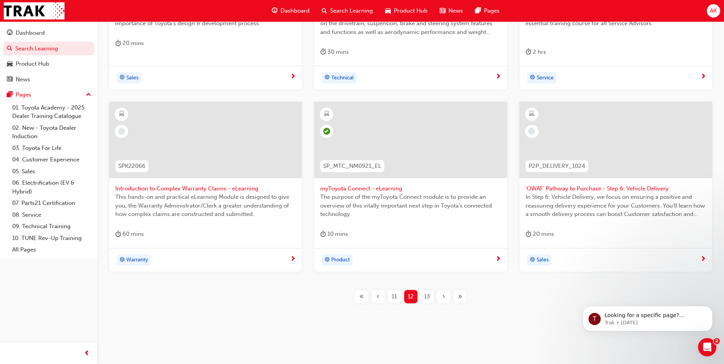
scroll to position [267, 0]
click at [598, 190] on span "'OWAF' Pathway to Purchase - Step 6: Vehicle Delivery" at bounding box center [616, 187] width 181 height 9
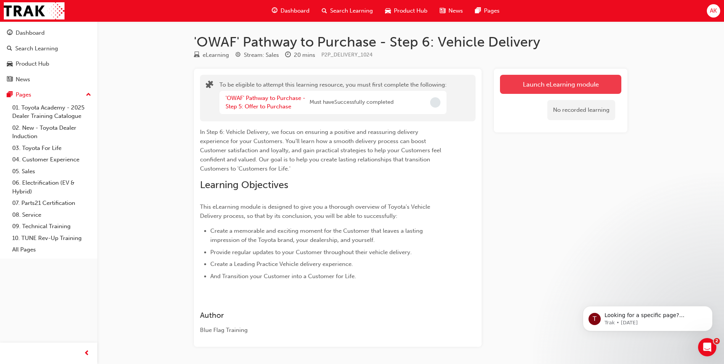
click at [545, 85] on button "Launch eLearning module" at bounding box center [560, 84] width 121 height 19
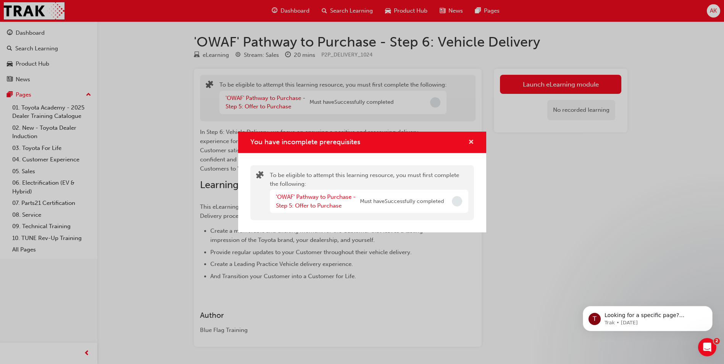
click at [471, 142] on span "cross-icon" at bounding box center [471, 142] width 6 height 7
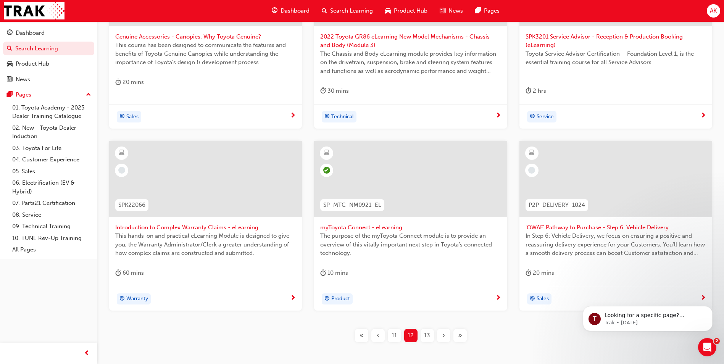
scroll to position [267, 0]
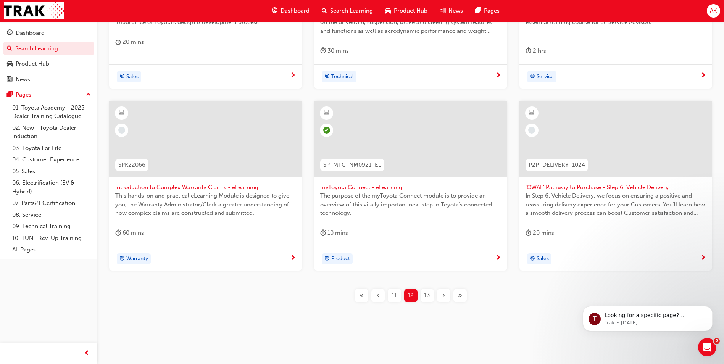
click at [421, 294] on div "13" at bounding box center [427, 295] width 13 height 13
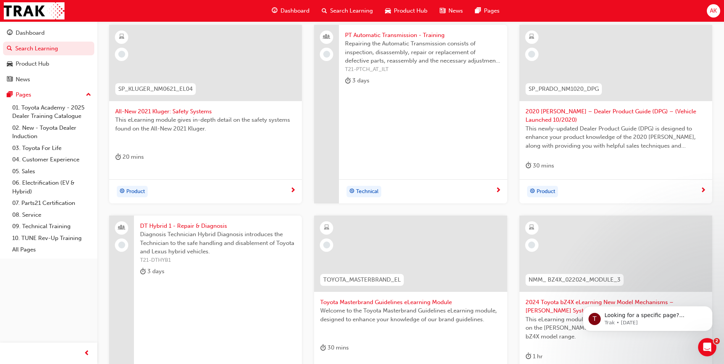
scroll to position [76, 0]
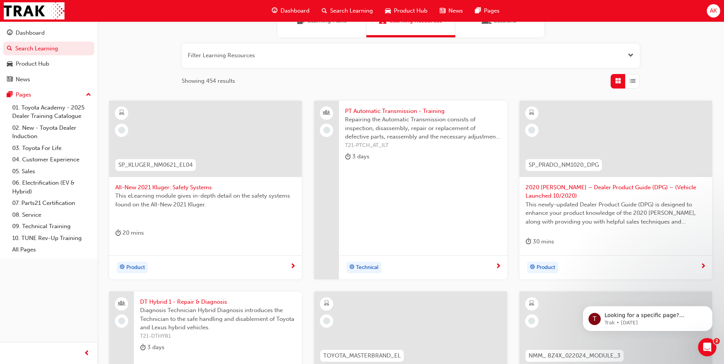
click at [179, 190] on span "All-New 2021 Kluger: Safety Systems" at bounding box center [205, 187] width 181 height 9
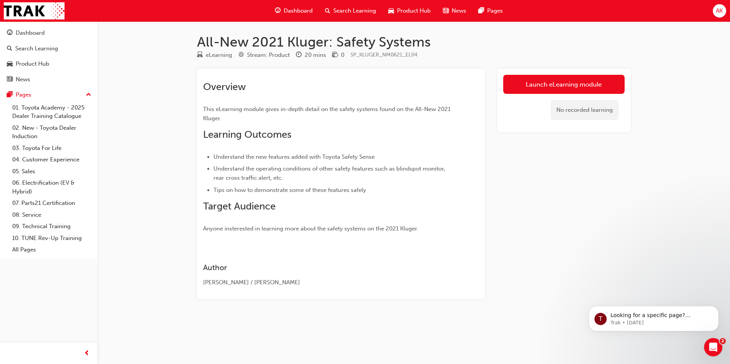
click at [542, 87] on link "Launch eLearning module" at bounding box center [563, 84] width 121 height 19
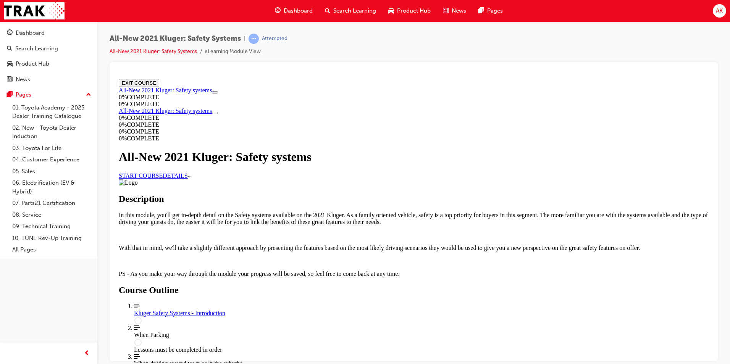
scroll to position [306, 0]
click at [503, 310] on div "Kluger Safety Systems - Introduction" at bounding box center [421, 313] width 574 height 7
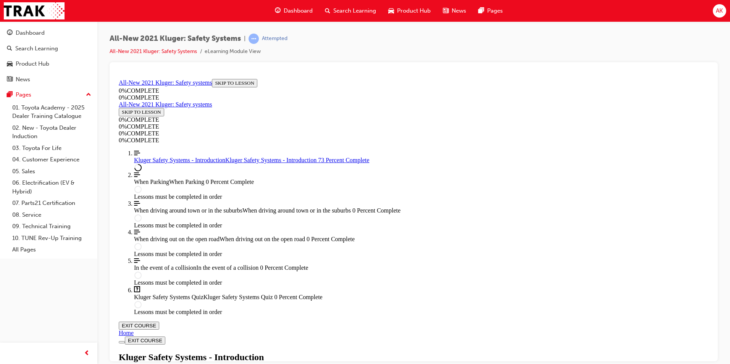
scroll to position [718, 0]
drag, startPoint x: 439, startPoint y: 297, endPoint x: 435, endPoint y: 298, distance: 3.9
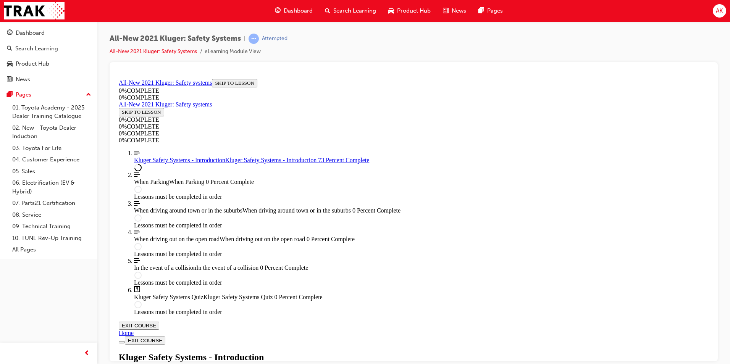
scroll to position [489, 0]
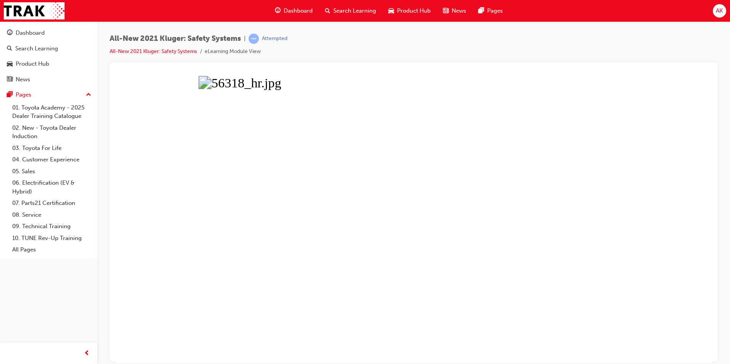
click at [413, 224] on button "Unzoom image" at bounding box center [414, 219] width 596 height 287
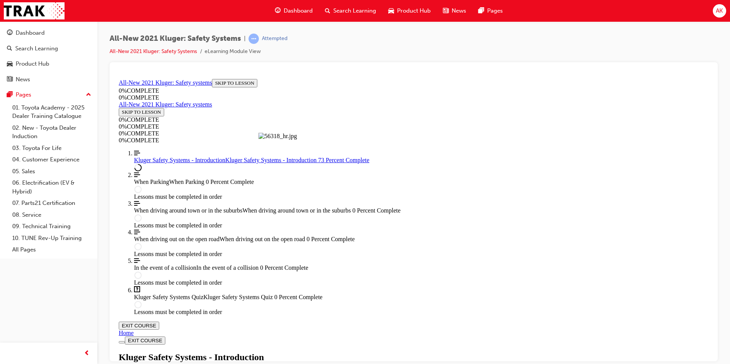
click at [413, 224] on button "Unzoom image" at bounding box center [414, 219] width 596 height 287
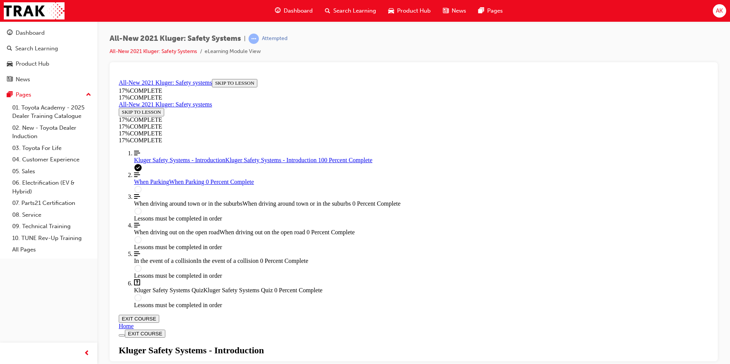
scroll to position [1093, 0]
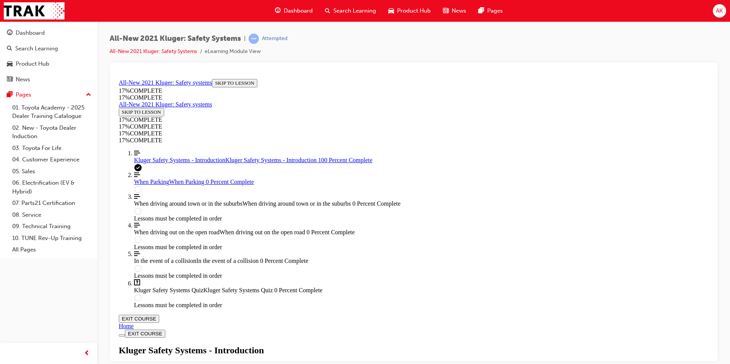
drag, startPoint x: 478, startPoint y: 353, endPoint x: 473, endPoint y: 350, distance: 5.6
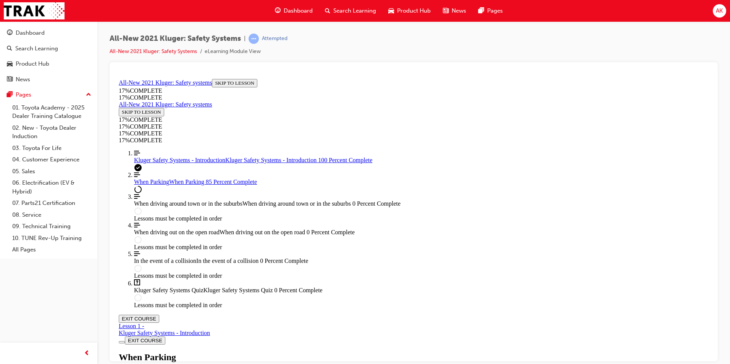
scroll to position [2529, 0]
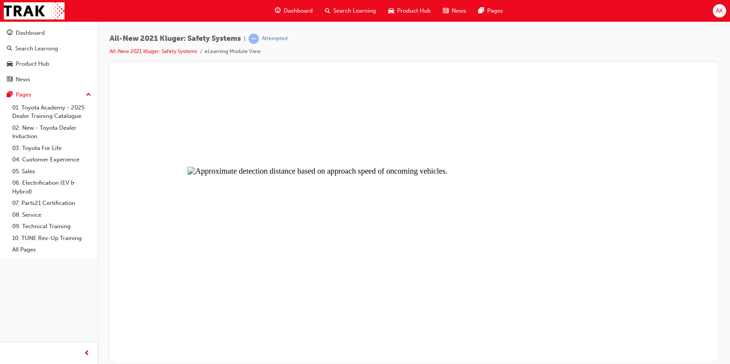
click at [450, 202] on button "Unzoom image" at bounding box center [414, 219] width 596 height 287
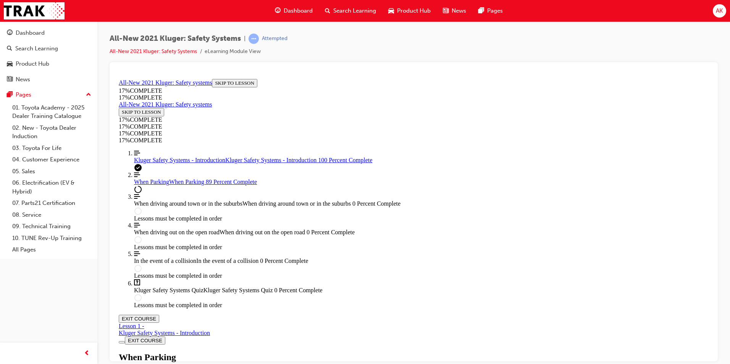
scroll to position [926, 0]
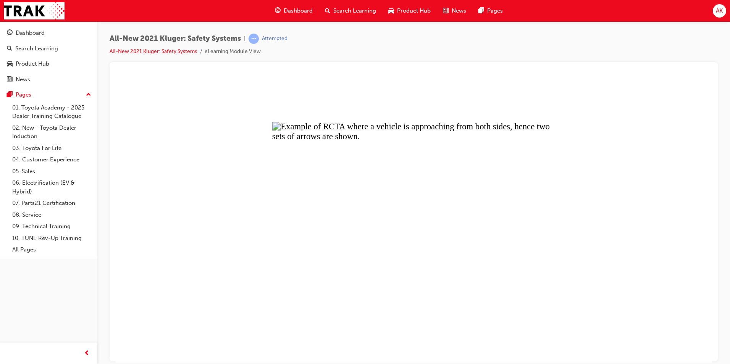
click at [371, 152] on button "Unzoom image" at bounding box center [414, 219] width 596 height 287
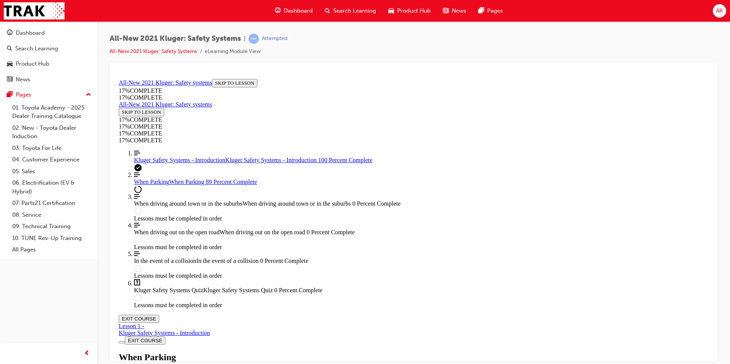
scroll to position [2606, 0]
drag, startPoint x: 288, startPoint y: 230, endPoint x: 560, endPoint y: 234, distance: 272.1
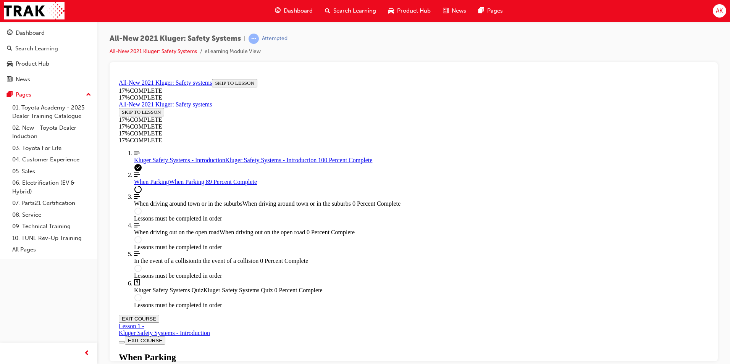
click at [378, 352] on h1 "When Parking" at bounding box center [414, 357] width 590 height 10
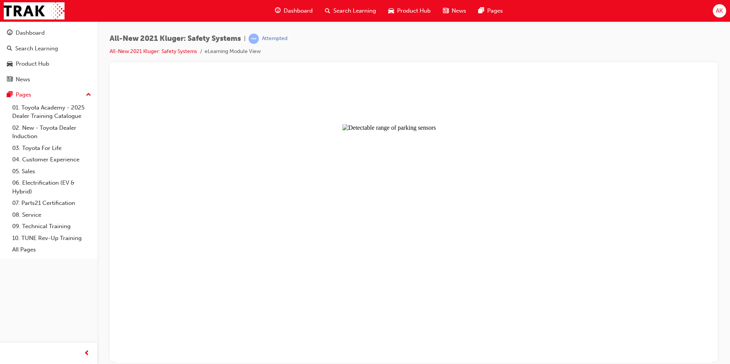
click at [442, 206] on button "Unzoom image" at bounding box center [414, 219] width 596 height 287
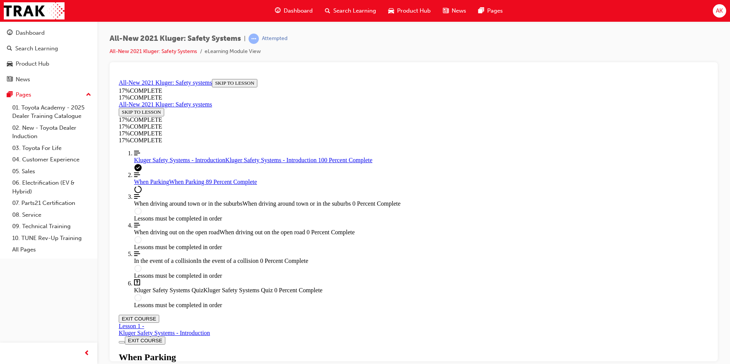
scroll to position [801, 0]
drag, startPoint x: 524, startPoint y: 149, endPoint x: 515, endPoint y: 167, distance: 19.5
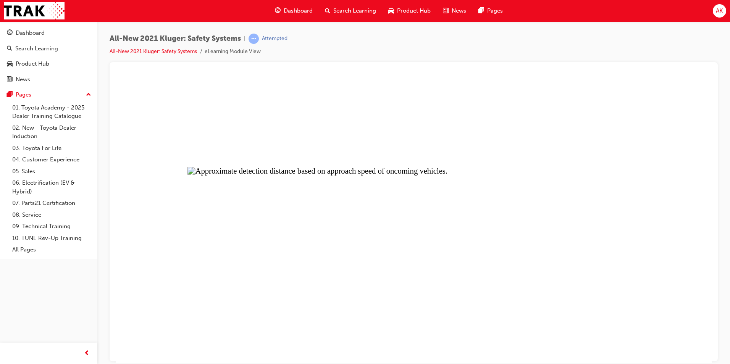
drag, startPoint x: 406, startPoint y: 137, endPoint x: 407, endPoint y: 130, distance: 6.9
click at [407, 130] on button "Unzoom image" at bounding box center [414, 219] width 596 height 287
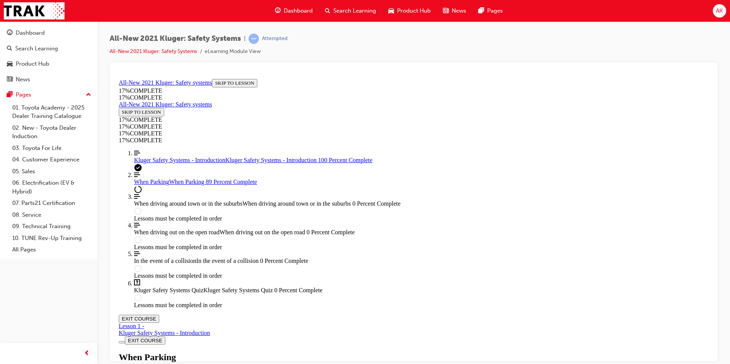
scroll to position [1641, 0]
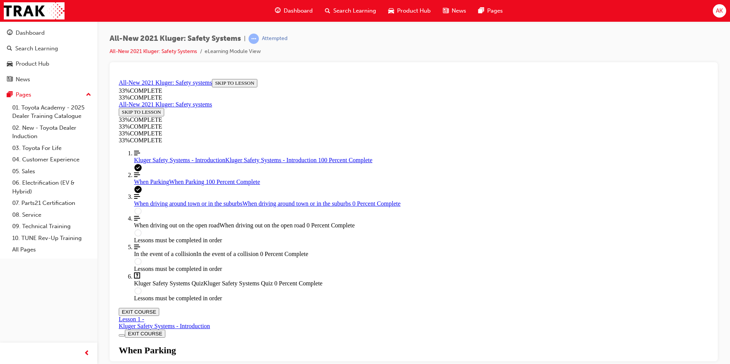
scroll to position [2788, 0]
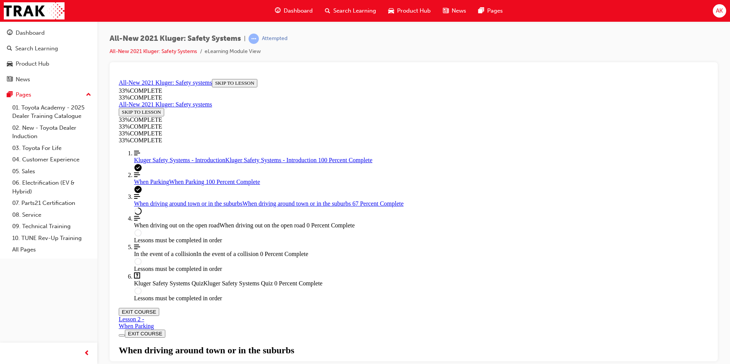
scroll to position [1133, 0]
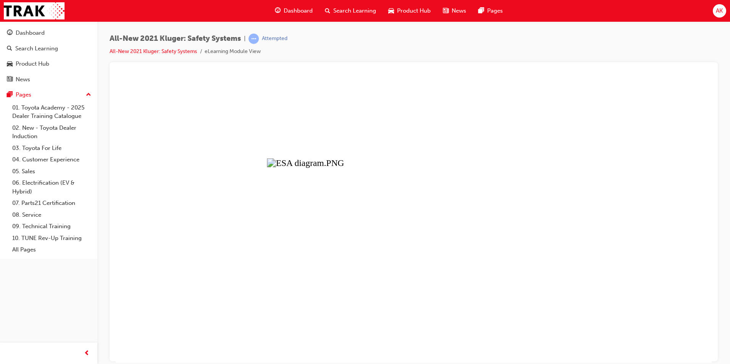
click at [478, 165] on button "Unzoom image" at bounding box center [414, 219] width 596 height 287
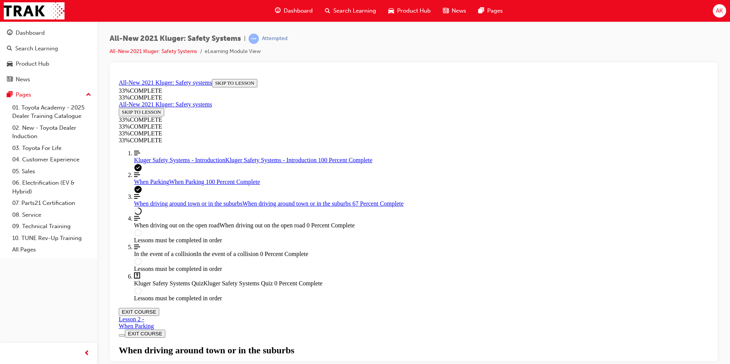
scroll to position [153, 0]
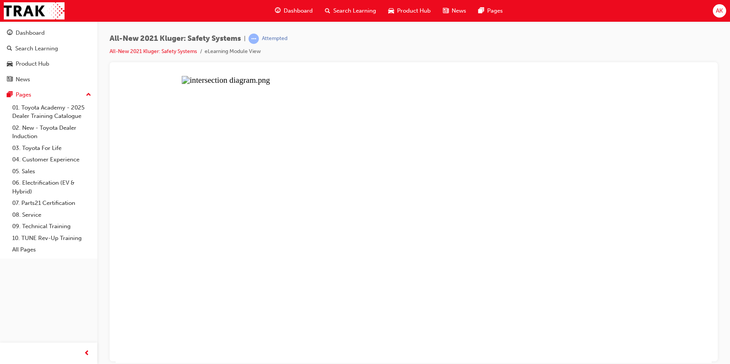
click at [373, 240] on button "Unzoom image" at bounding box center [414, 219] width 596 height 287
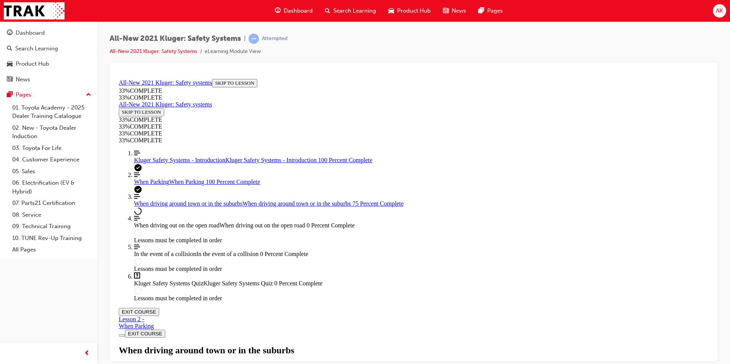
scroll to position [1370, 0]
drag, startPoint x: 472, startPoint y: 323, endPoint x: 472, endPoint y: 317, distance: 6.1
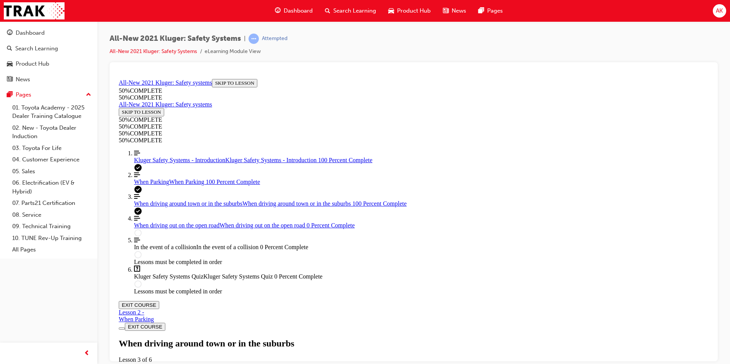
scroll to position [1575, 0]
drag, startPoint x: 442, startPoint y: 268, endPoint x: 444, endPoint y: 276, distance: 7.5
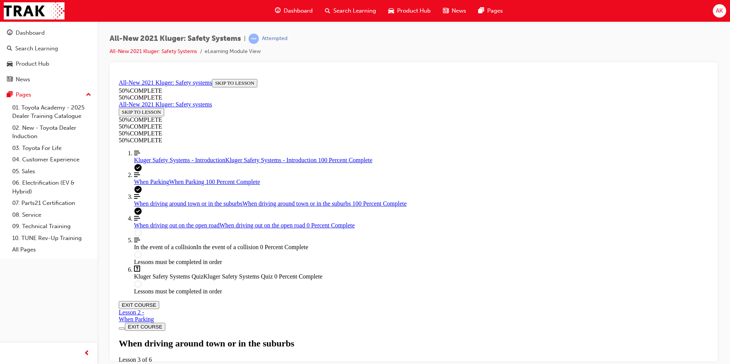
scroll to position [1658, 0]
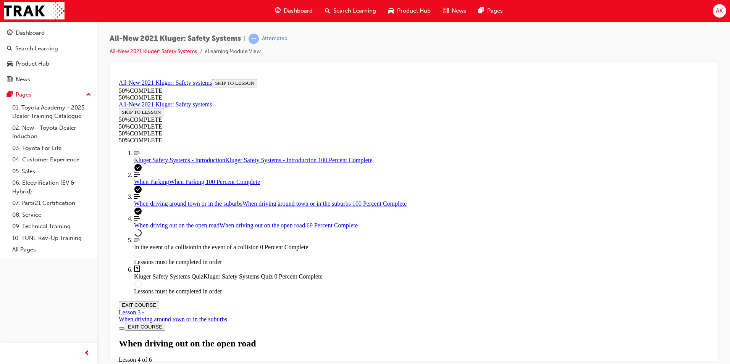
scroll to position [2815, 0]
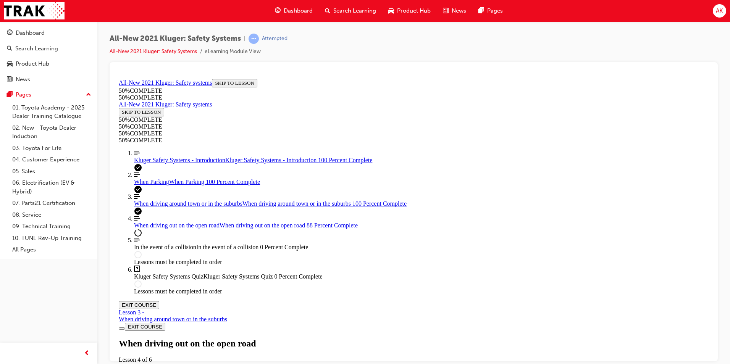
drag, startPoint x: 392, startPoint y: 248, endPoint x: 394, endPoint y: 242, distance: 7.1
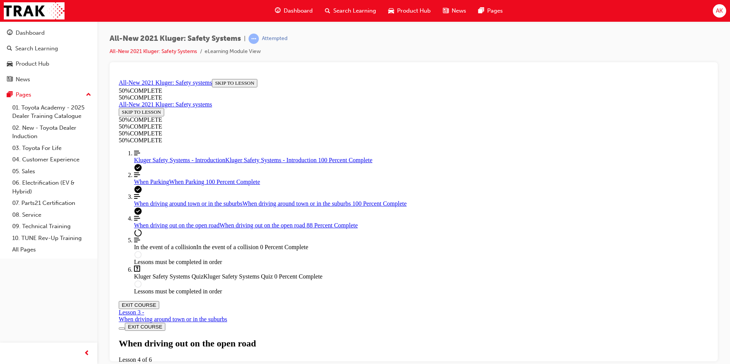
drag, startPoint x: 432, startPoint y: 314, endPoint x: 473, endPoint y: 311, distance: 40.5
drag, startPoint x: 486, startPoint y: 313, endPoint x: 517, endPoint y: 317, distance: 31.1
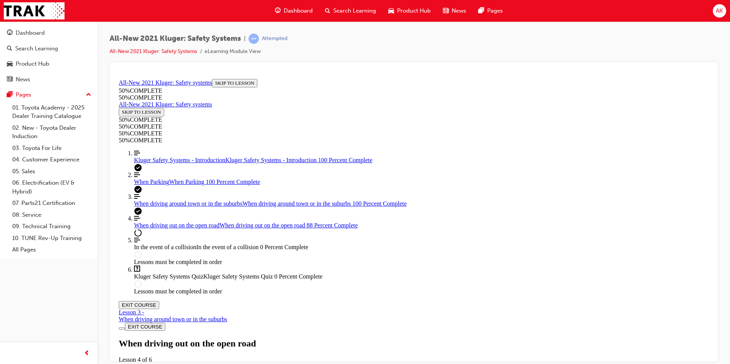
scroll to position [1428, 0]
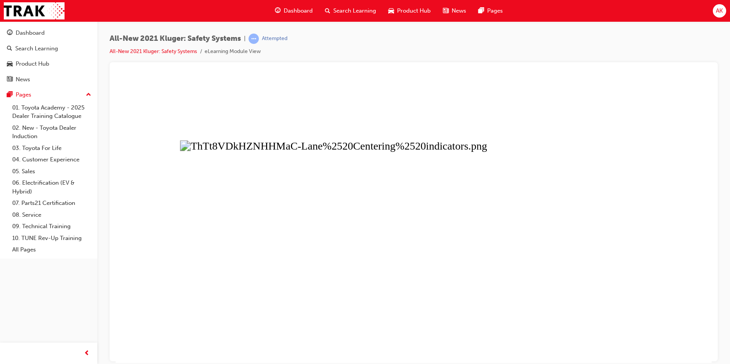
click at [492, 302] on button "Unzoom image" at bounding box center [414, 219] width 596 height 287
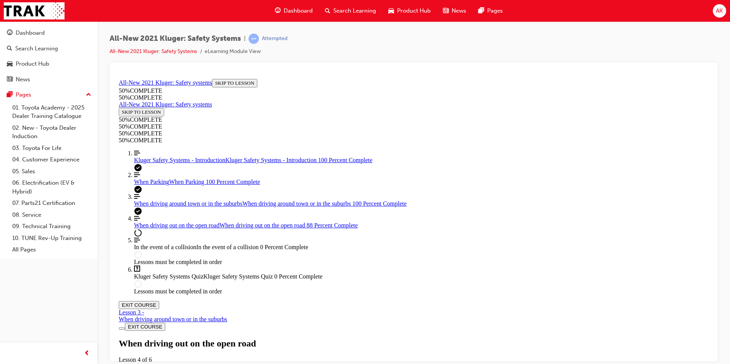
scroll to position [1237, 0]
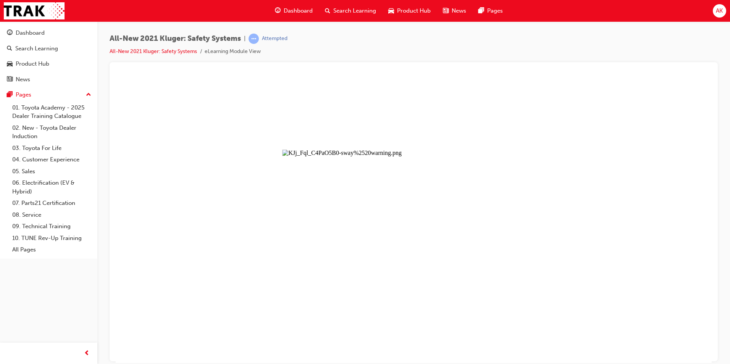
click at [440, 236] on button "Unzoom image" at bounding box center [414, 219] width 596 height 287
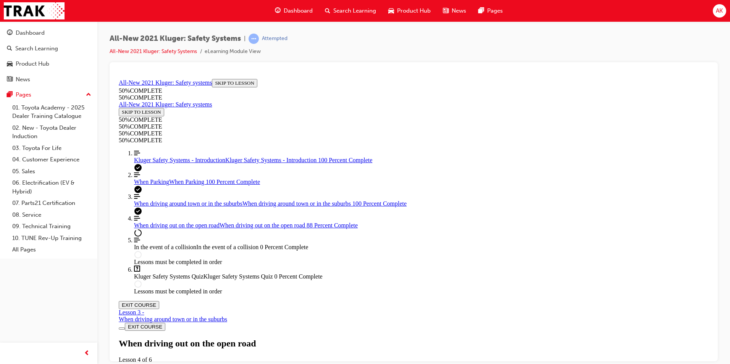
scroll to position [191, 0]
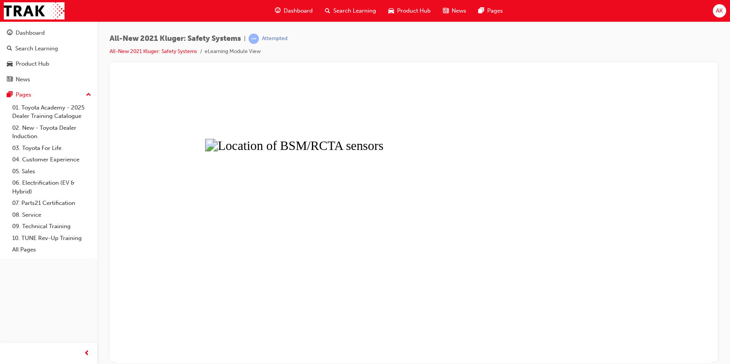
click at [402, 261] on button "Unzoom image" at bounding box center [414, 219] width 596 height 287
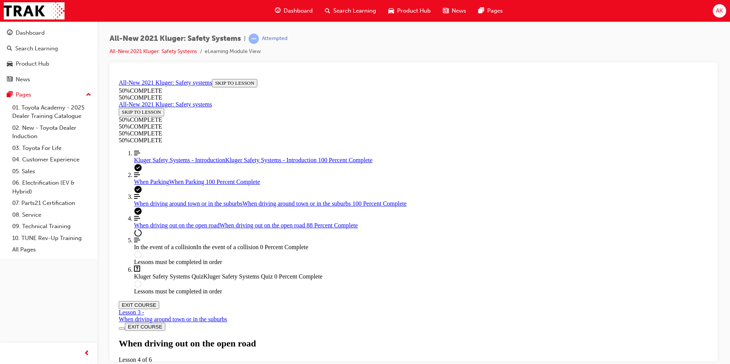
scroll to position [4356, 0]
click at [724, 10] on div "AK" at bounding box center [719, 10] width 13 height 13
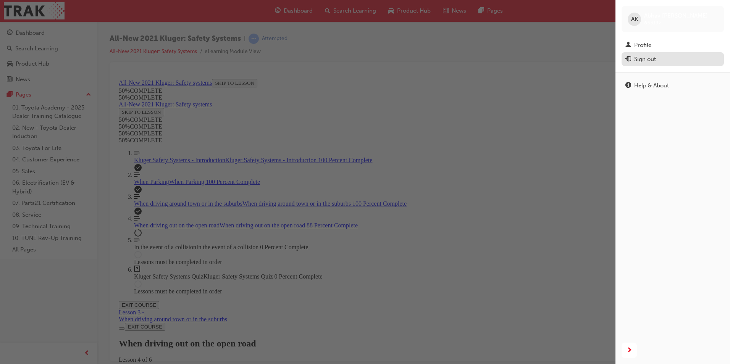
click at [653, 61] on div "Sign out" at bounding box center [645, 59] width 22 height 9
